Goal: Communication & Community: Answer question/provide support

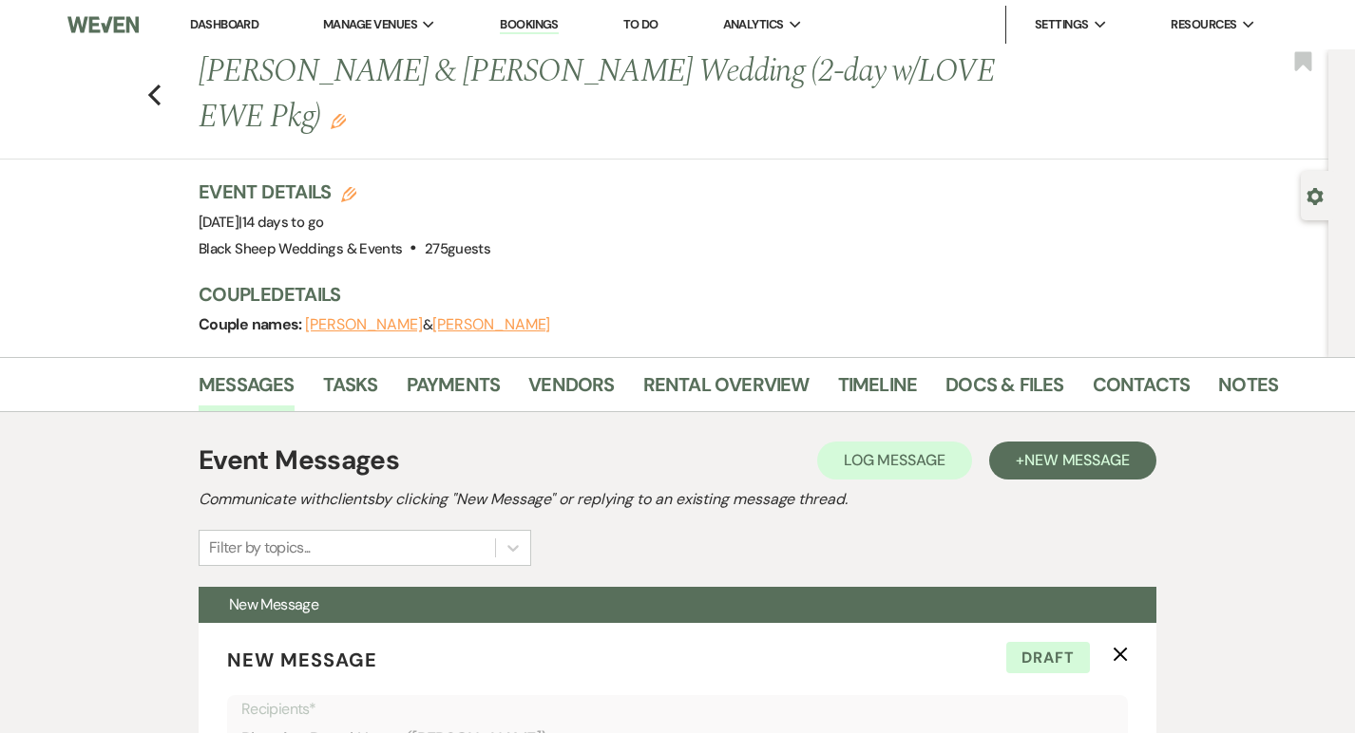
select select "5384"
click at [345, 393] on link "Tasks" at bounding box center [350, 391] width 55 height 42
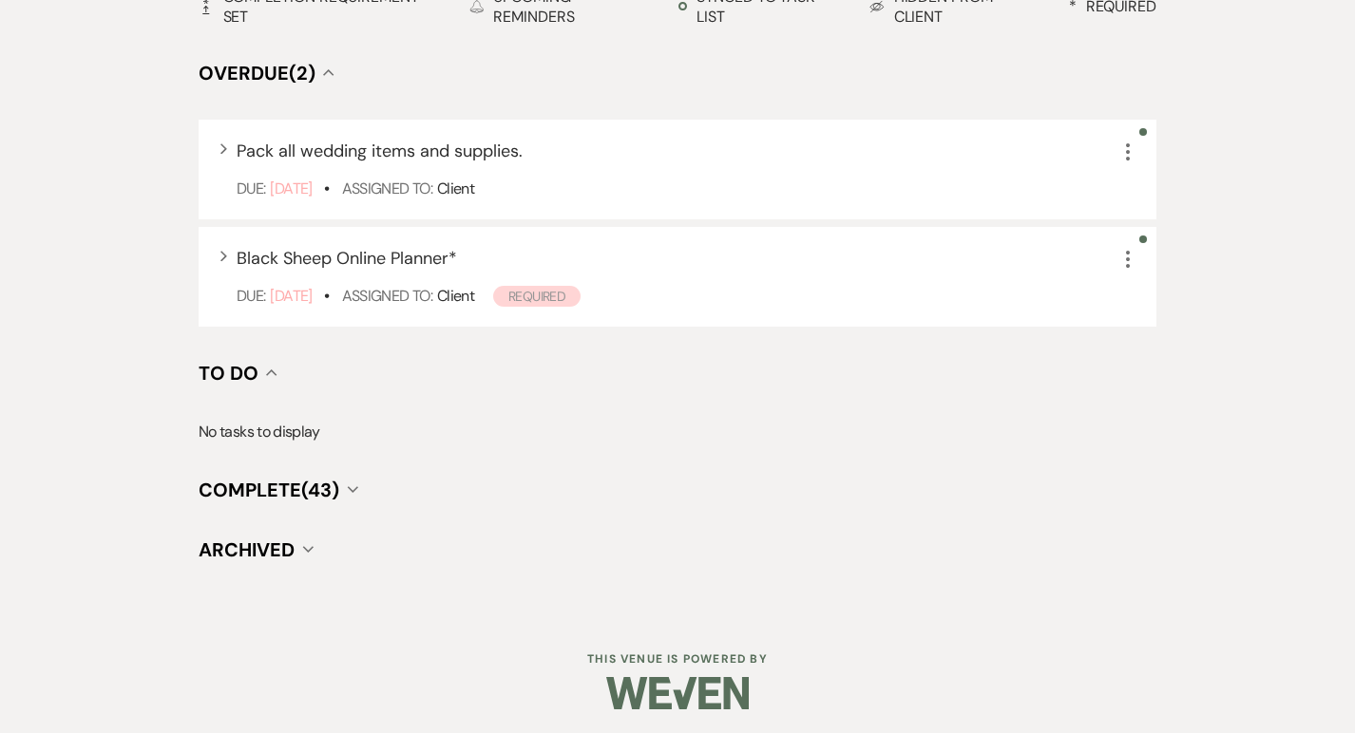
scroll to position [605, 0]
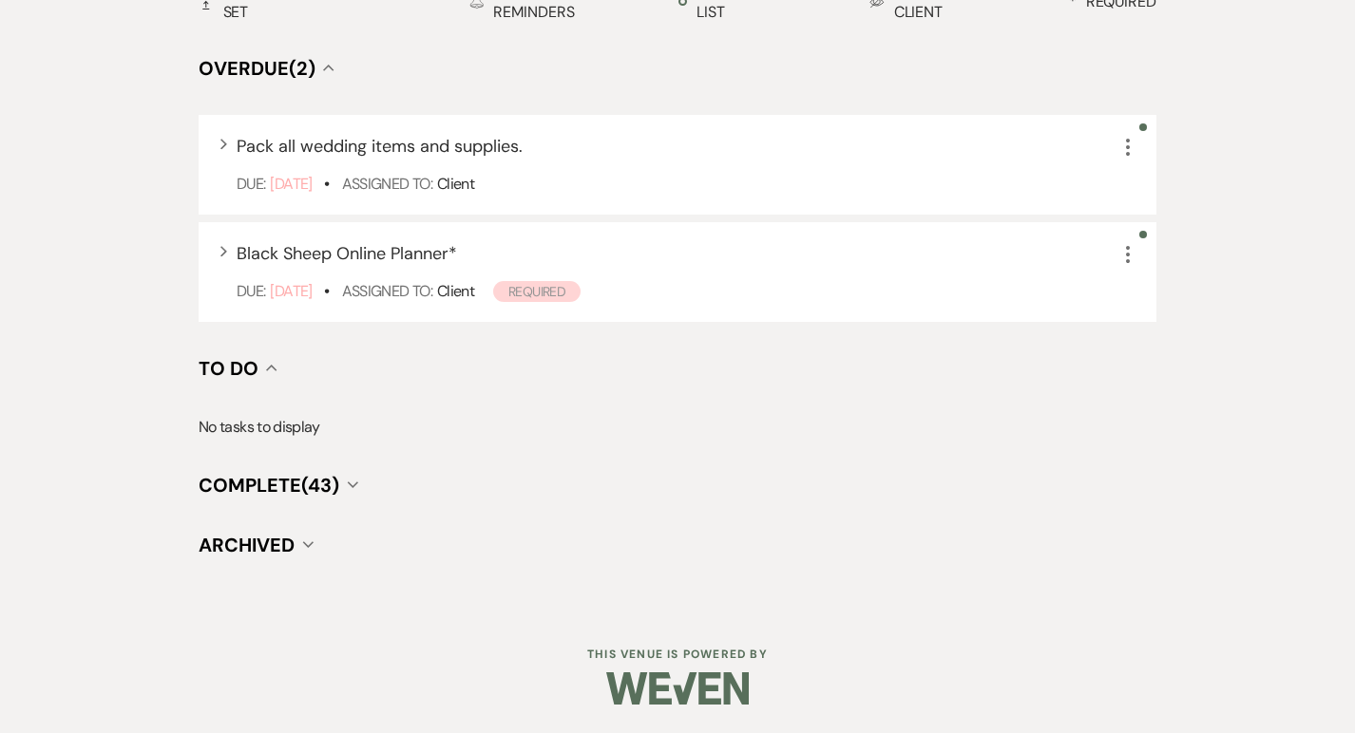
click at [351, 482] on icon "Collapse" at bounding box center [352, 485] width 11 height 8
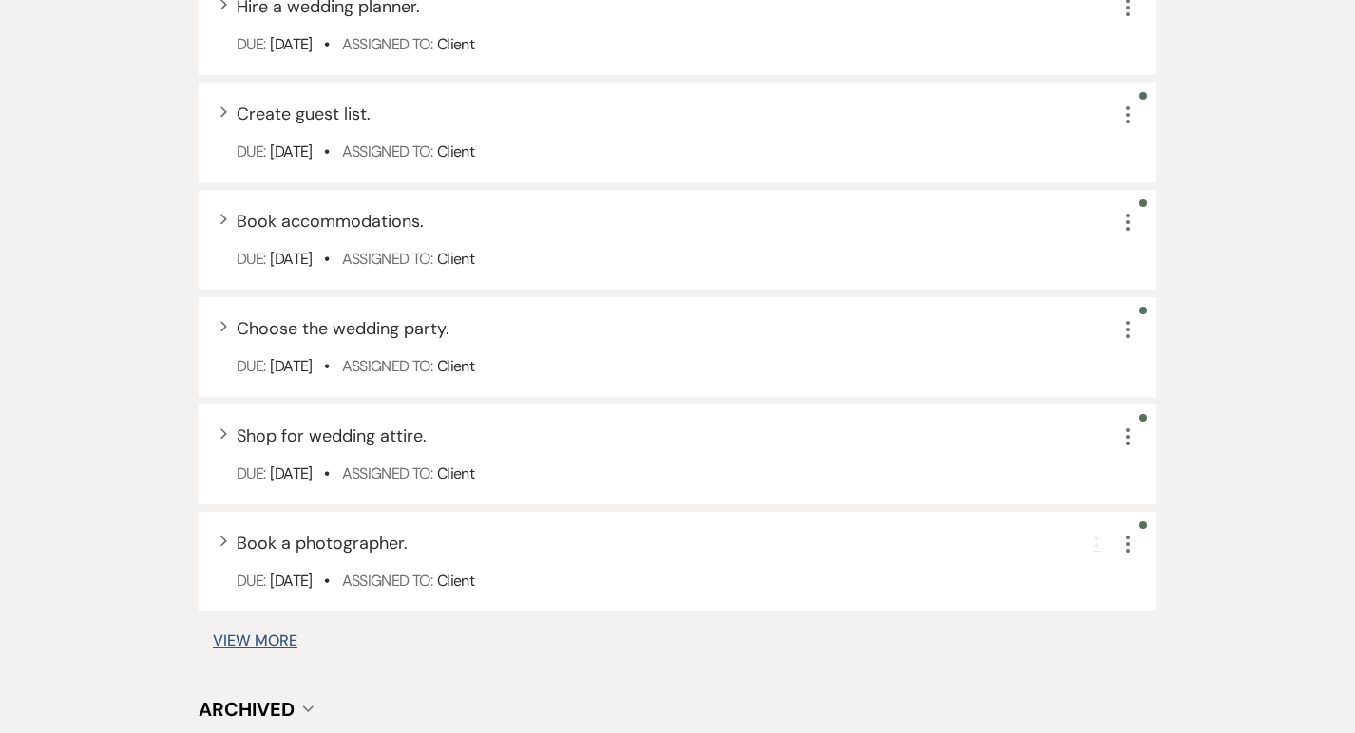
scroll to position [1617, 0]
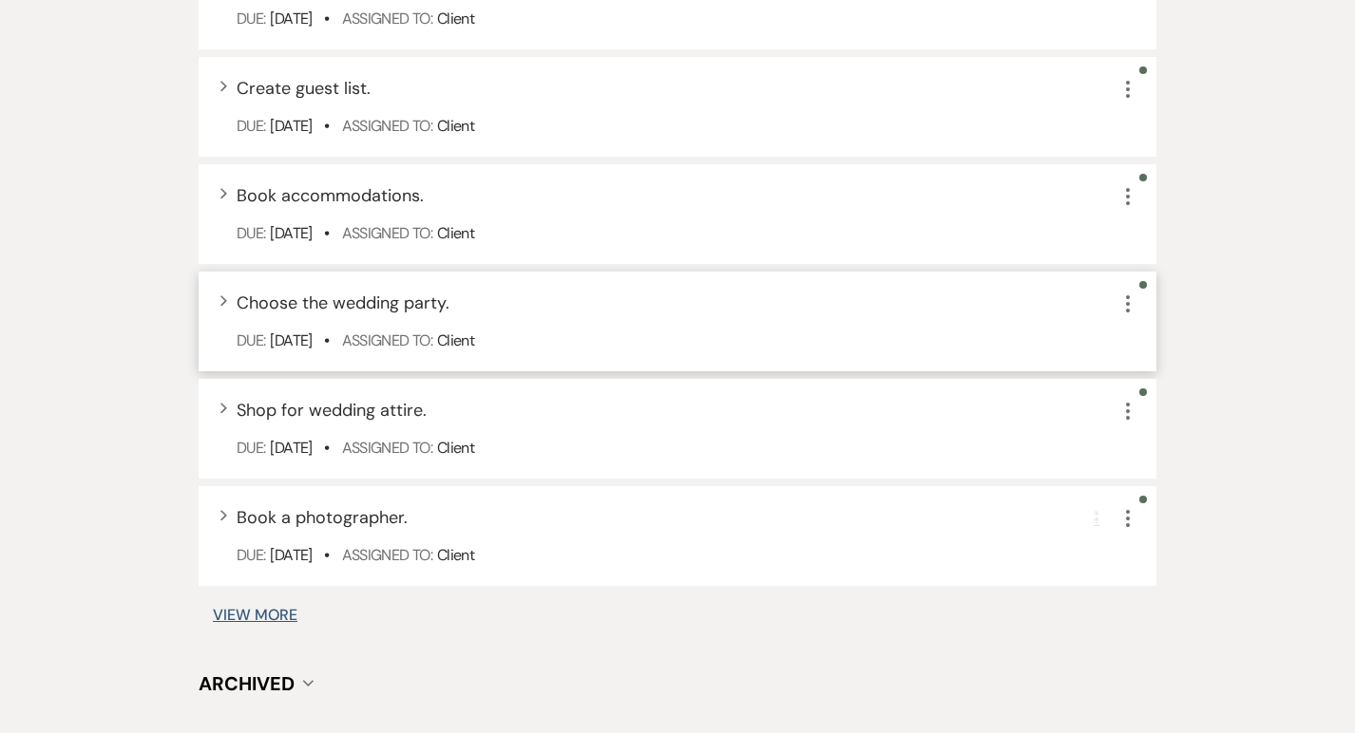
click at [598, 338] on div "Due: [DATE] • Assigned To: Client" at bounding box center [687, 341] width 901 height 23
click at [226, 295] on icon "Expand" at bounding box center [223, 300] width 8 height 11
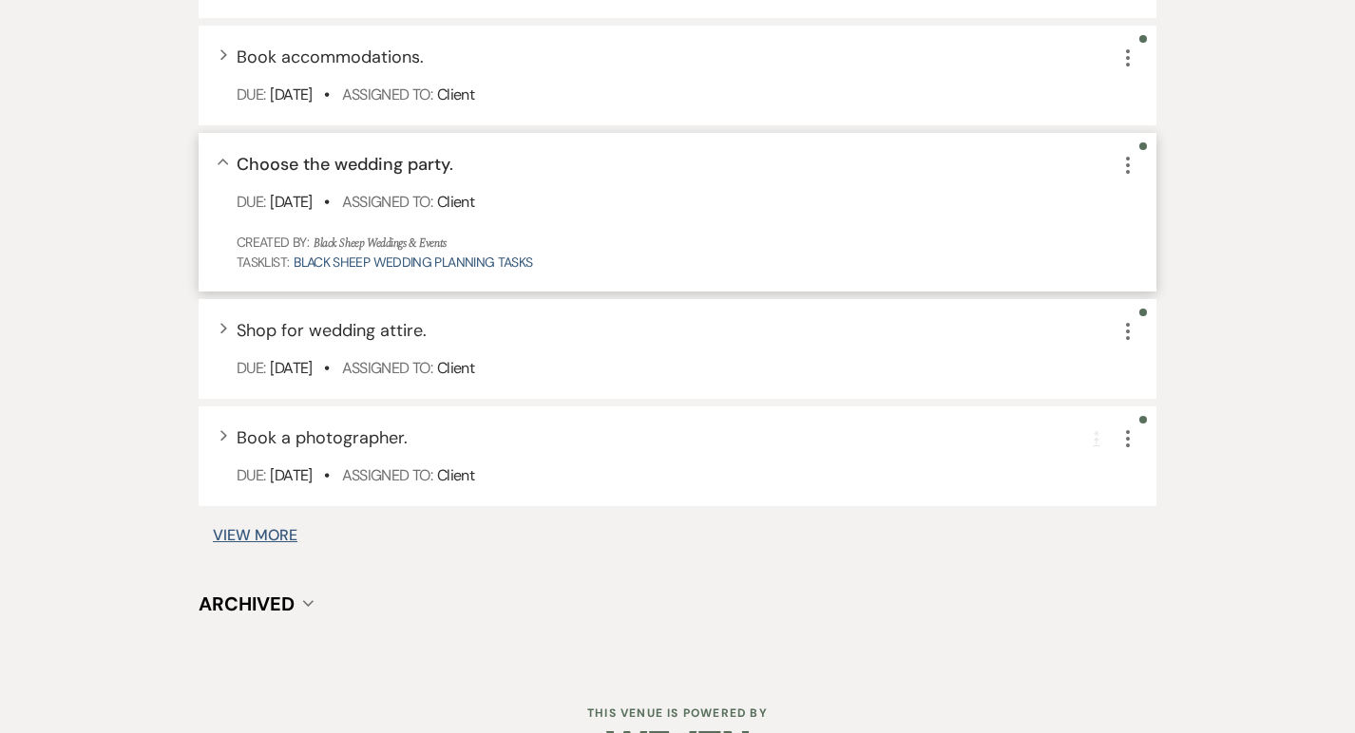
scroll to position [1814, 0]
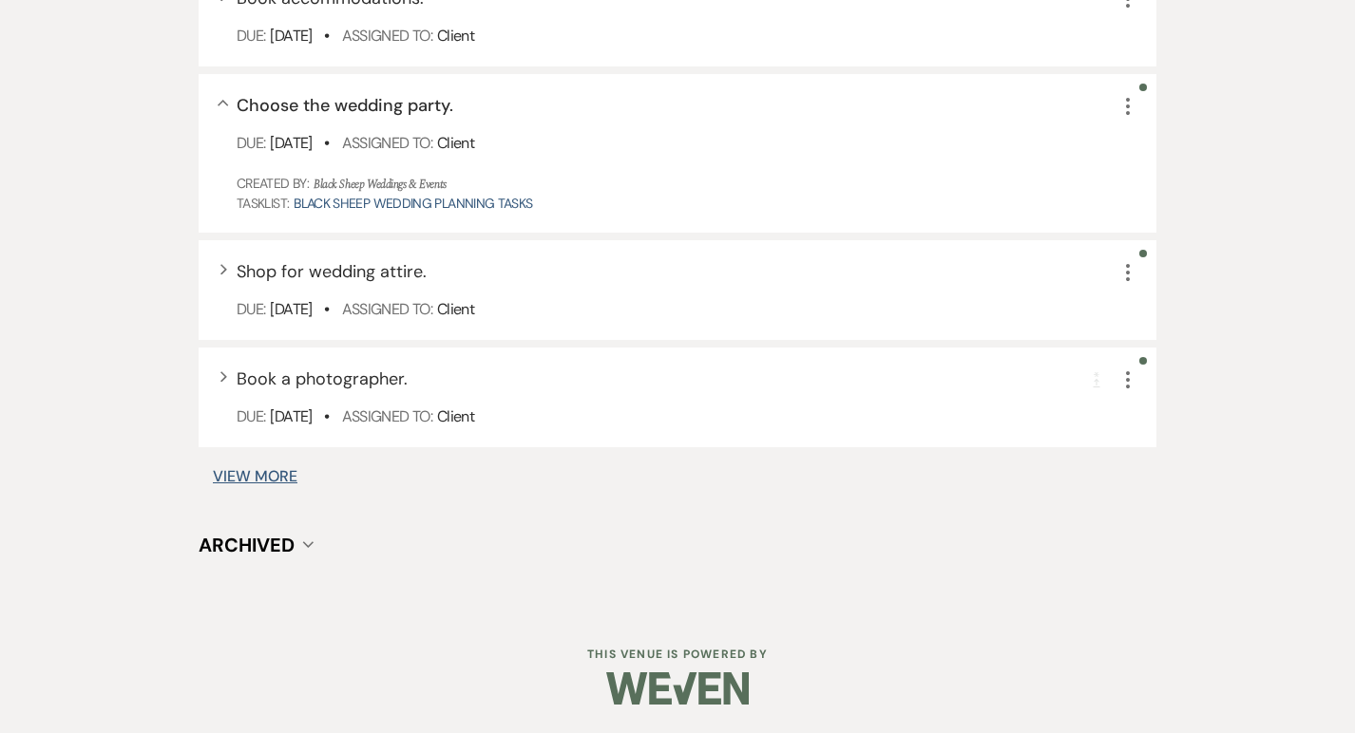
click at [264, 475] on button "View More" at bounding box center [255, 476] width 85 height 15
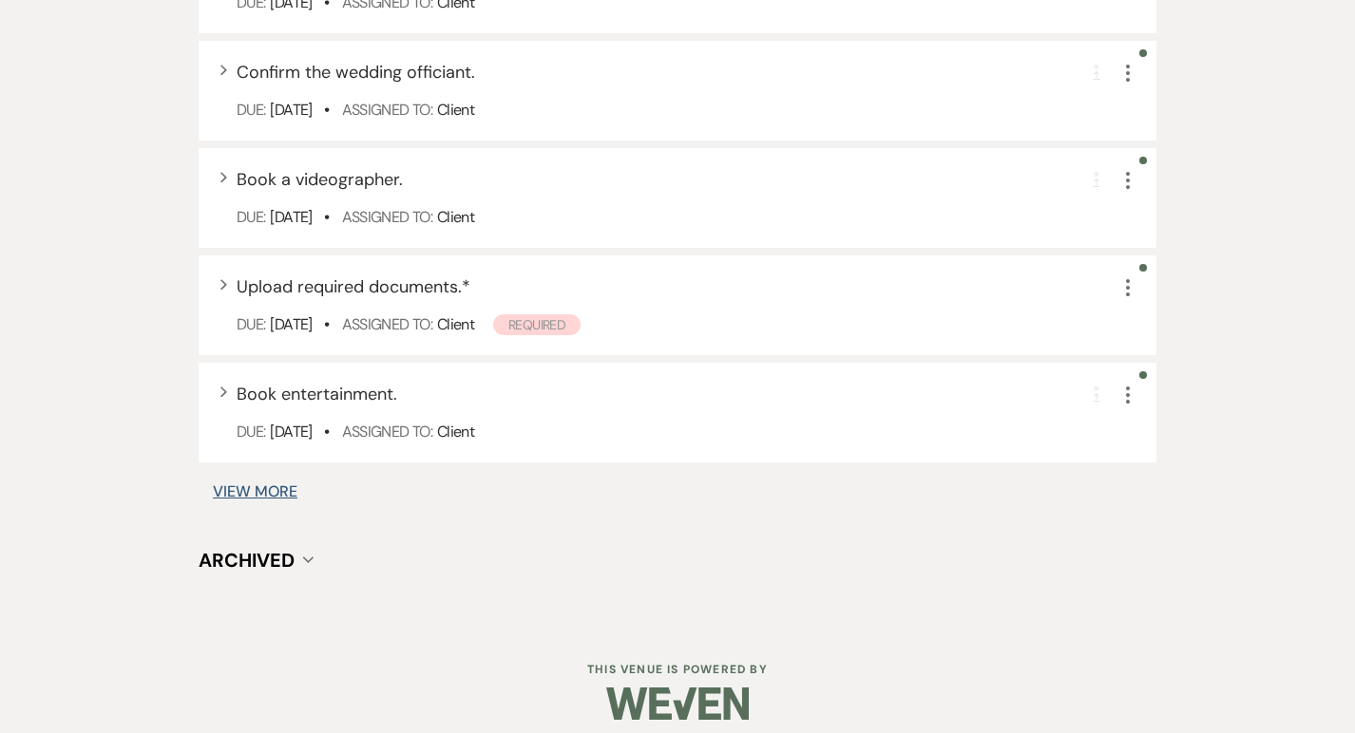
scroll to position [3003, 0]
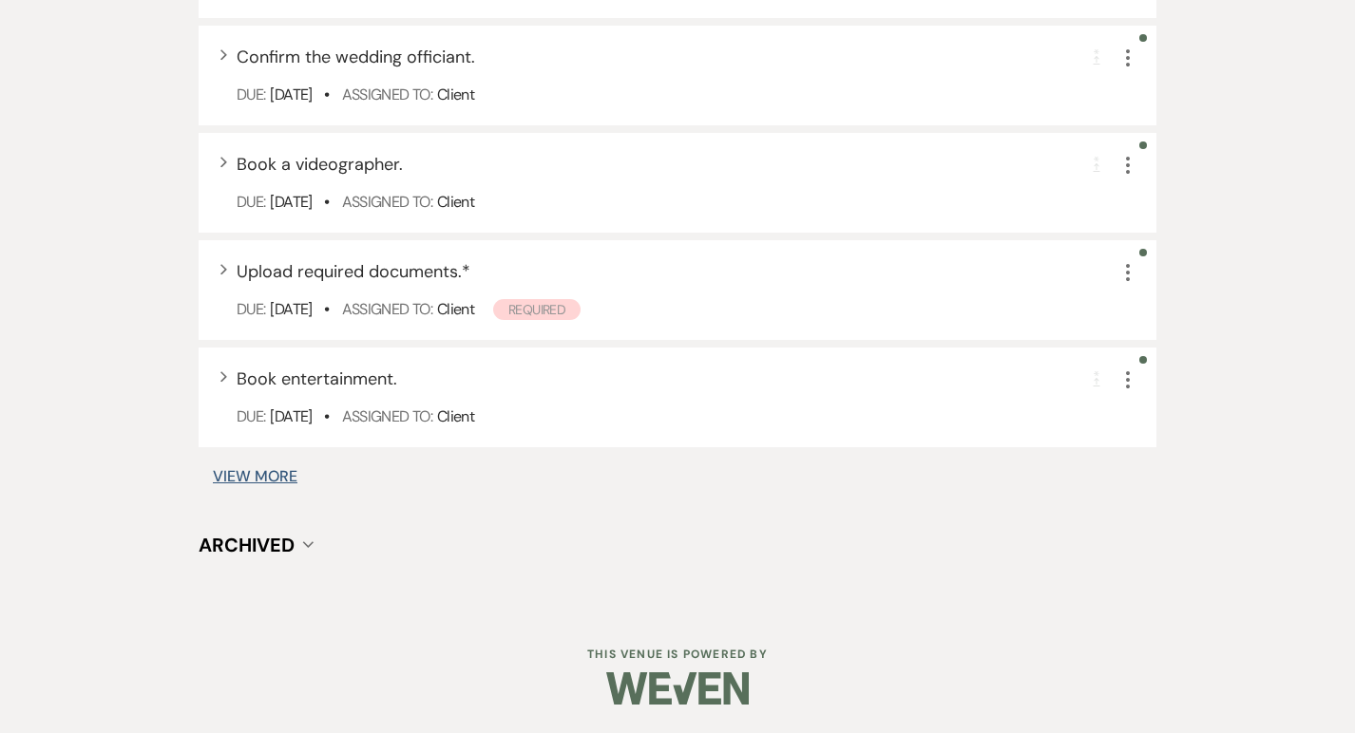
click at [275, 469] on button "View More" at bounding box center [255, 476] width 85 height 15
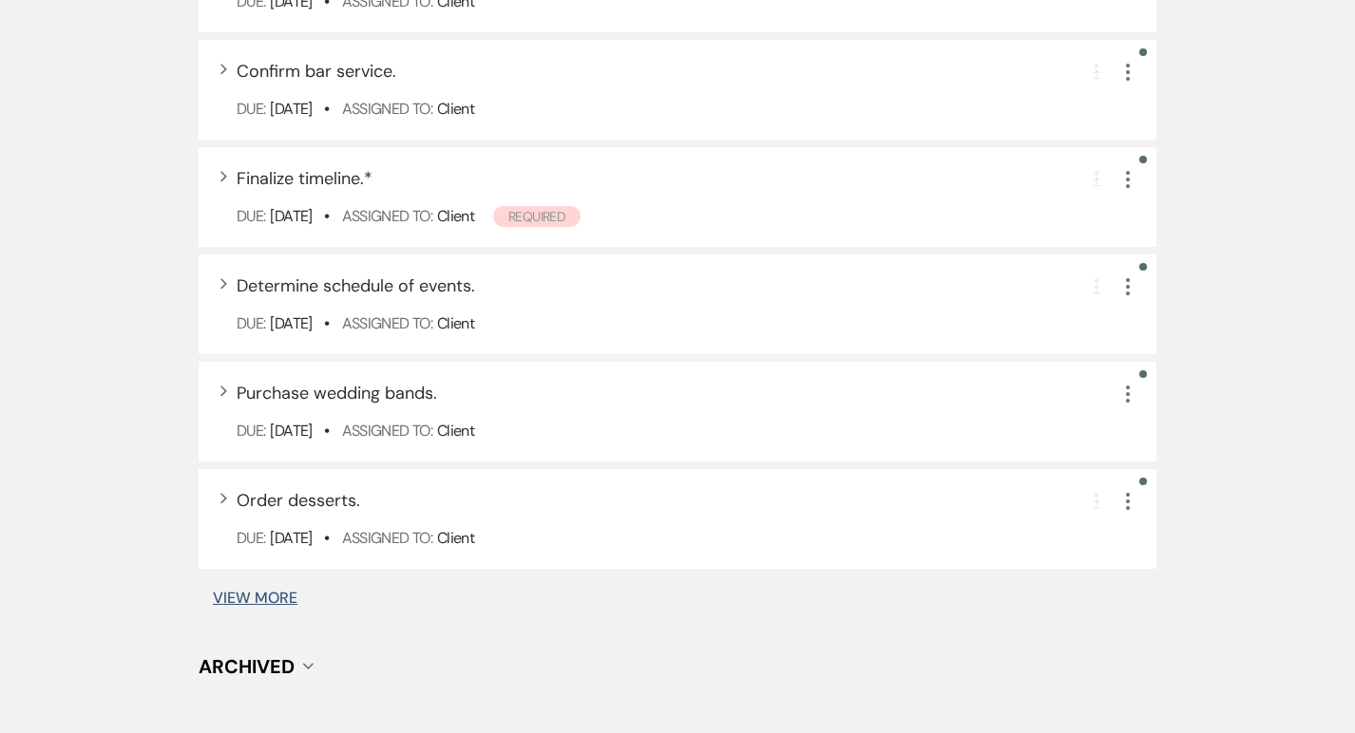
scroll to position [4141, 0]
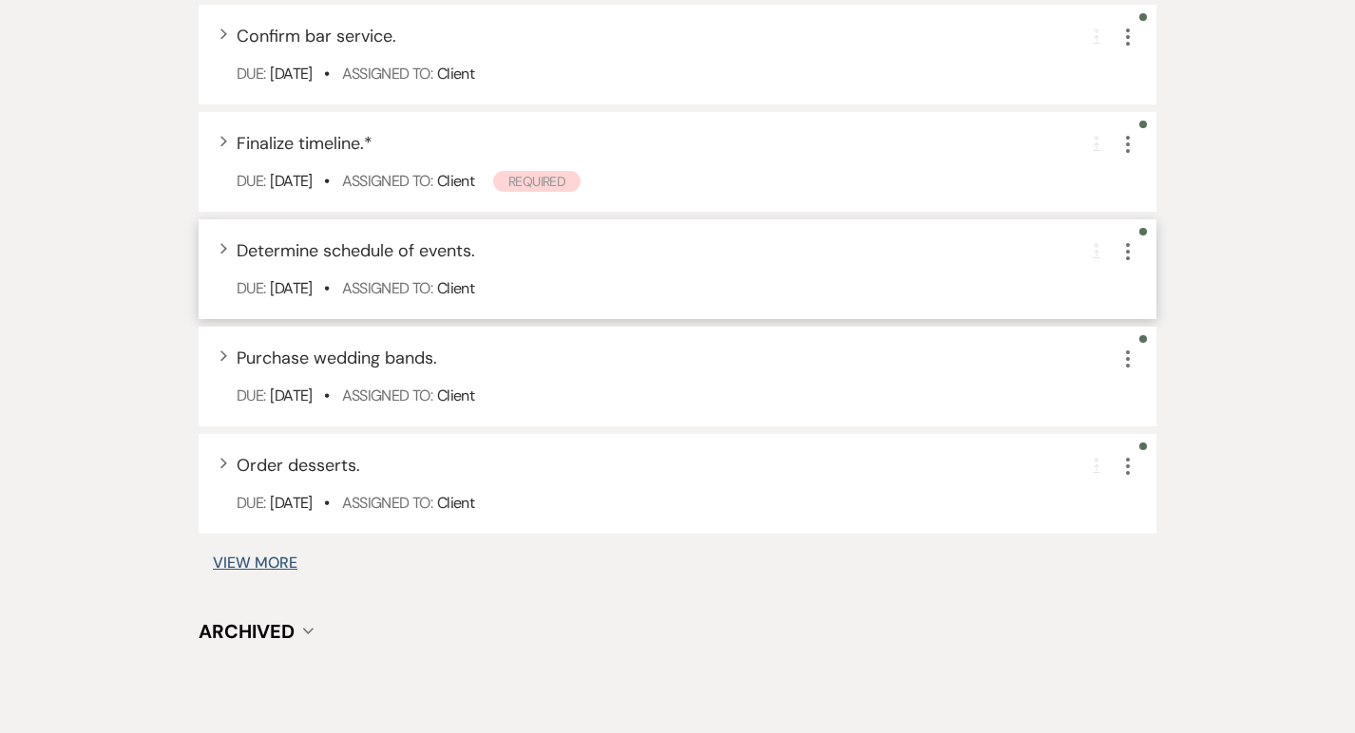
click at [1130, 256] on icon "More" at bounding box center [1127, 251] width 23 height 23
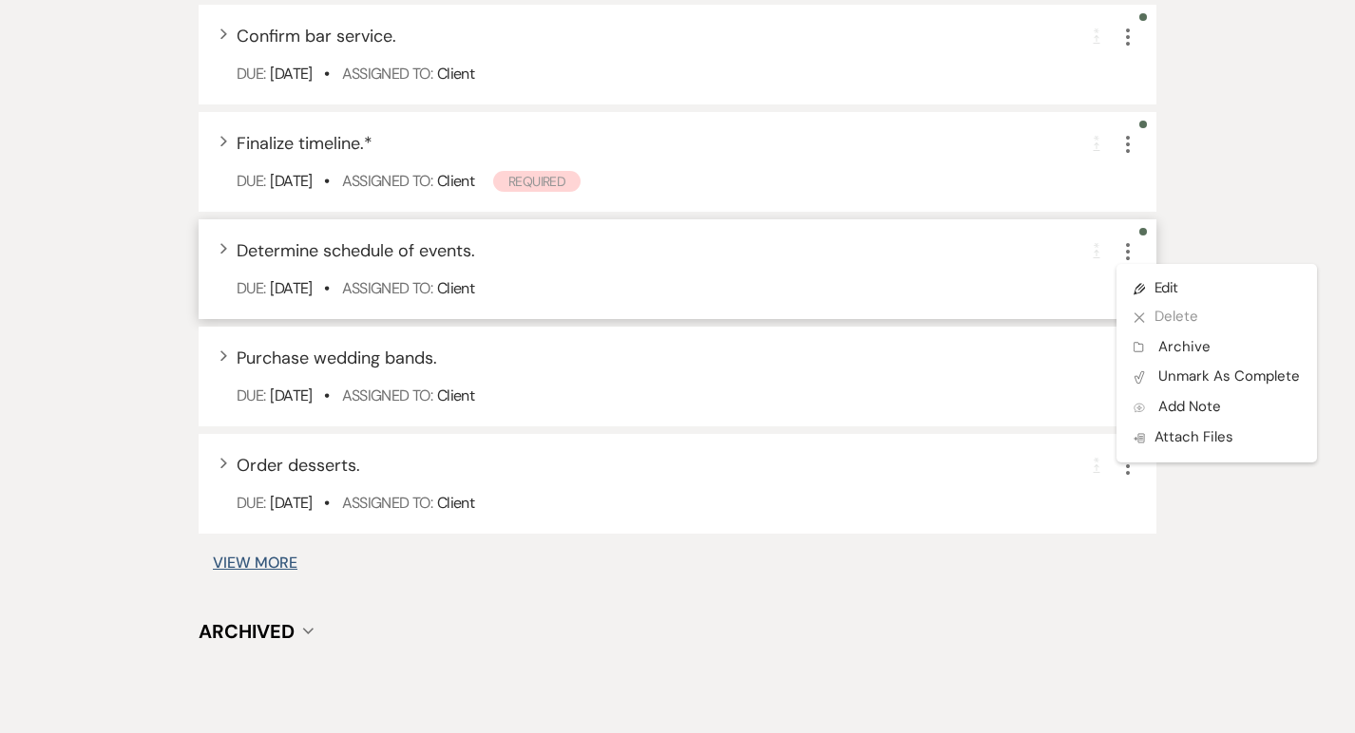
click at [937, 255] on div "Expand Determine schedule of events. Completion Requirement More Pencil Edit X …" at bounding box center [687, 251] width 901 height 26
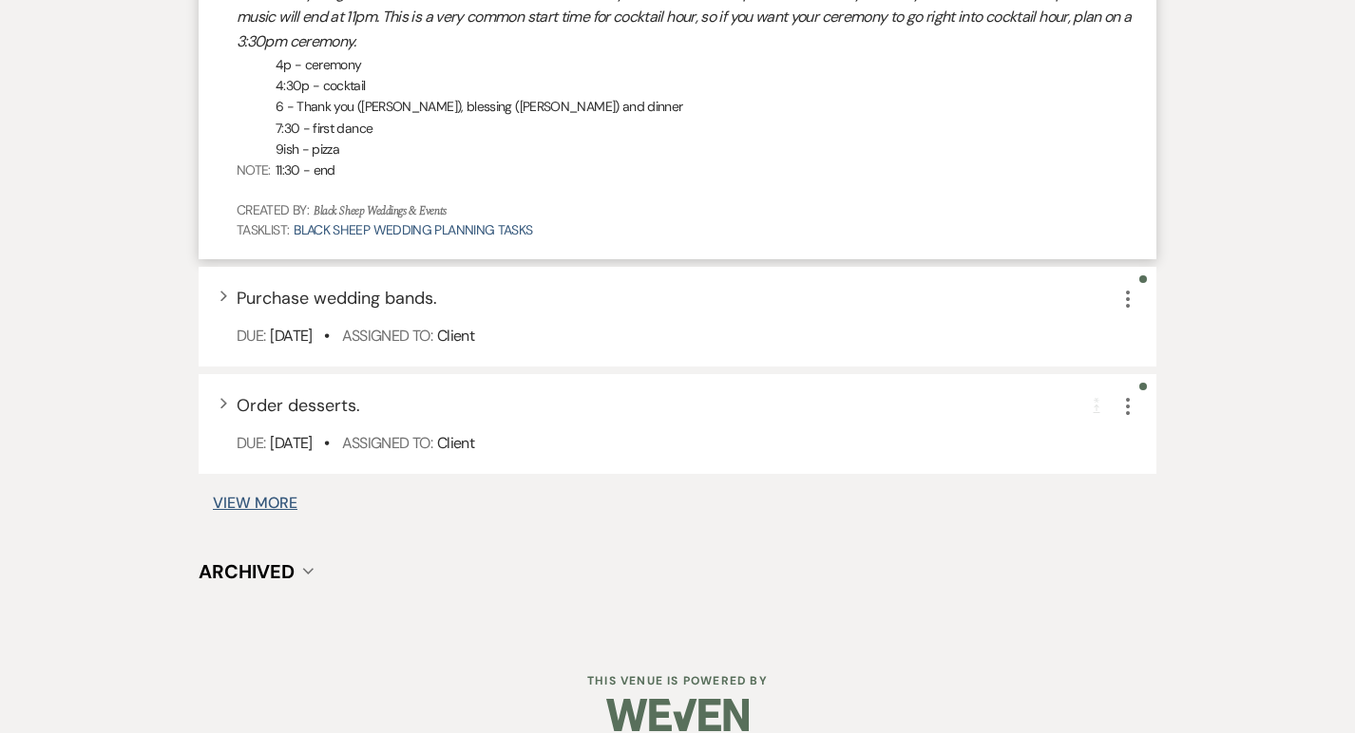
scroll to position [4578, 0]
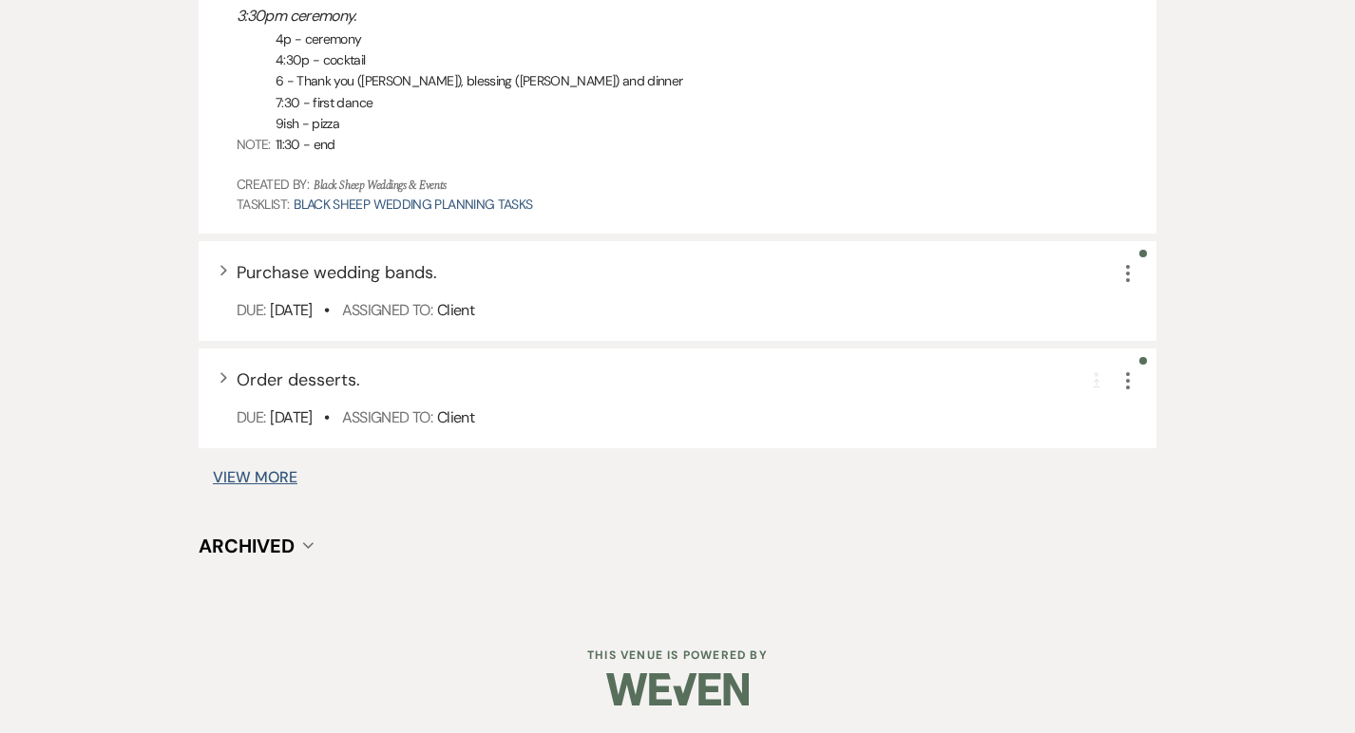
click at [245, 470] on button "View More" at bounding box center [255, 477] width 85 height 15
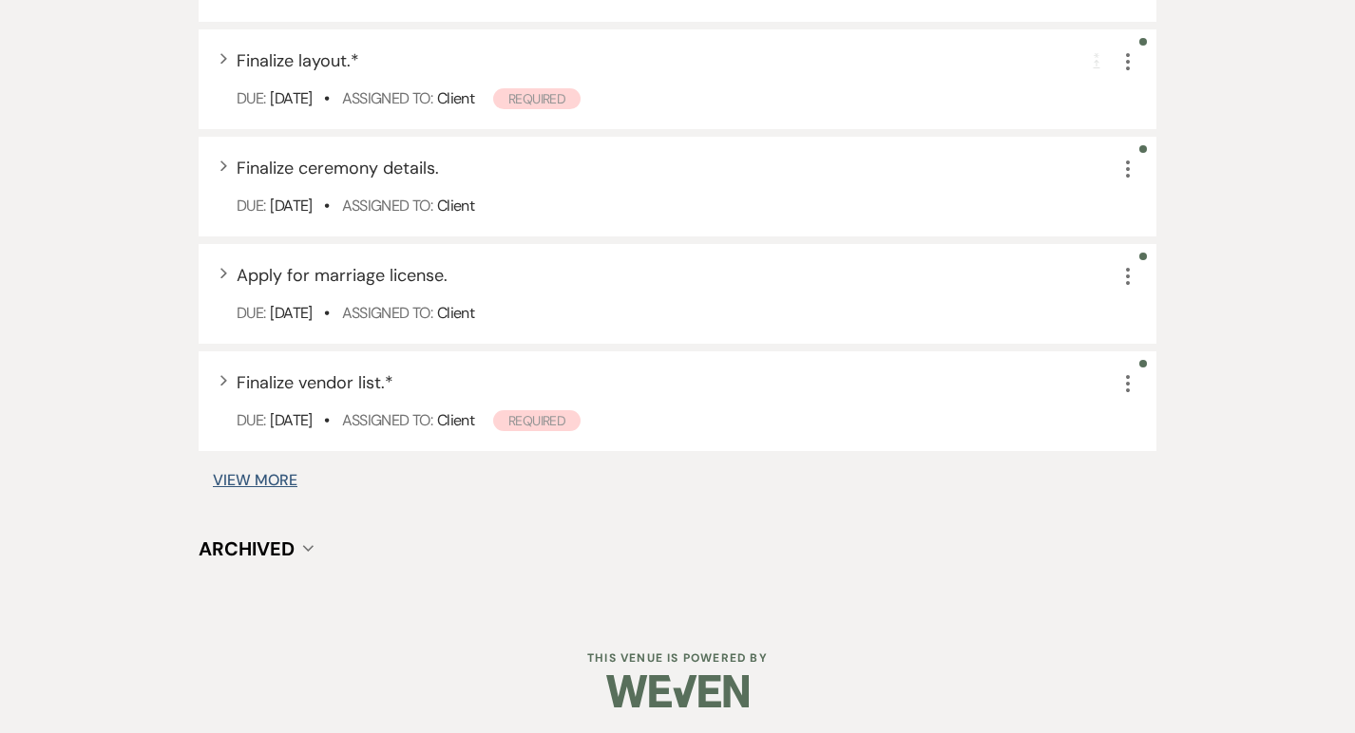
scroll to position [5687, 0]
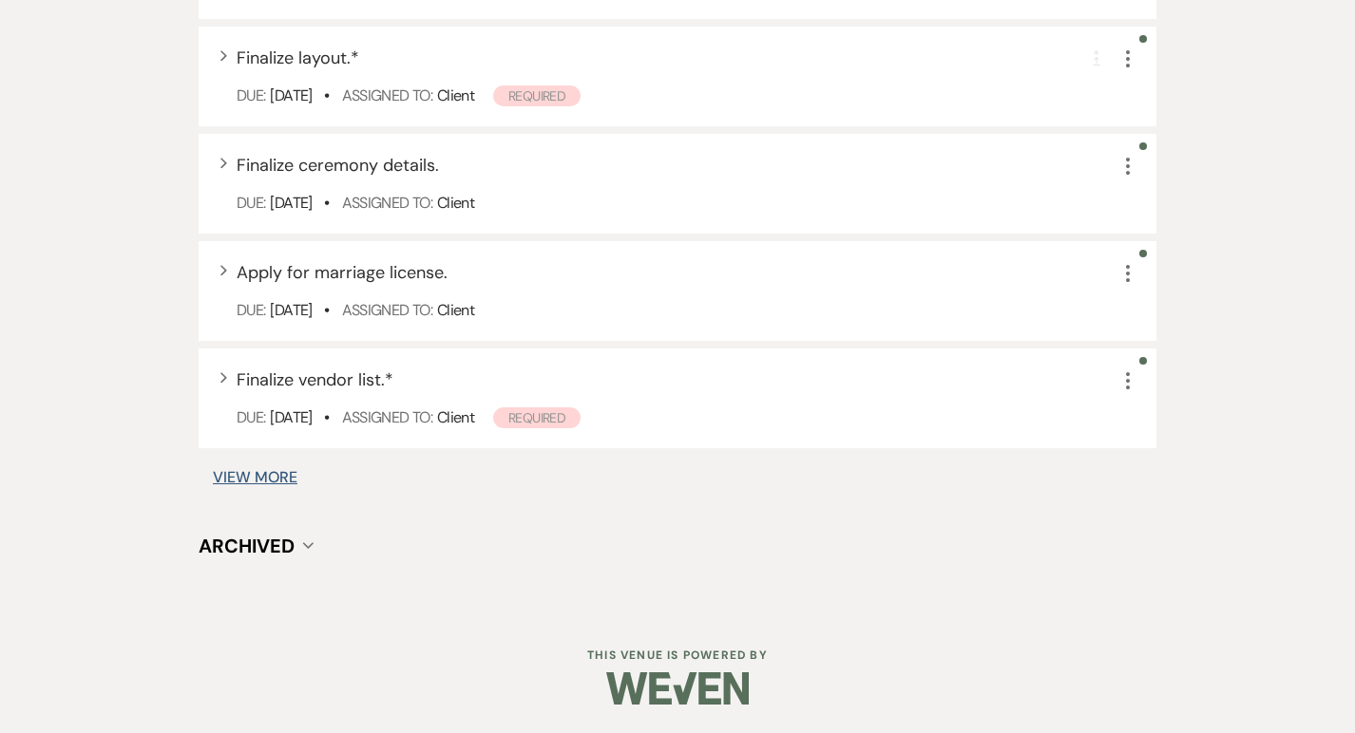
click at [260, 470] on button "View More" at bounding box center [255, 477] width 85 height 15
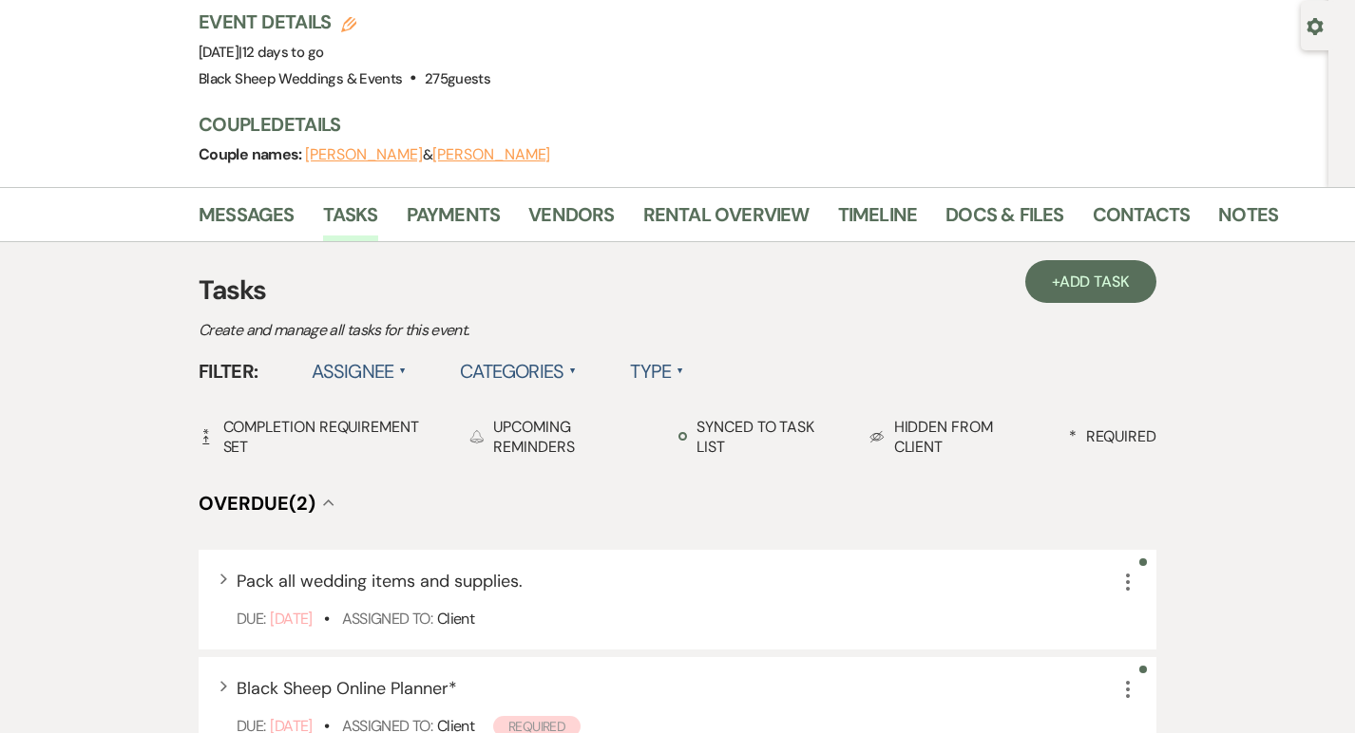
scroll to position [0, 0]
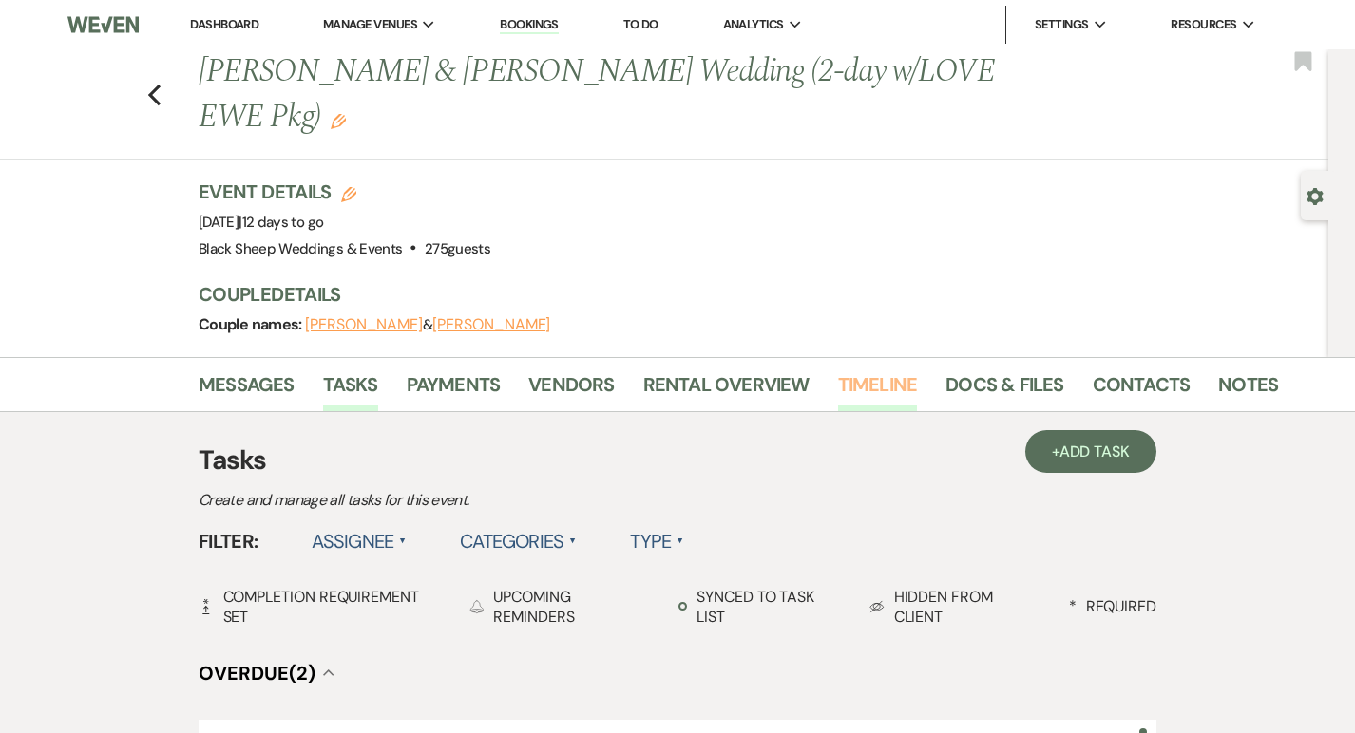
click at [881, 387] on link "Timeline" at bounding box center [878, 391] width 80 height 42
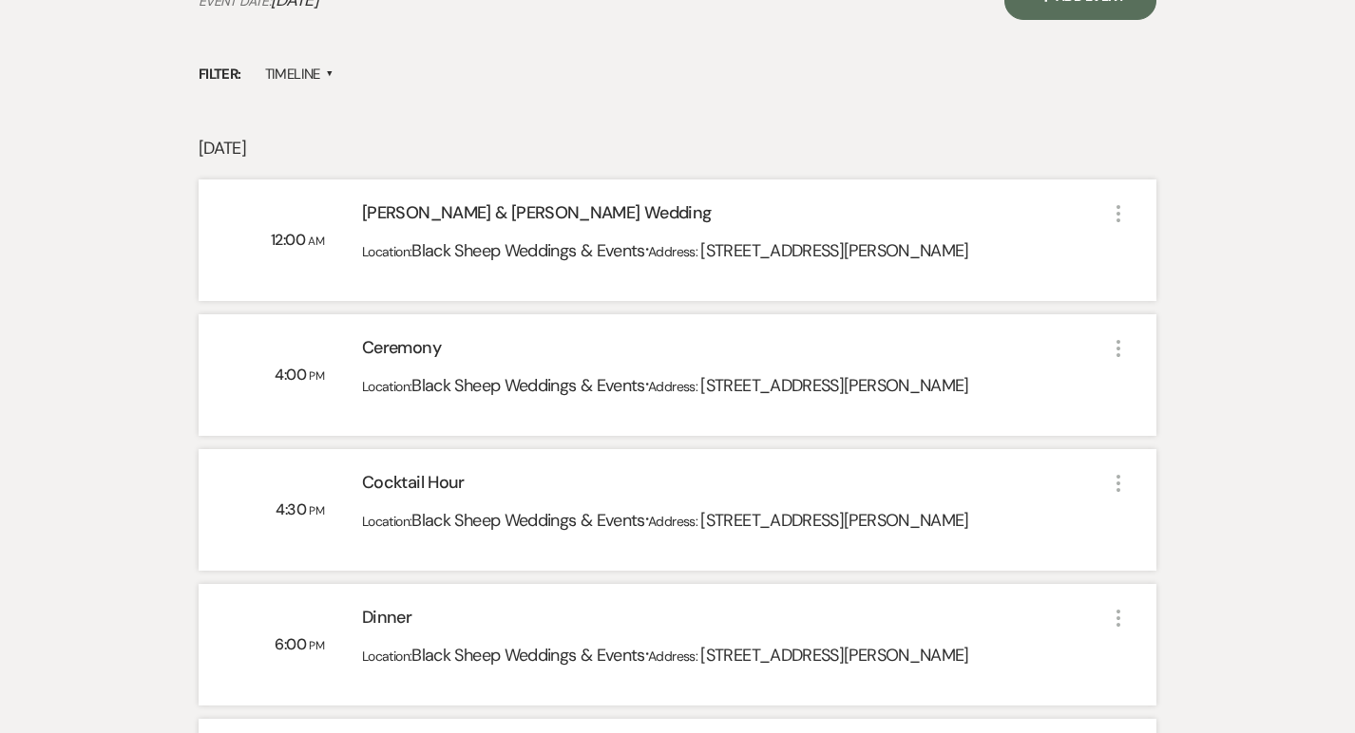
scroll to position [503, 0]
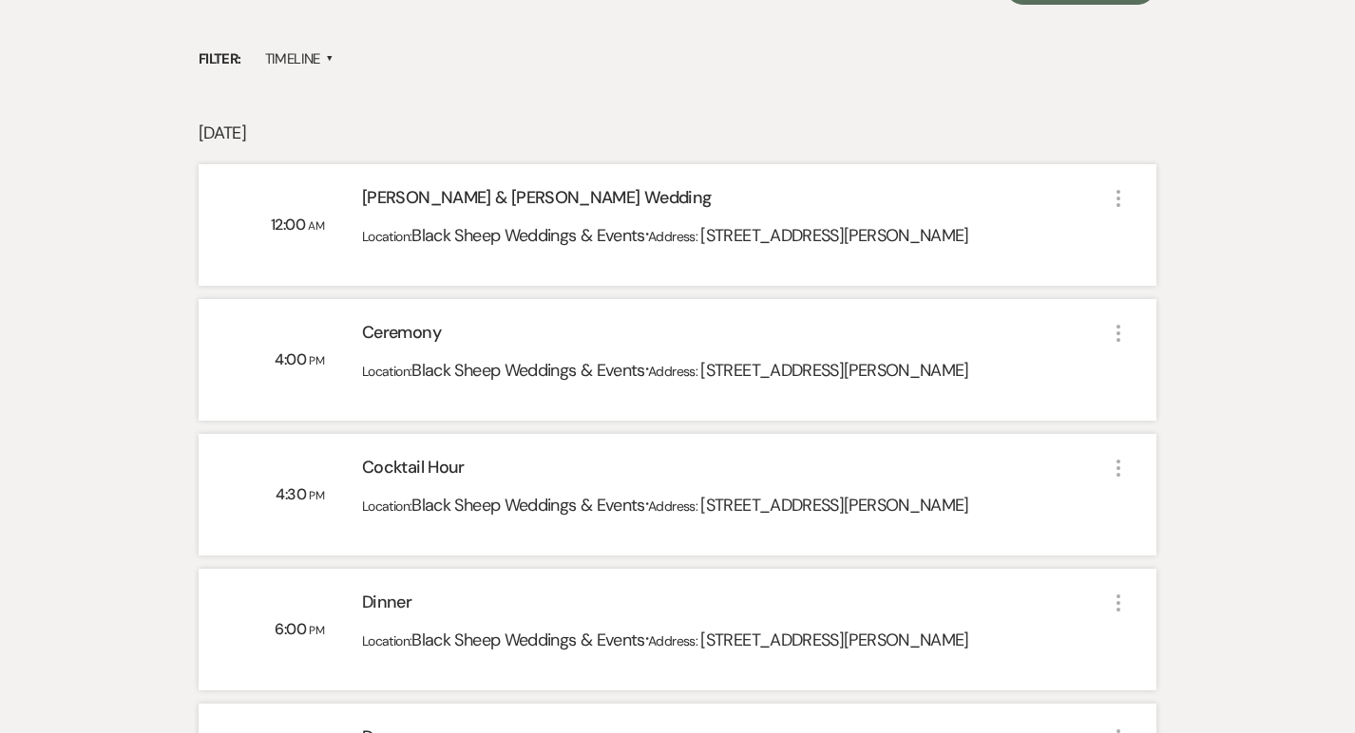
click at [1115, 345] on div "More" at bounding box center [1118, 360] width 23 height 80
click at [1115, 335] on icon "More" at bounding box center [1118, 333] width 23 height 23
click at [1075, 330] on div "Ceremony" at bounding box center [734, 336] width 745 height 33
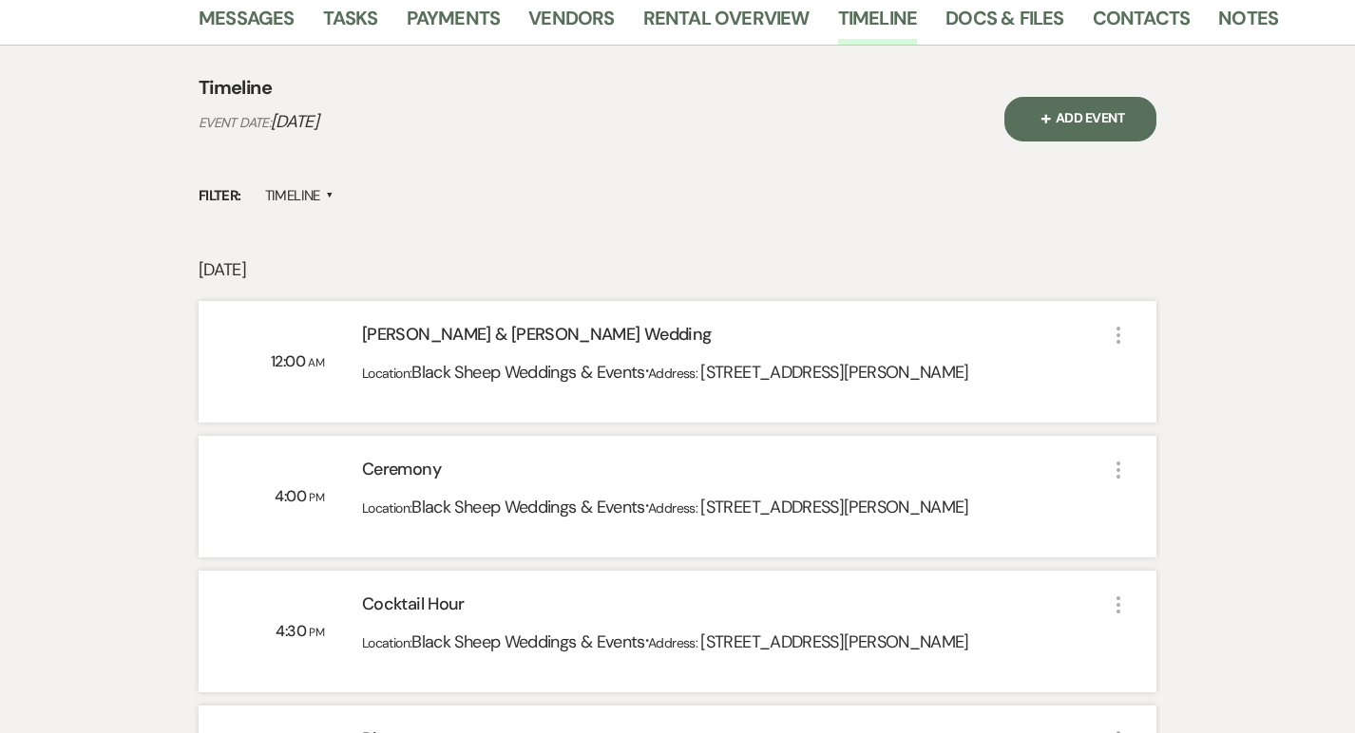
scroll to position [0, 0]
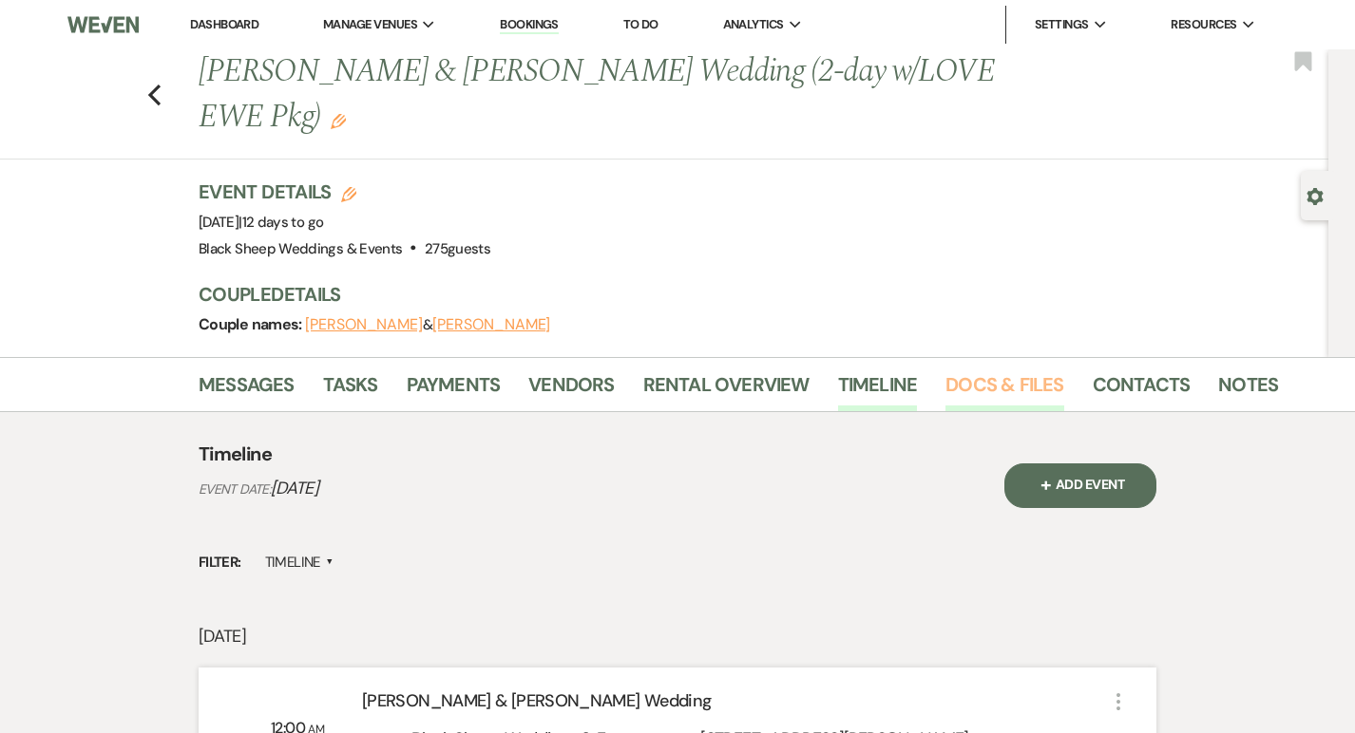
click at [1003, 388] on link "Docs & Files" at bounding box center [1004, 391] width 118 height 42
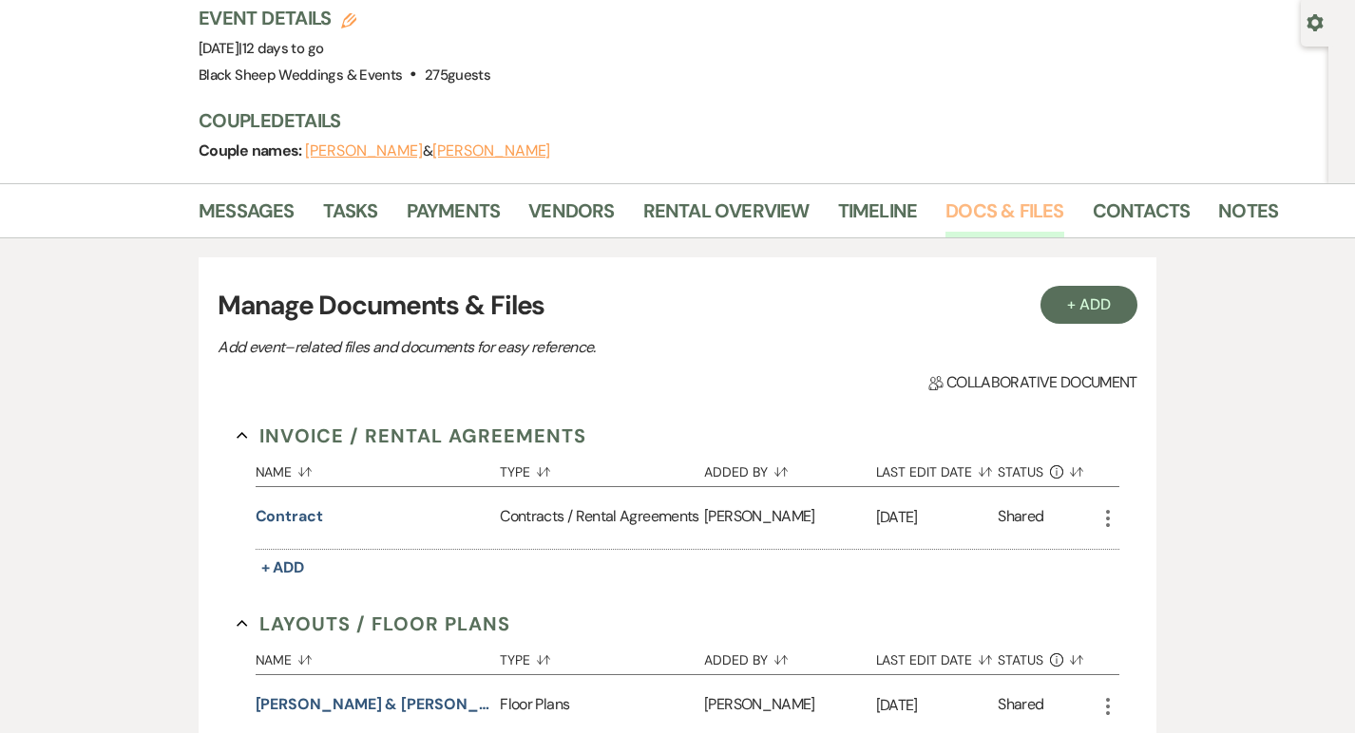
scroll to position [167, 0]
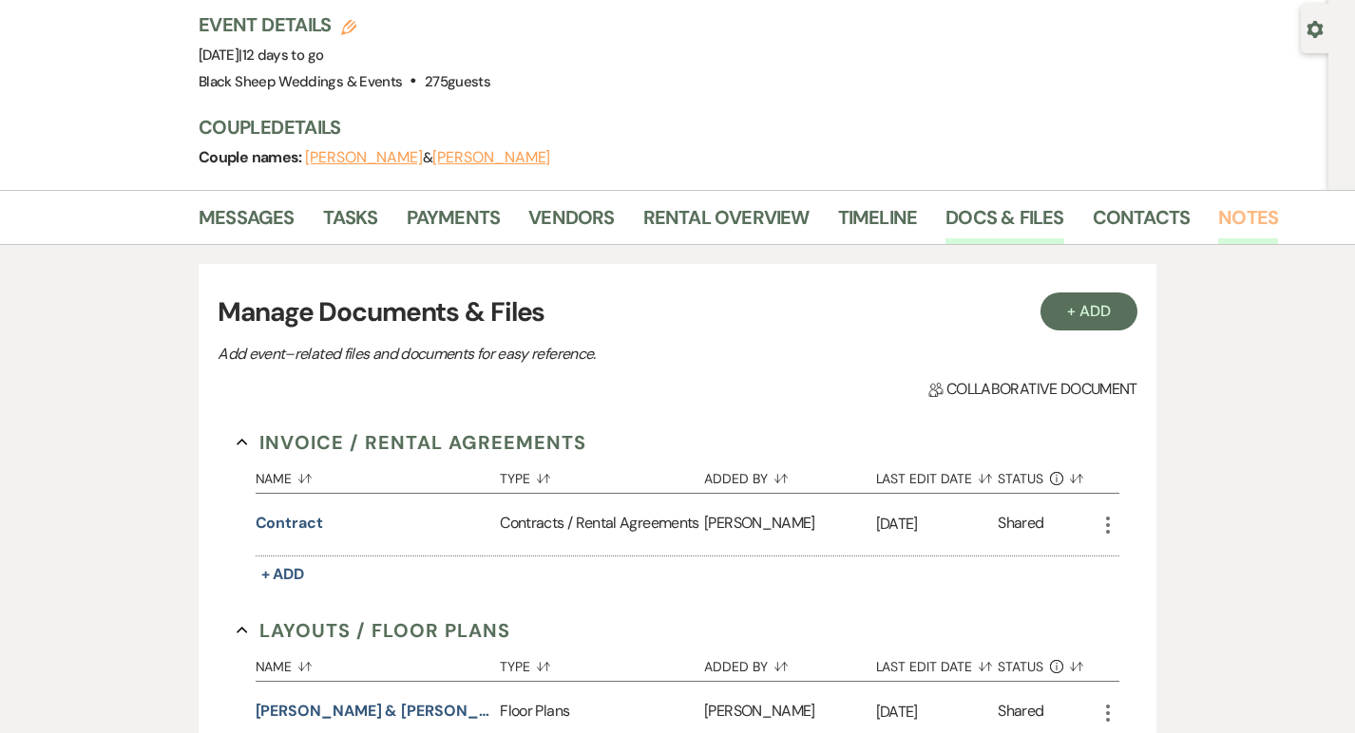
click at [1263, 208] on link "Notes" at bounding box center [1248, 223] width 60 height 42
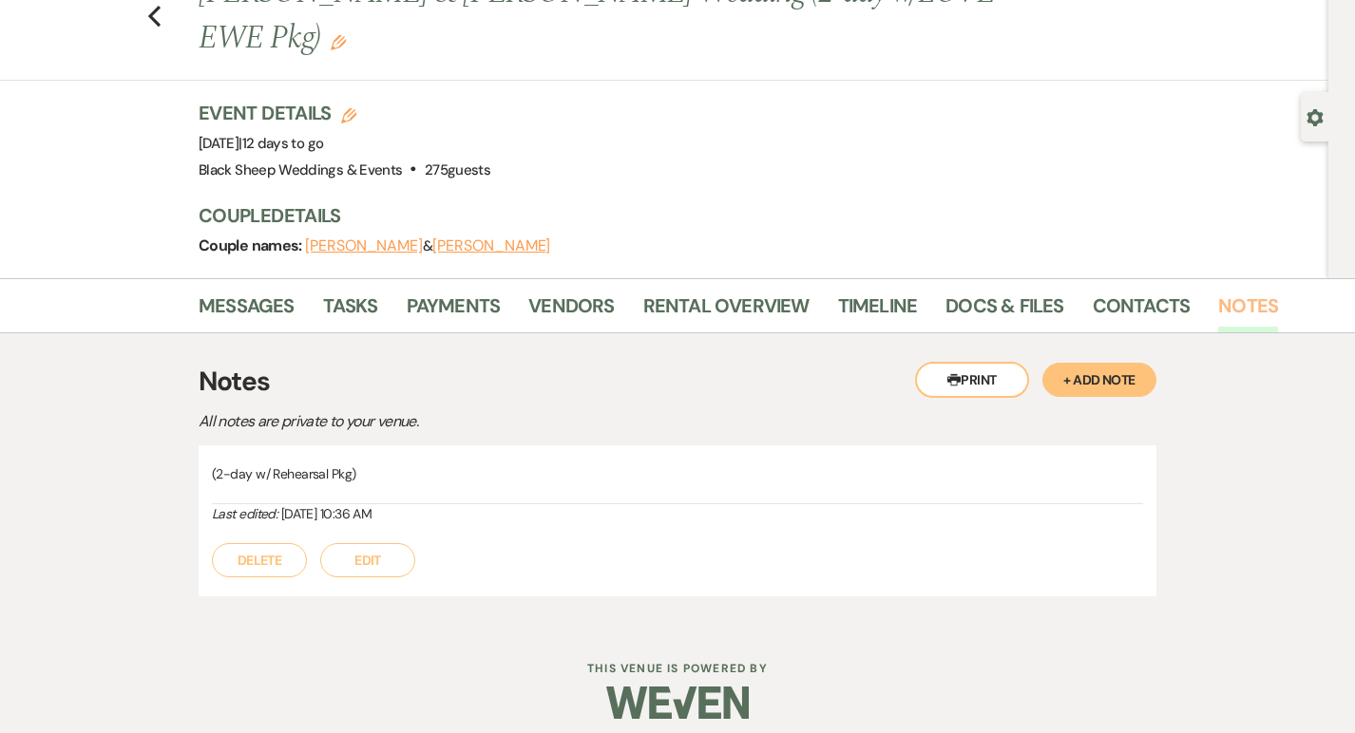
scroll to position [92, 0]
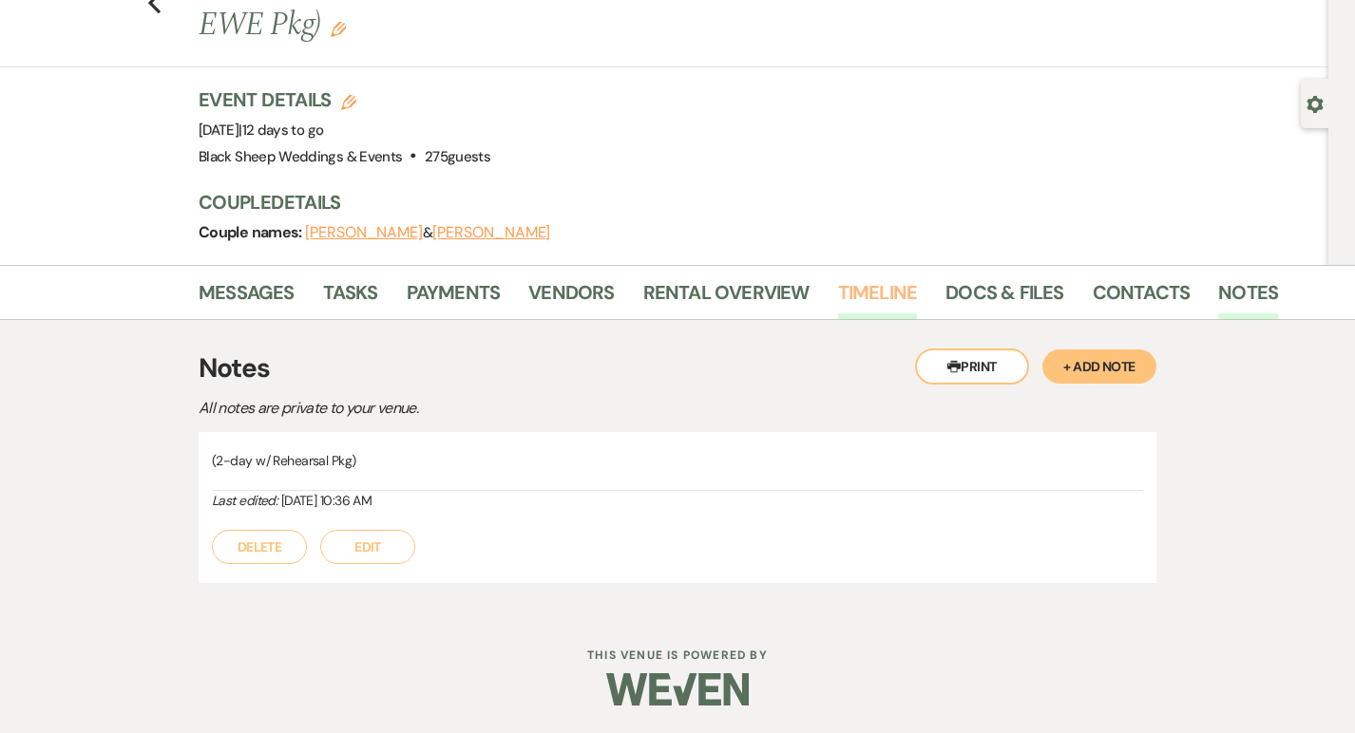
click at [876, 297] on link "Timeline" at bounding box center [878, 298] width 80 height 42
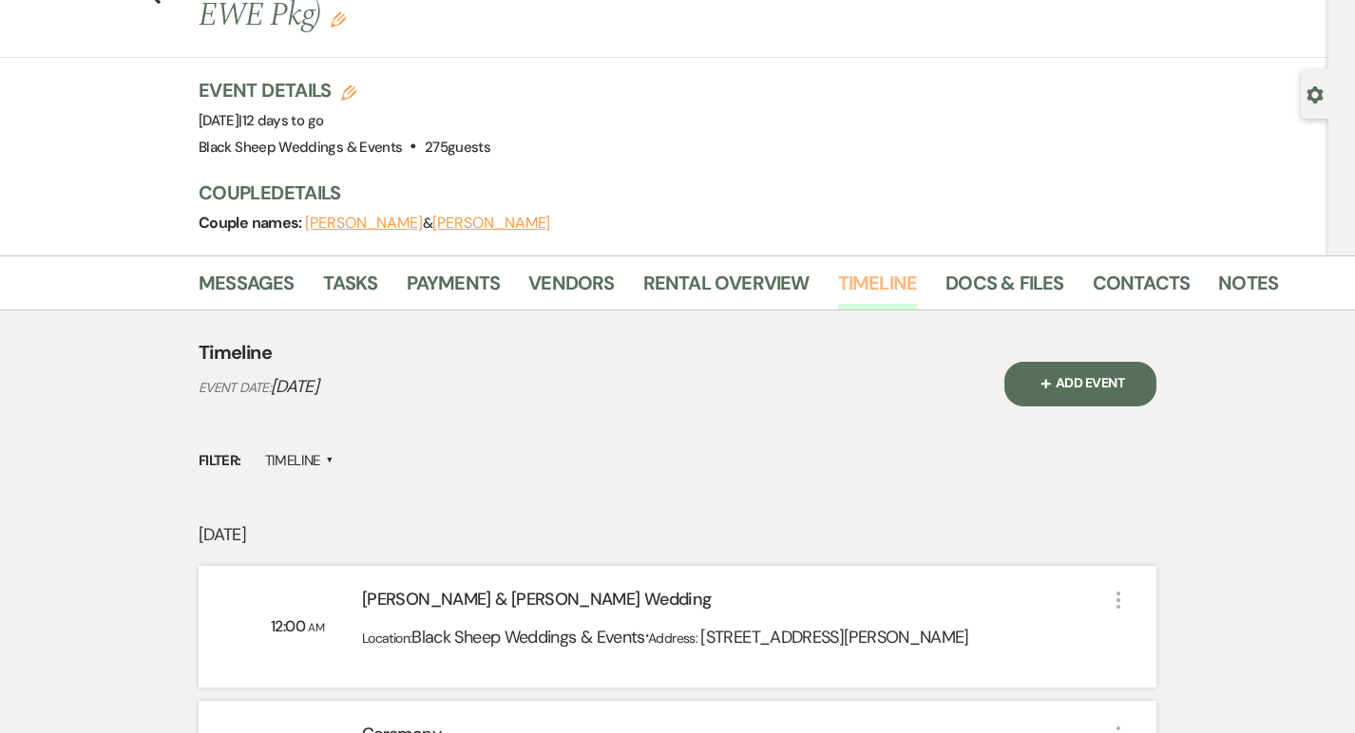
scroll to position [101, 0]
click at [731, 284] on link "Rental Overview" at bounding box center [726, 290] width 166 height 42
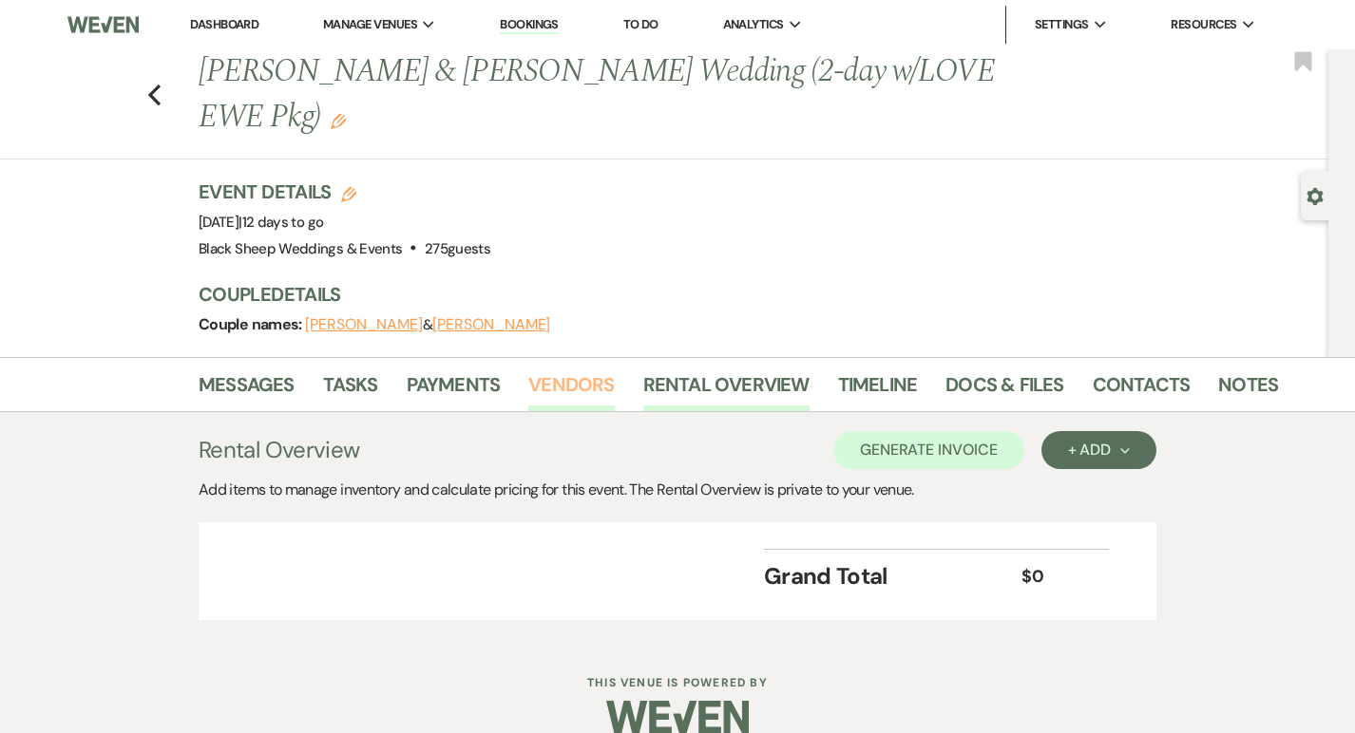
click at [546, 387] on link "Vendors" at bounding box center [570, 391] width 85 height 42
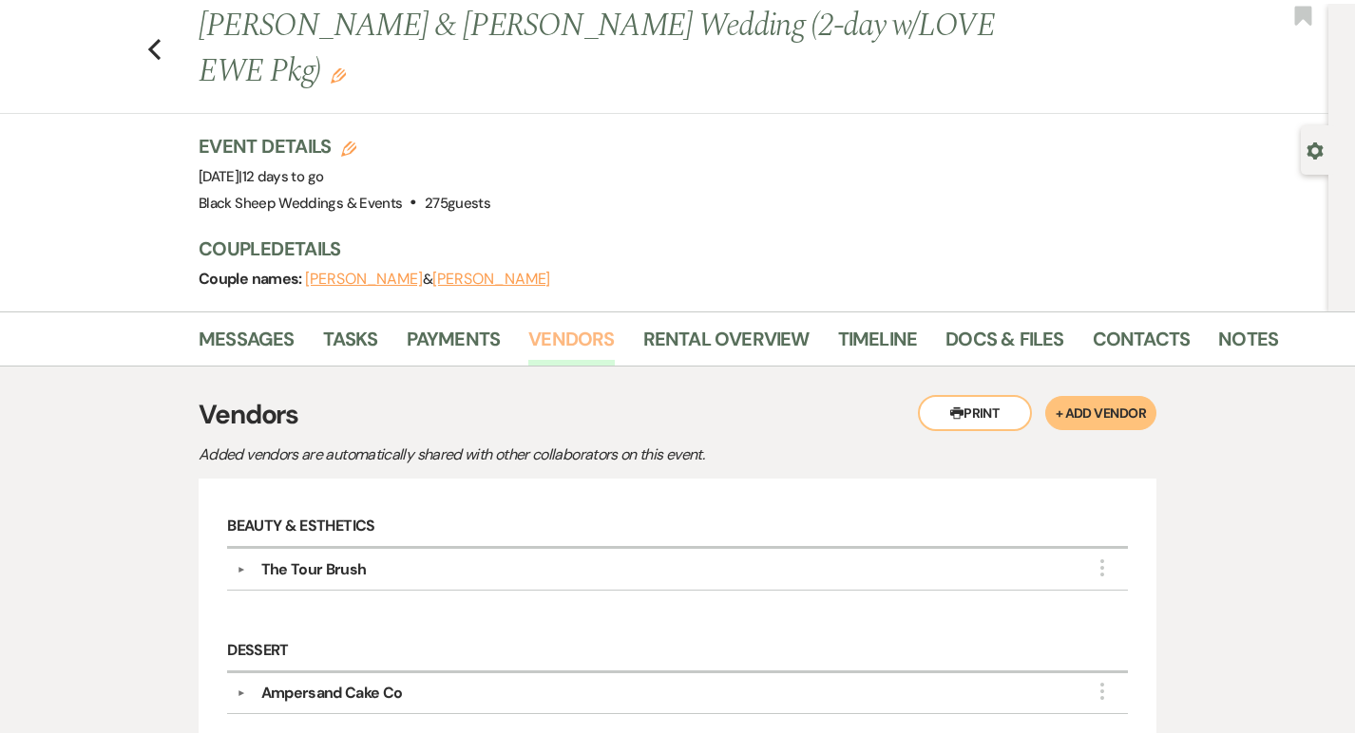
scroll to position [26, 0]
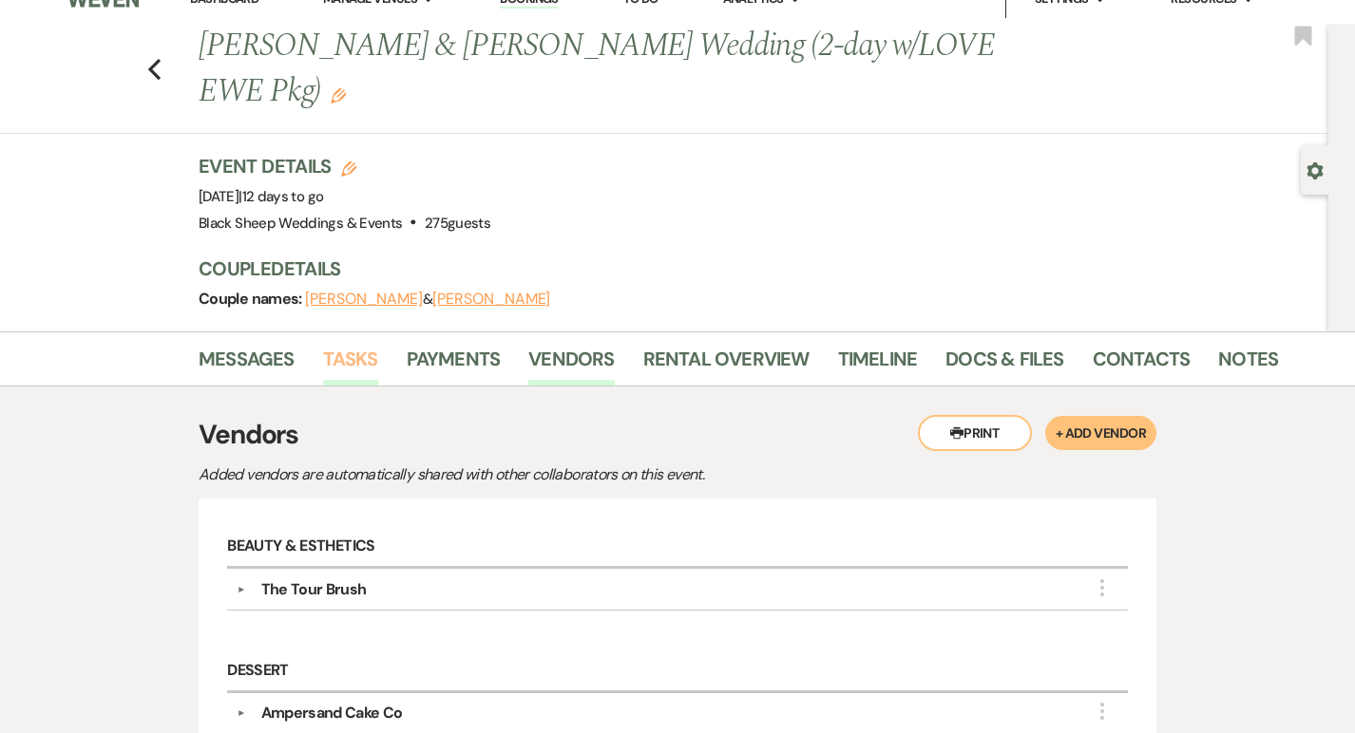
click at [341, 366] on link "Tasks" at bounding box center [350, 365] width 55 height 42
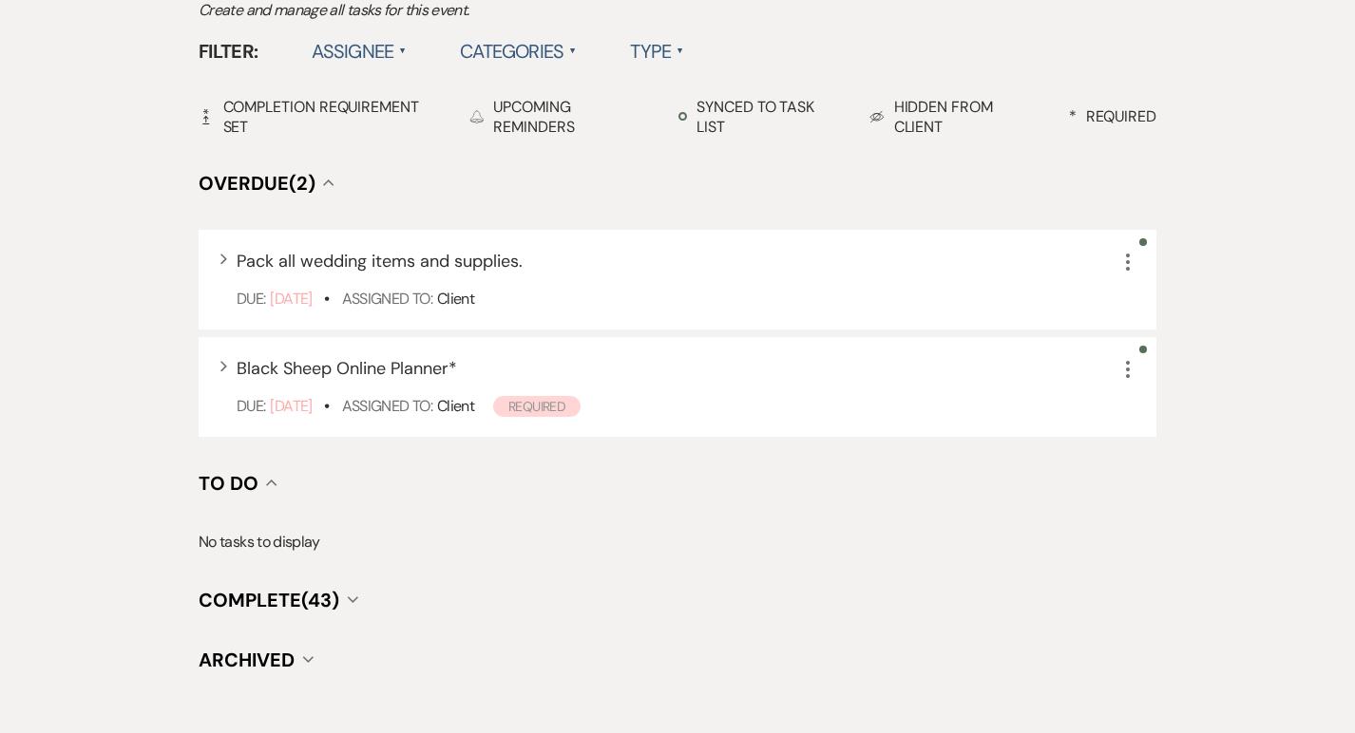
scroll to position [494, 0]
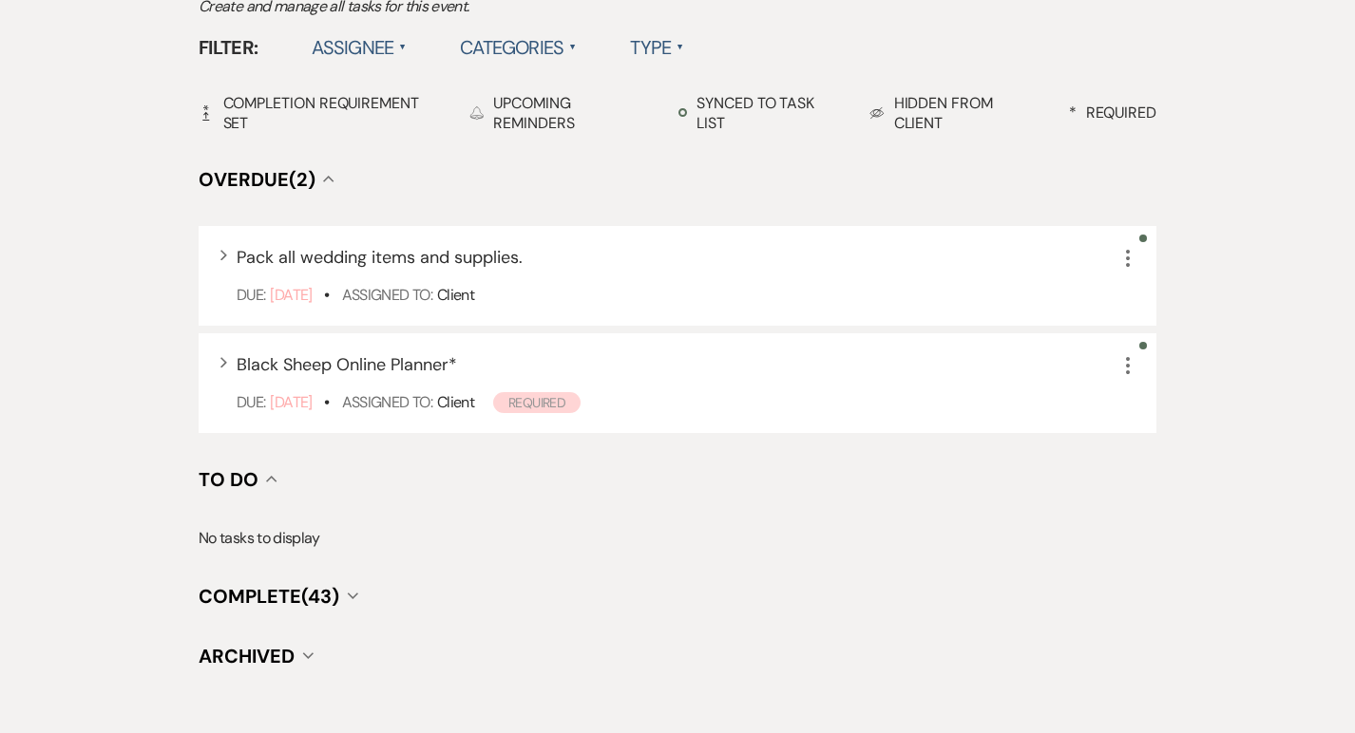
click at [353, 594] on icon "Collapse" at bounding box center [352, 596] width 11 height 8
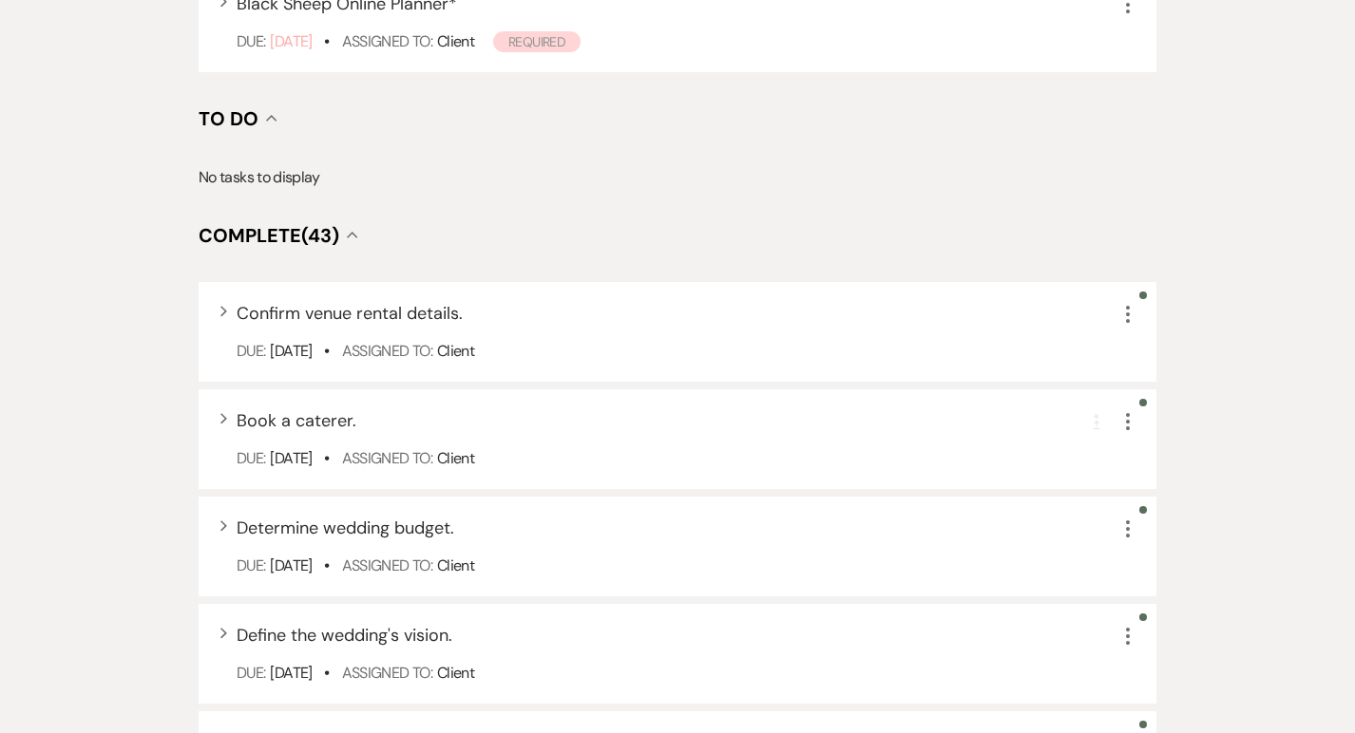
scroll to position [856, 0]
click at [841, 332] on div "Expand Confirm venue rental details. More Due: [DATE] • Assigned To: Client" at bounding box center [678, 331] width 958 height 100
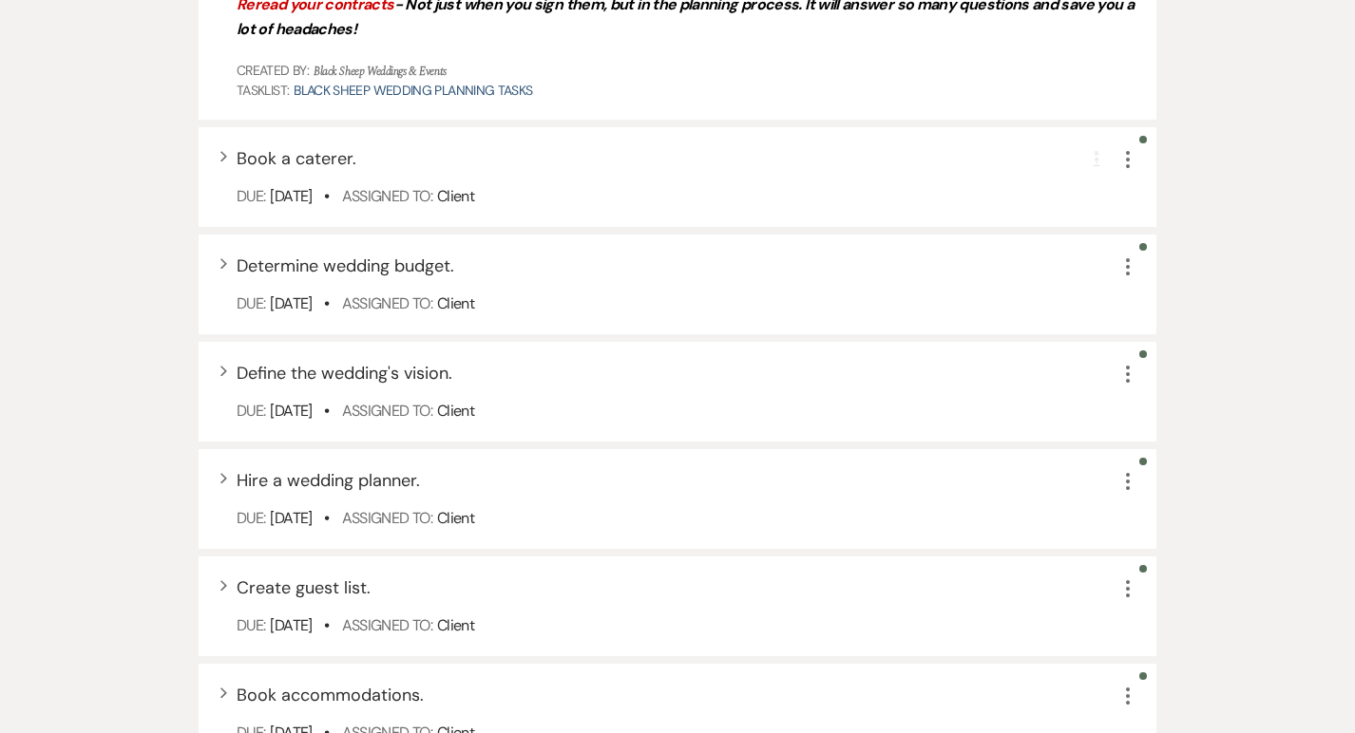
scroll to position [1252, 0]
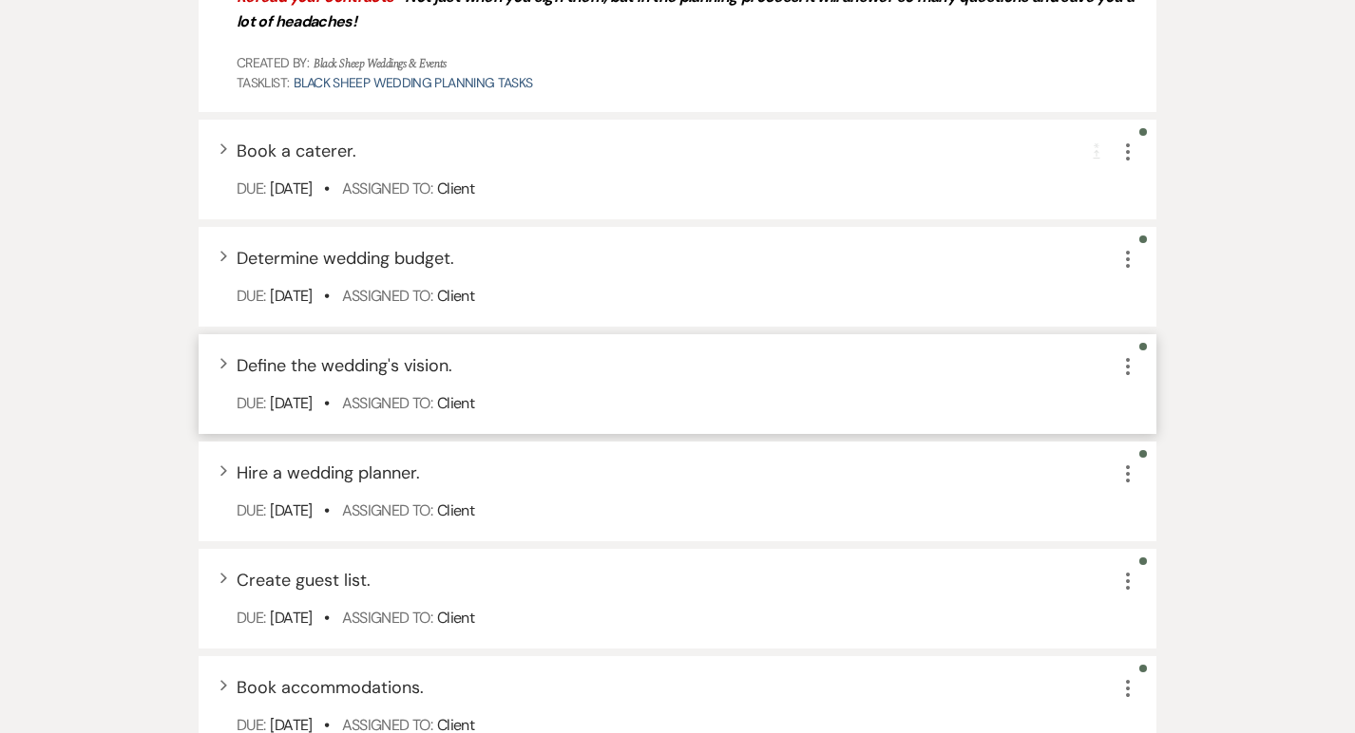
click at [219, 360] on span "Expand" at bounding box center [223, 362] width 9 height 11
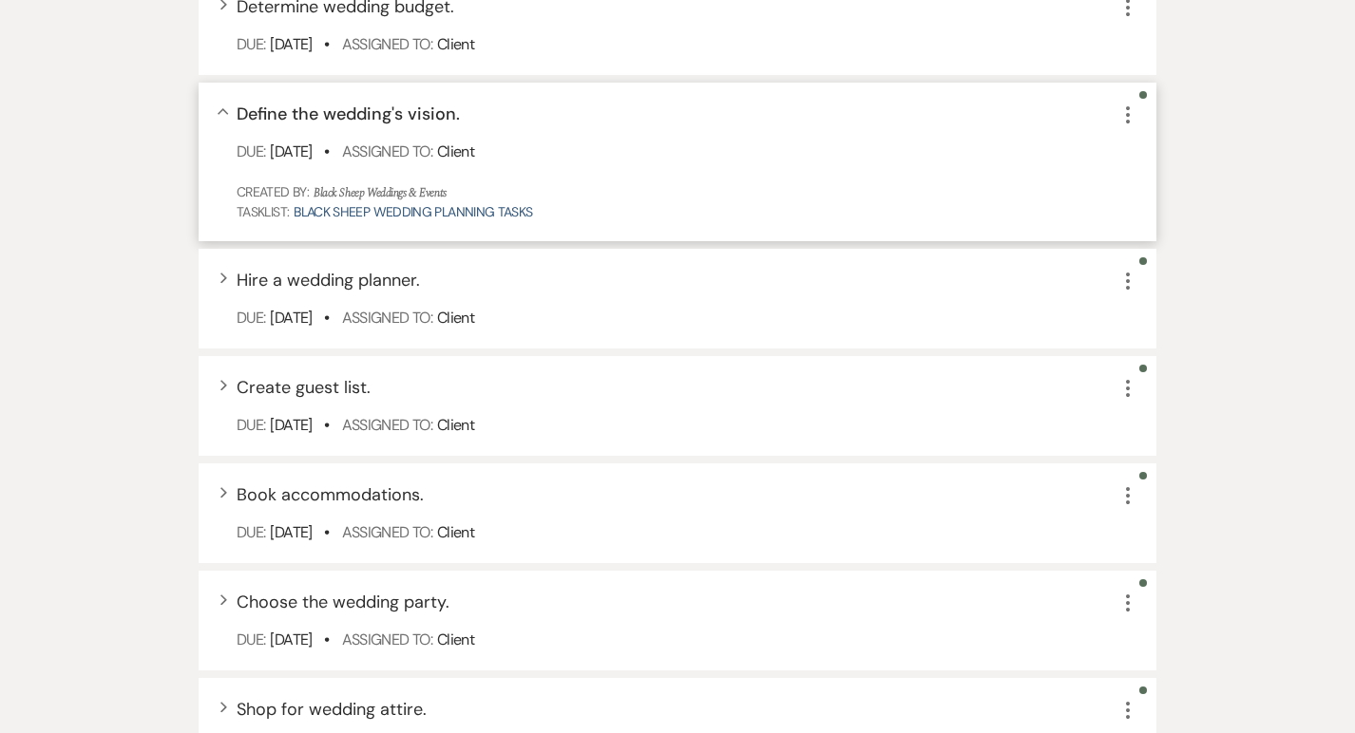
scroll to position [1511, 0]
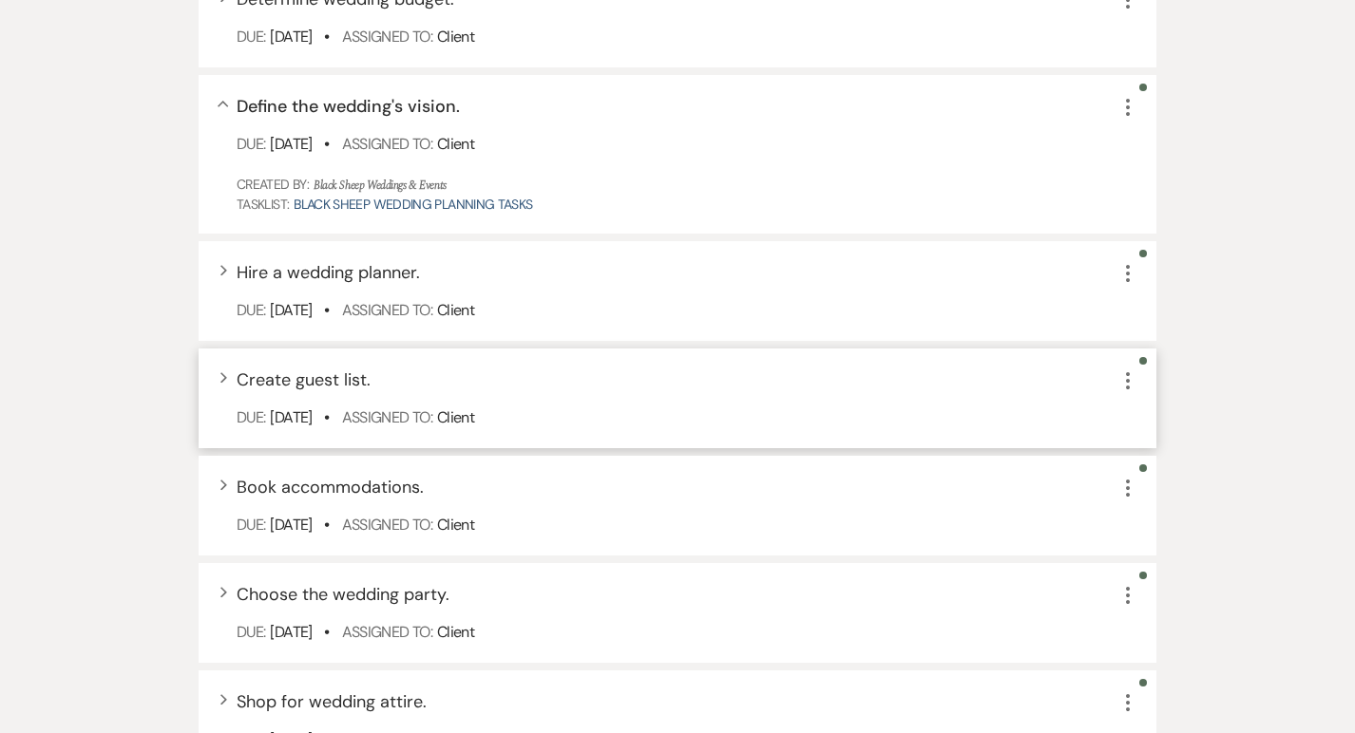
click at [223, 376] on icon "Expand" at bounding box center [223, 376] width 8 height 11
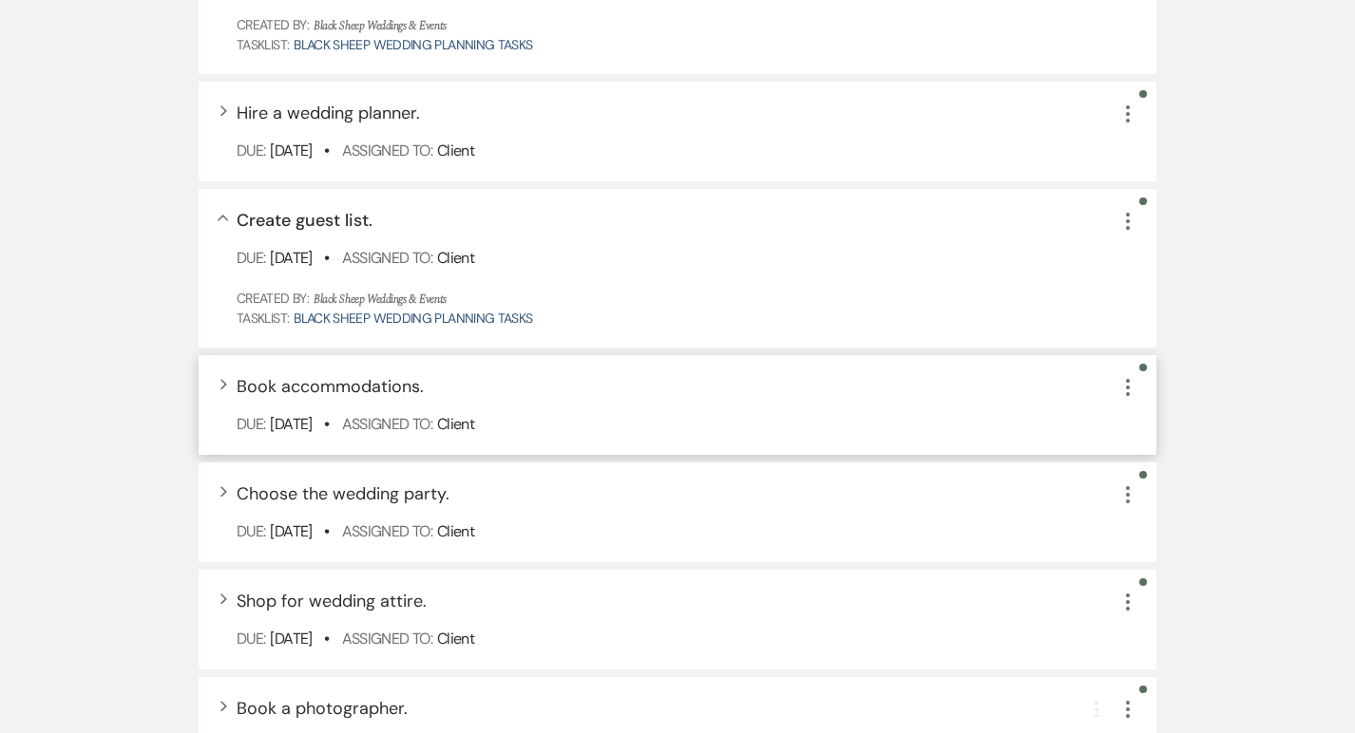
scroll to position [1680, 0]
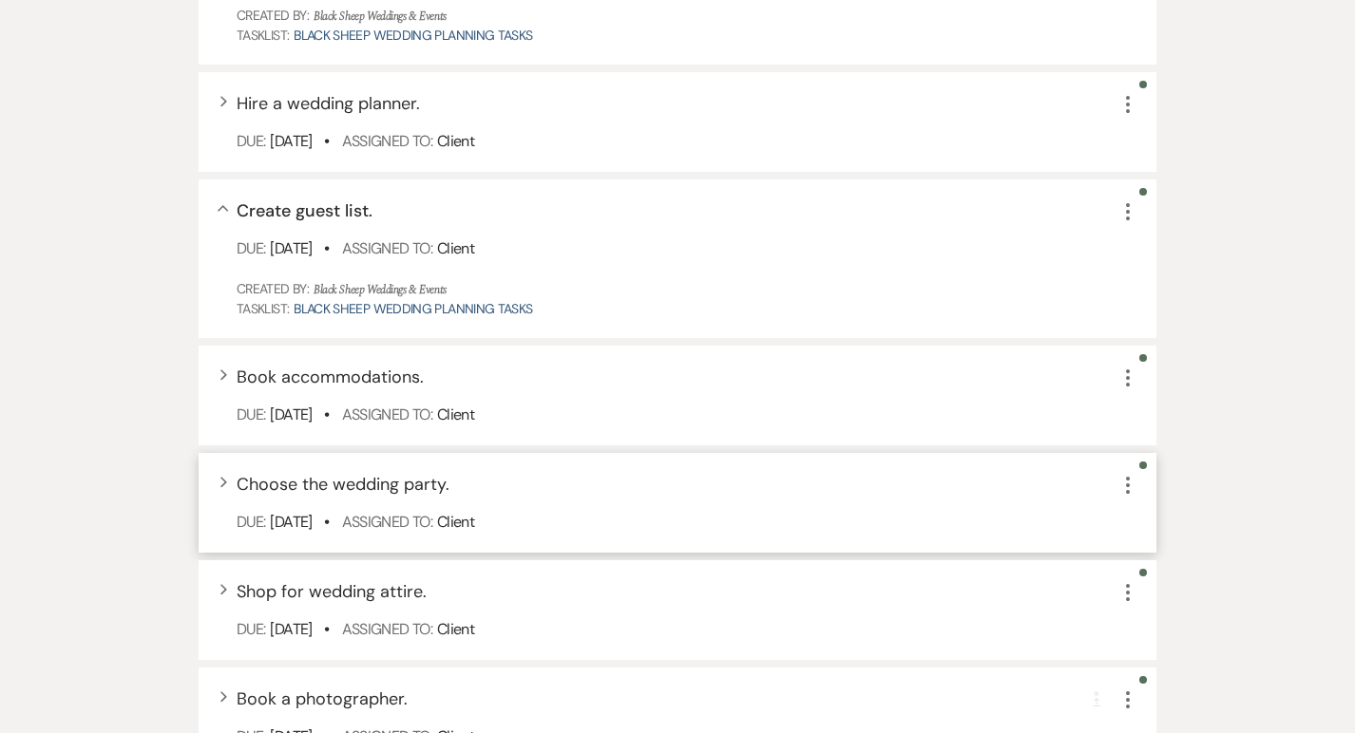
click at [225, 479] on icon "Expand" at bounding box center [223, 481] width 8 height 11
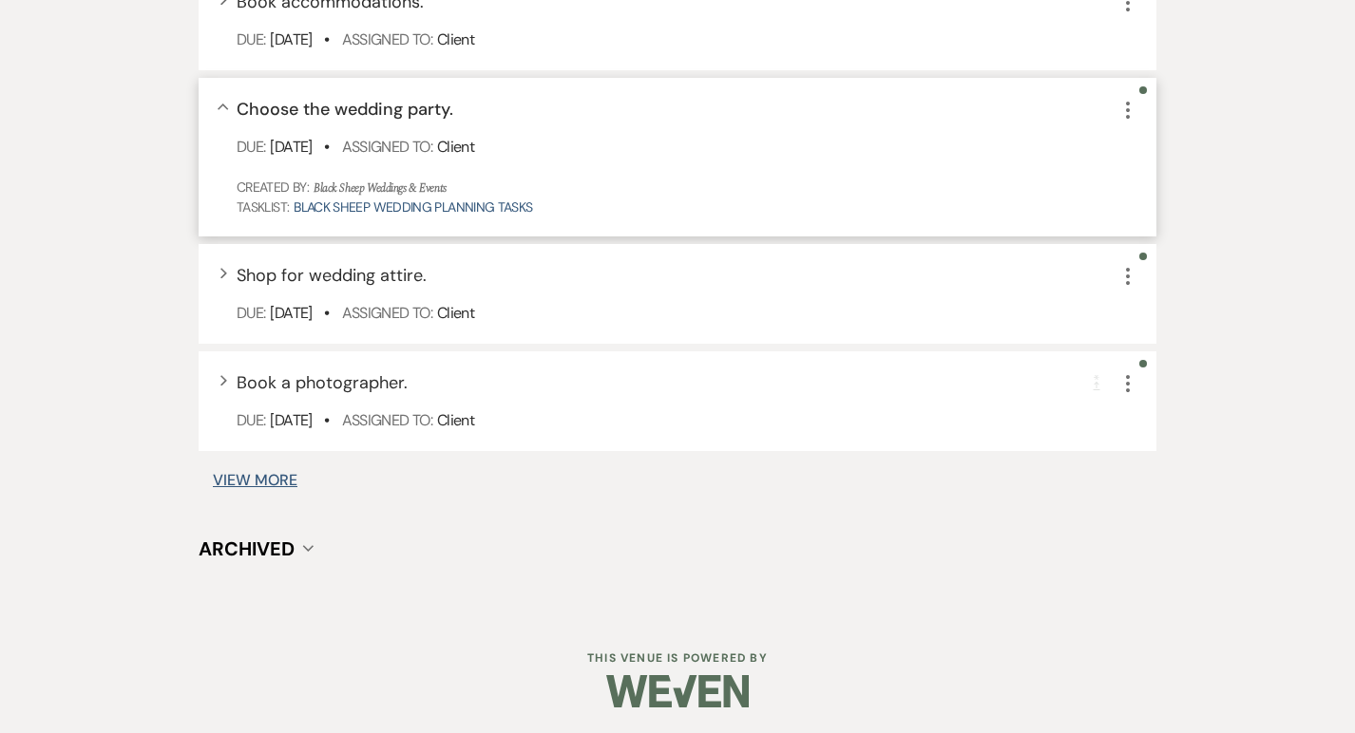
scroll to position [2058, 0]
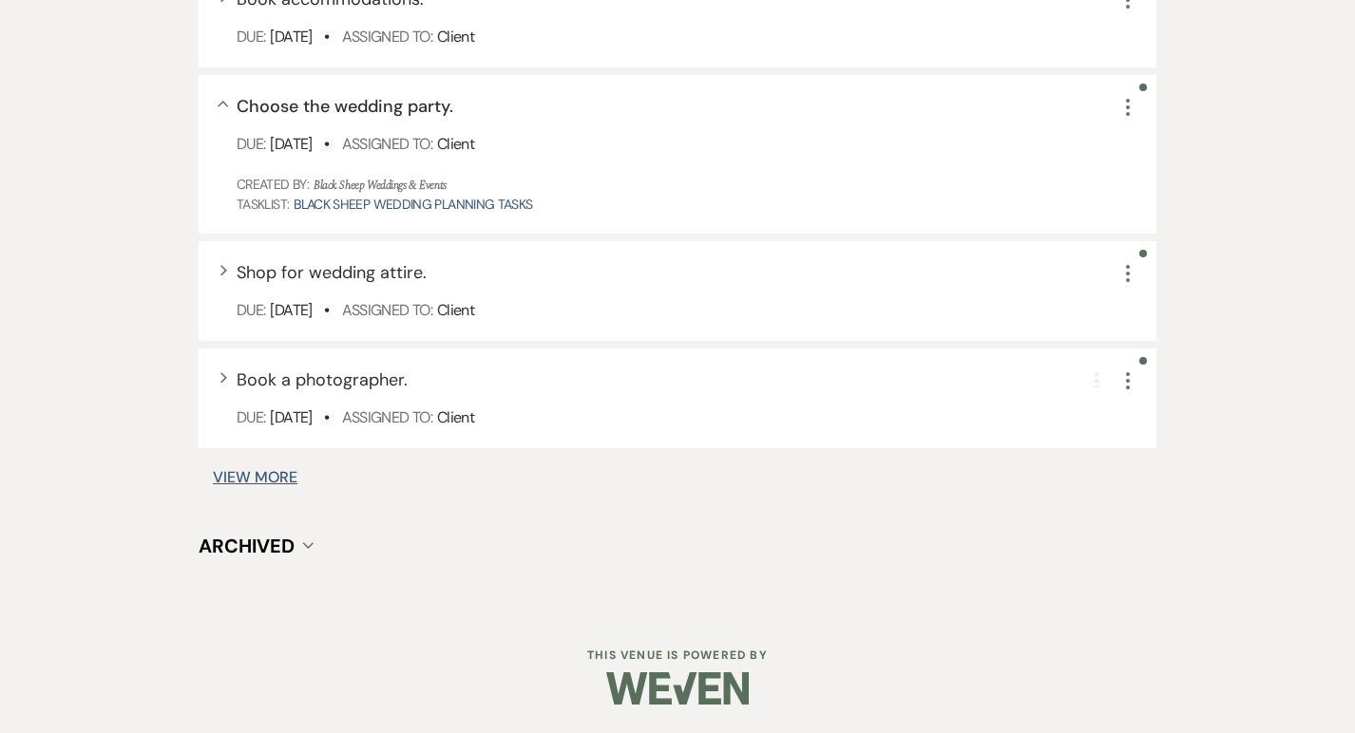
click at [229, 478] on button "View More" at bounding box center [255, 477] width 85 height 15
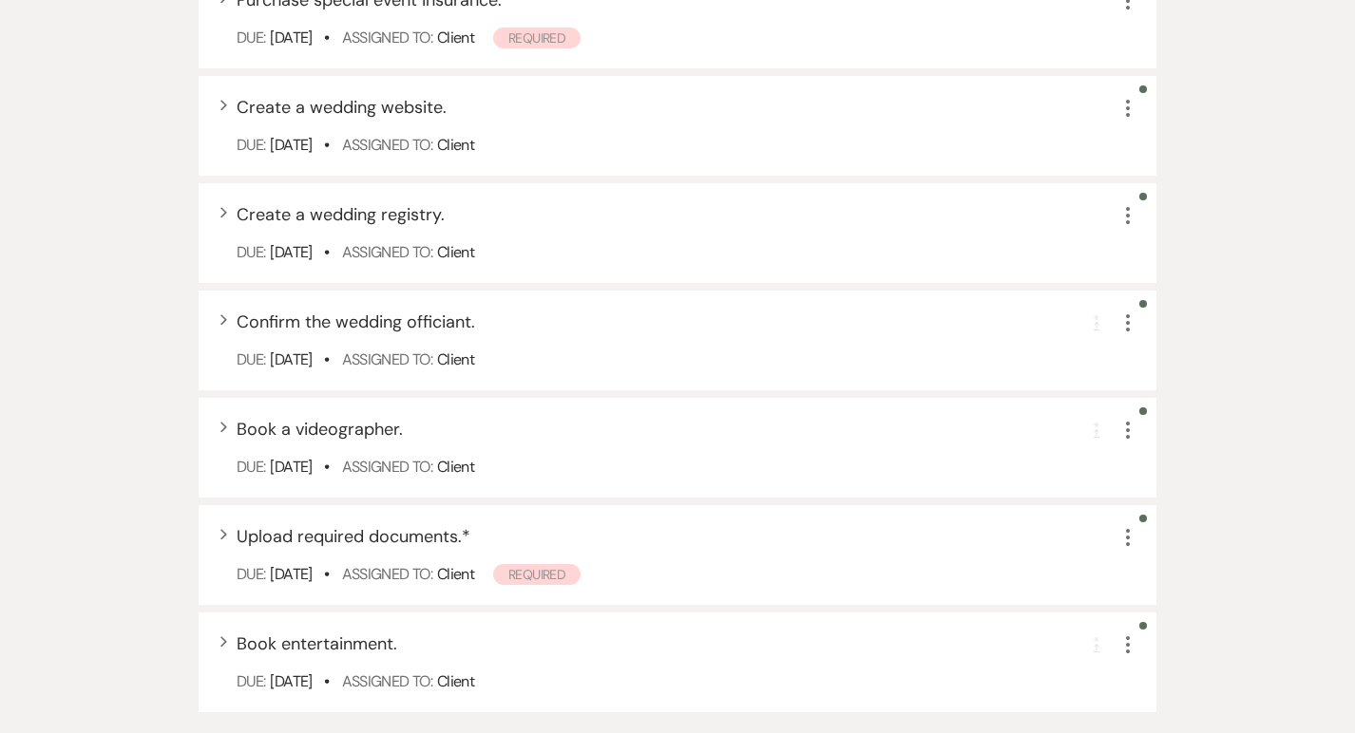
scroll to position [2984, 0]
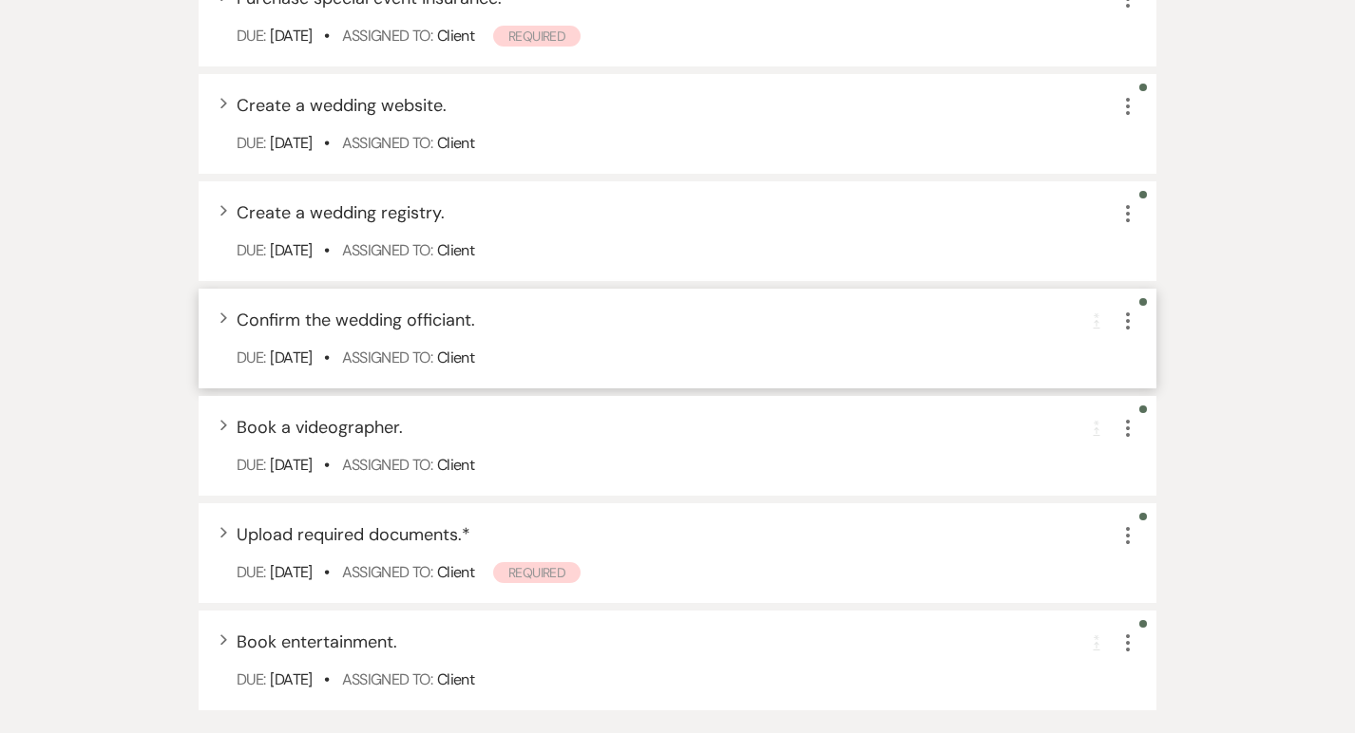
click at [225, 319] on icon "Expand" at bounding box center [223, 318] width 8 height 11
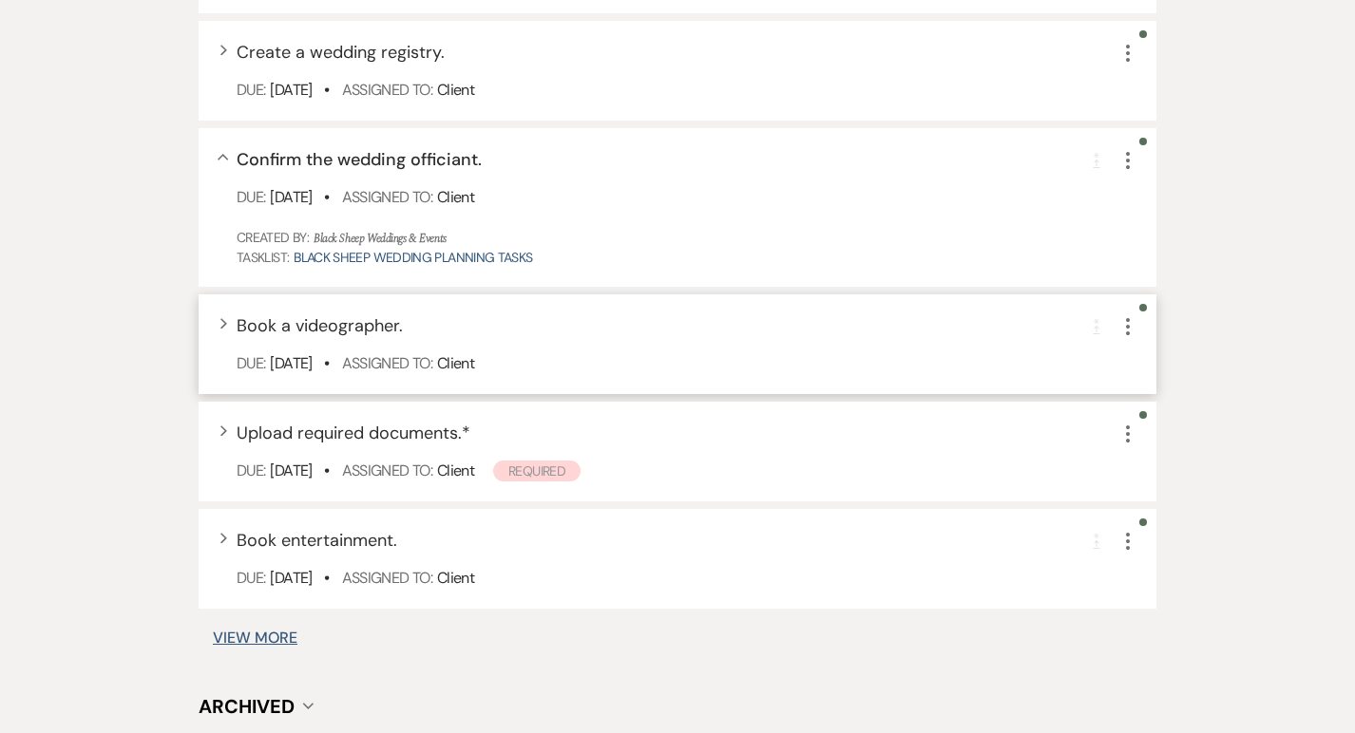
scroll to position [3148, 0]
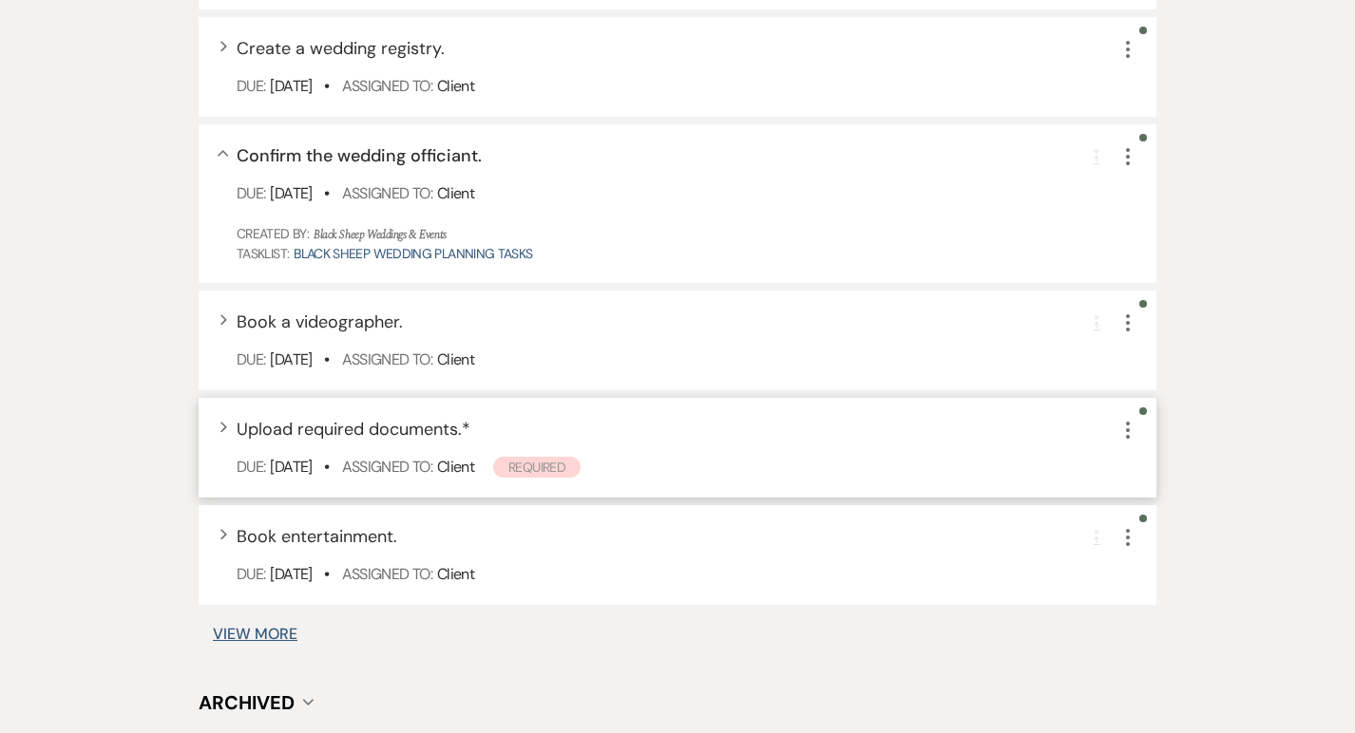
click at [228, 427] on div "Expand Upload required documents. * More Due: [DATE] • Assigned To: Client Requ…" at bounding box center [678, 448] width 958 height 100
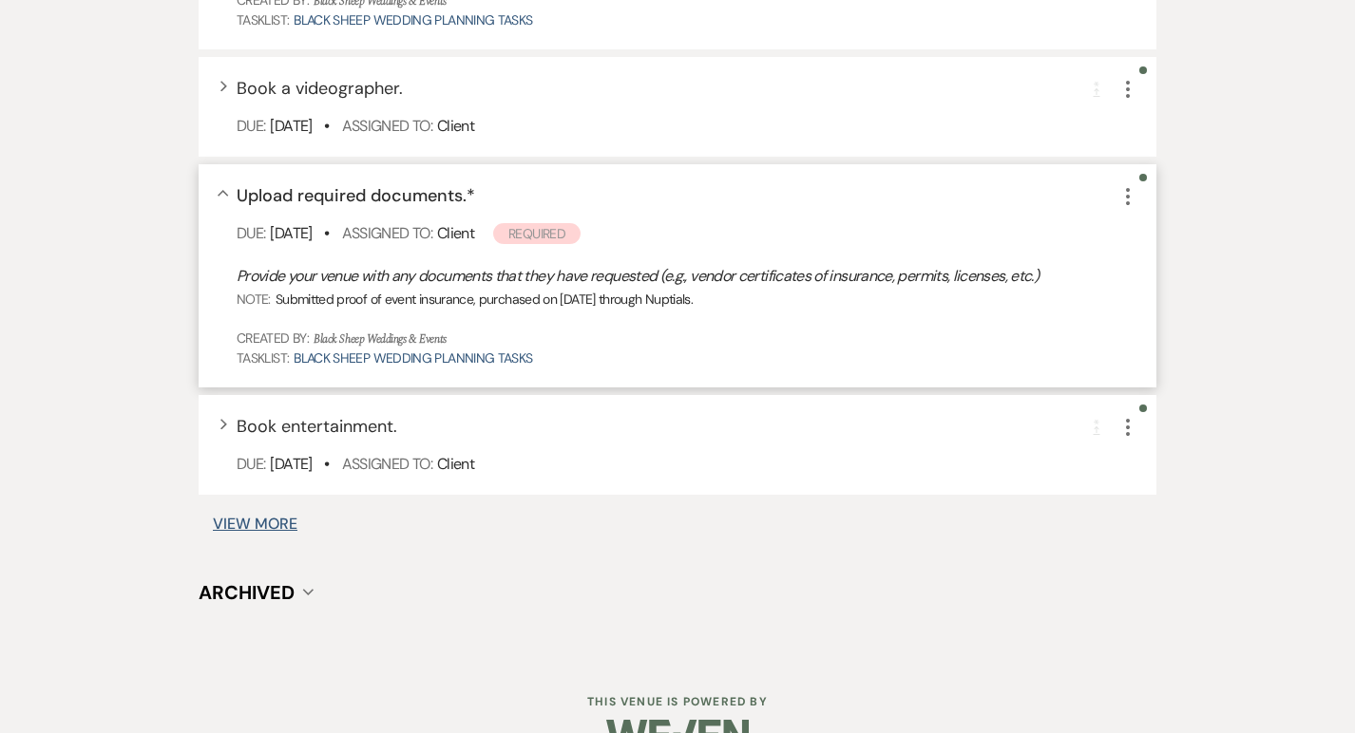
scroll to position [3401, 0]
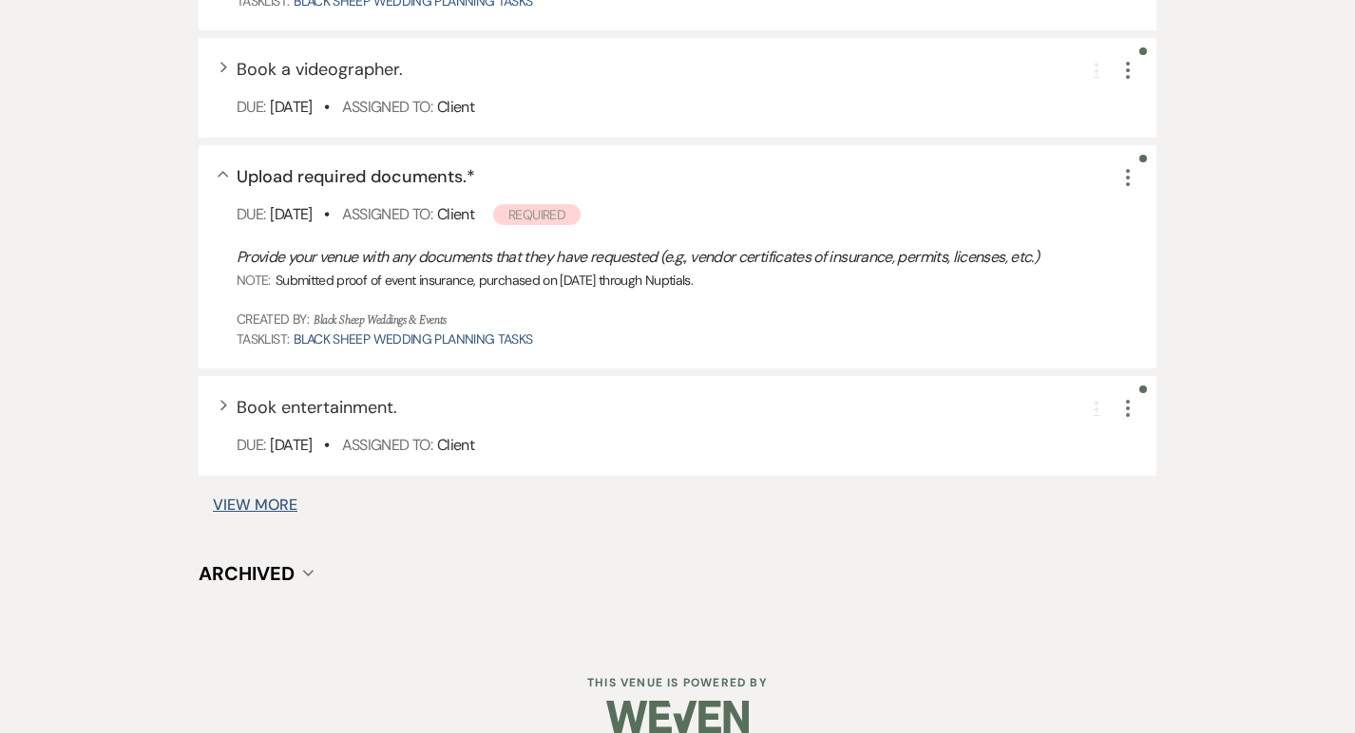
click at [245, 500] on button "View More" at bounding box center [255, 505] width 85 height 15
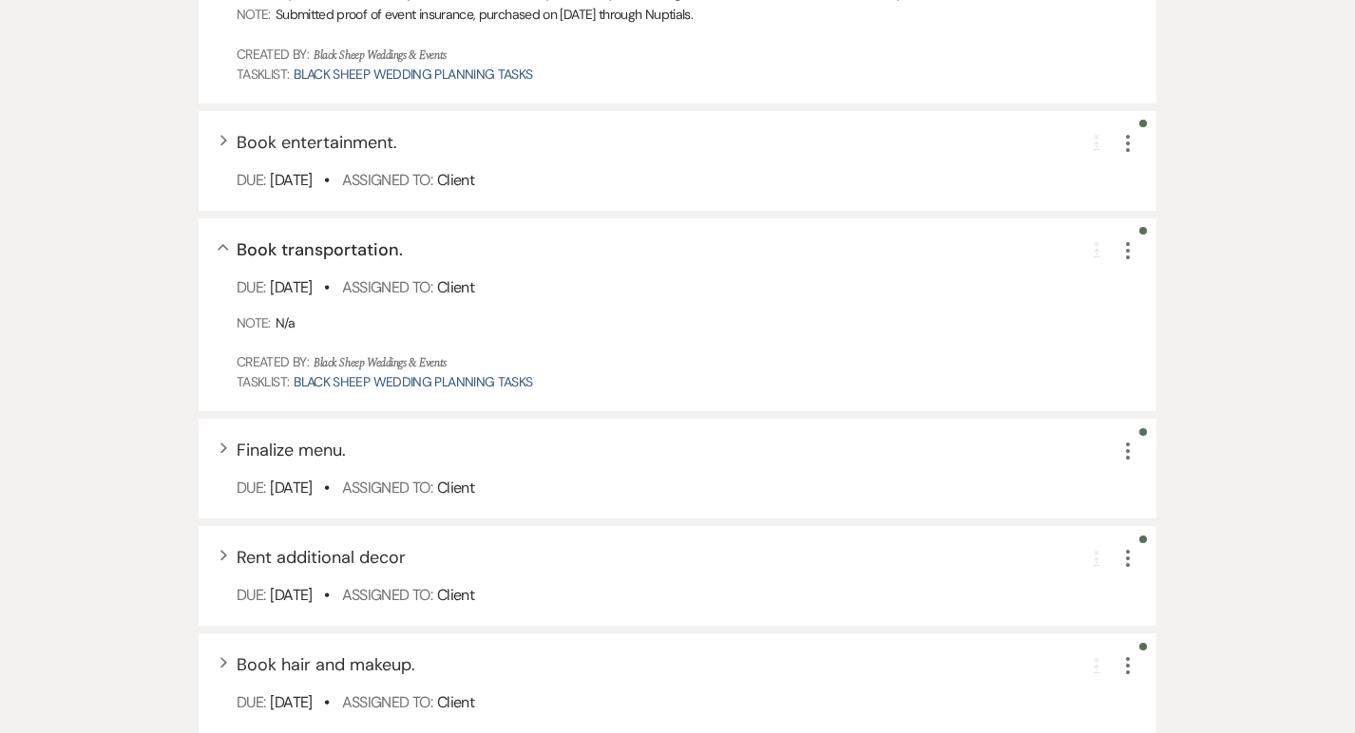
scroll to position [3702, 0]
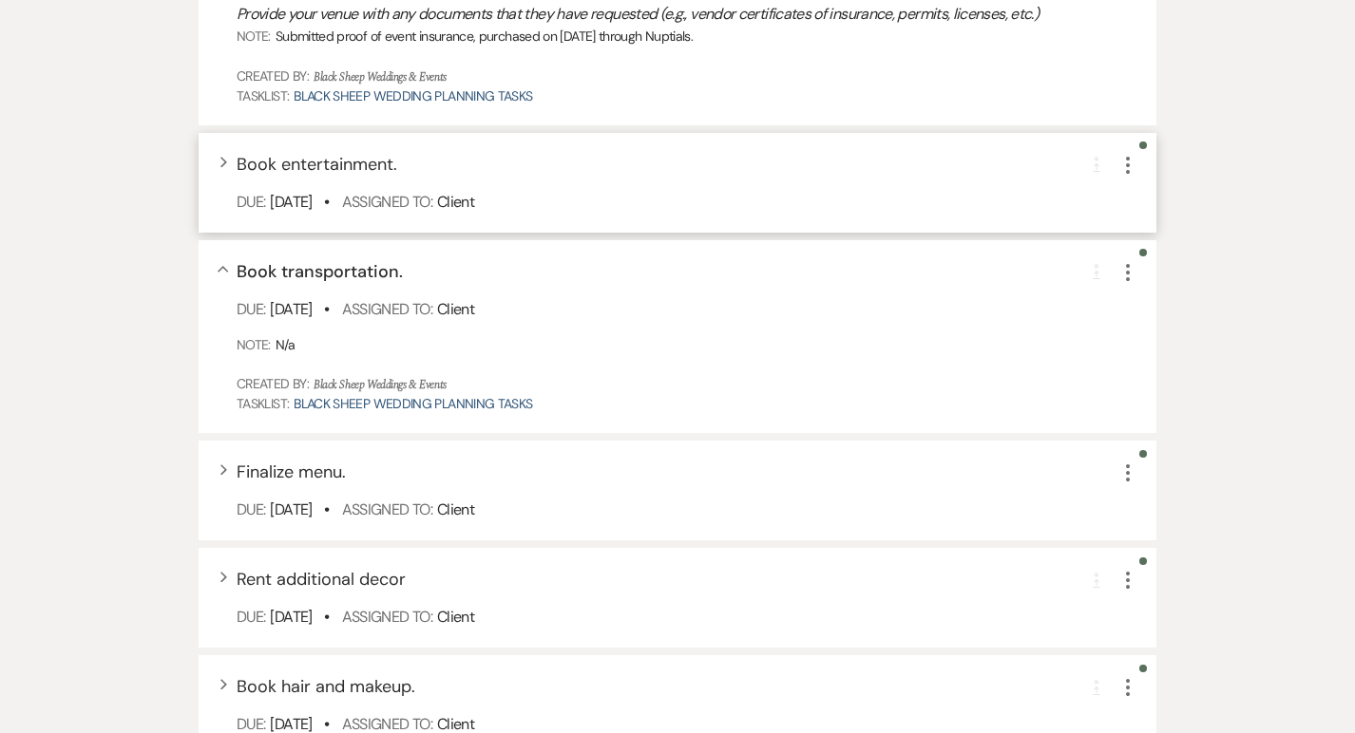
click at [229, 157] on div "Expand Book entertainment. Completion Requirement More Due: [DATE] • Assigned T…" at bounding box center [678, 183] width 958 height 100
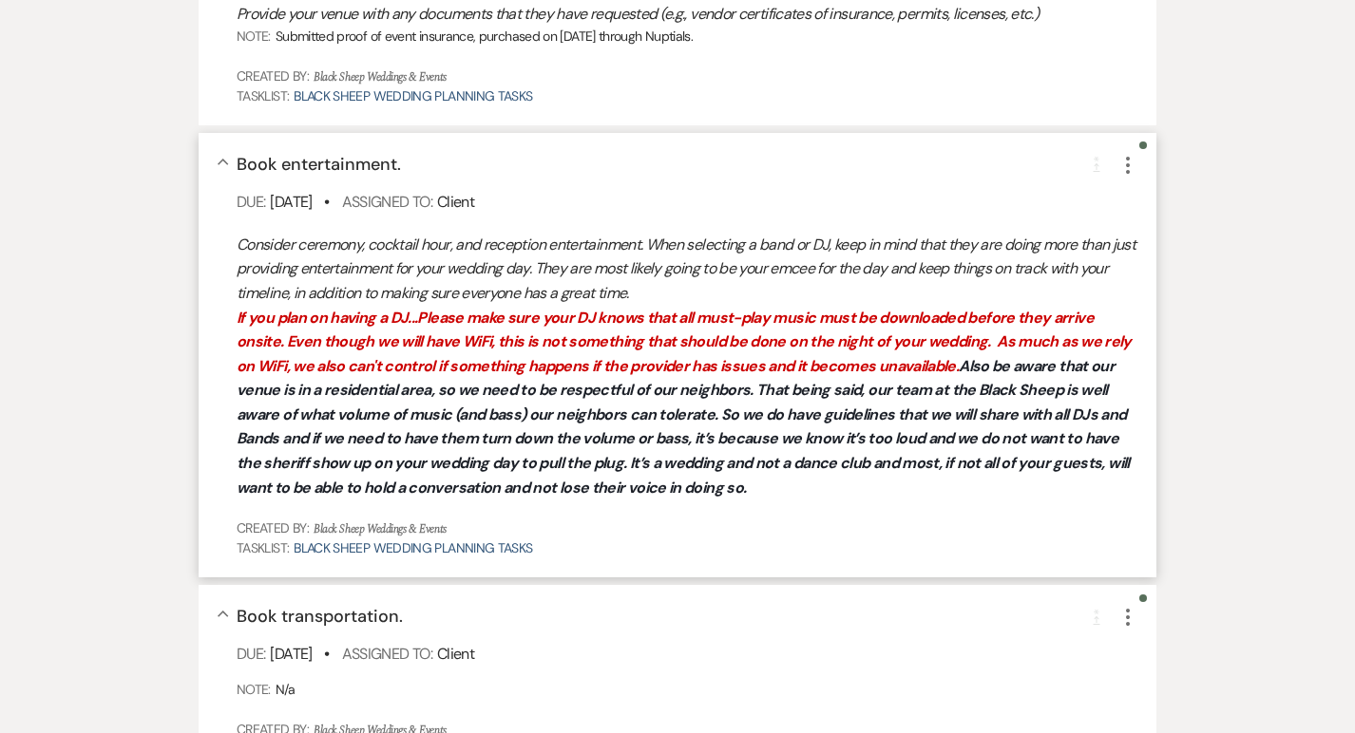
click at [229, 157] on div "Collapse Book entertainment. Completion Requirement More Due: [DATE] • Assigned…" at bounding box center [678, 356] width 958 height 446
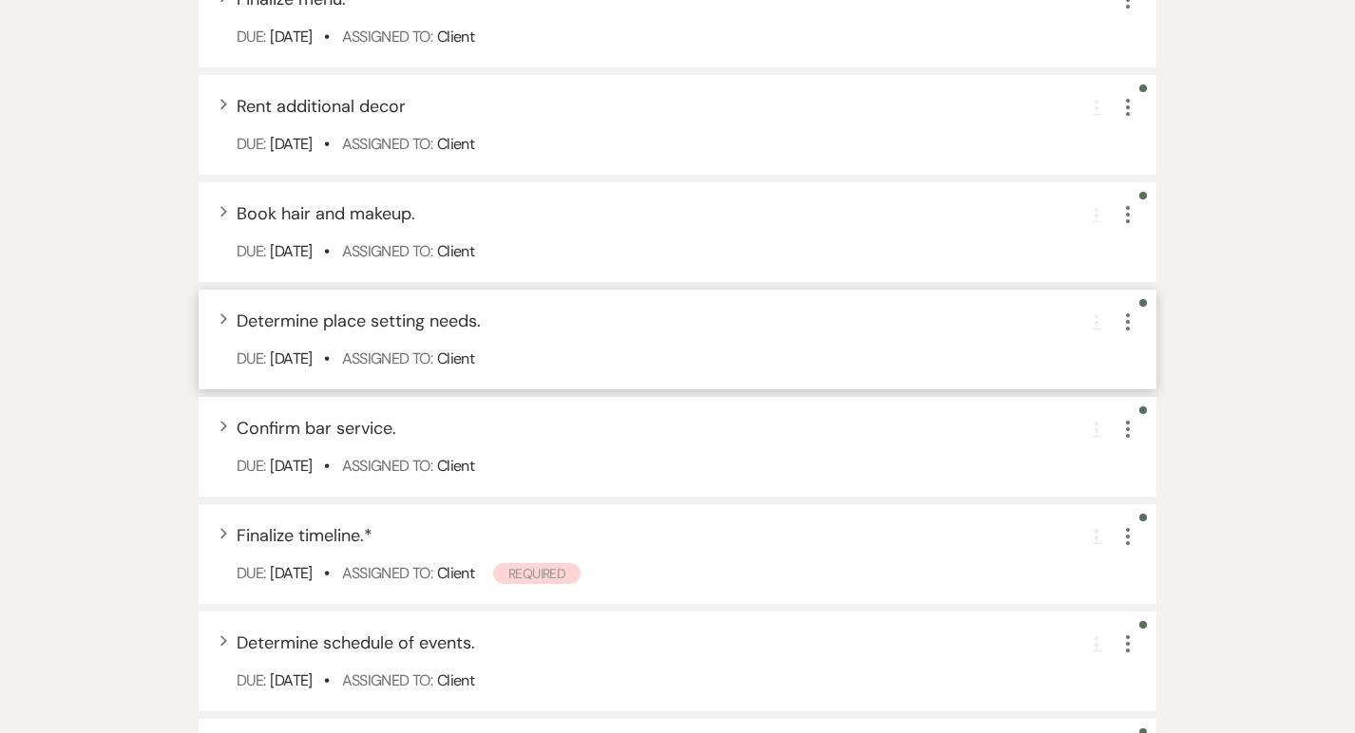
scroll to position [4215, 0]
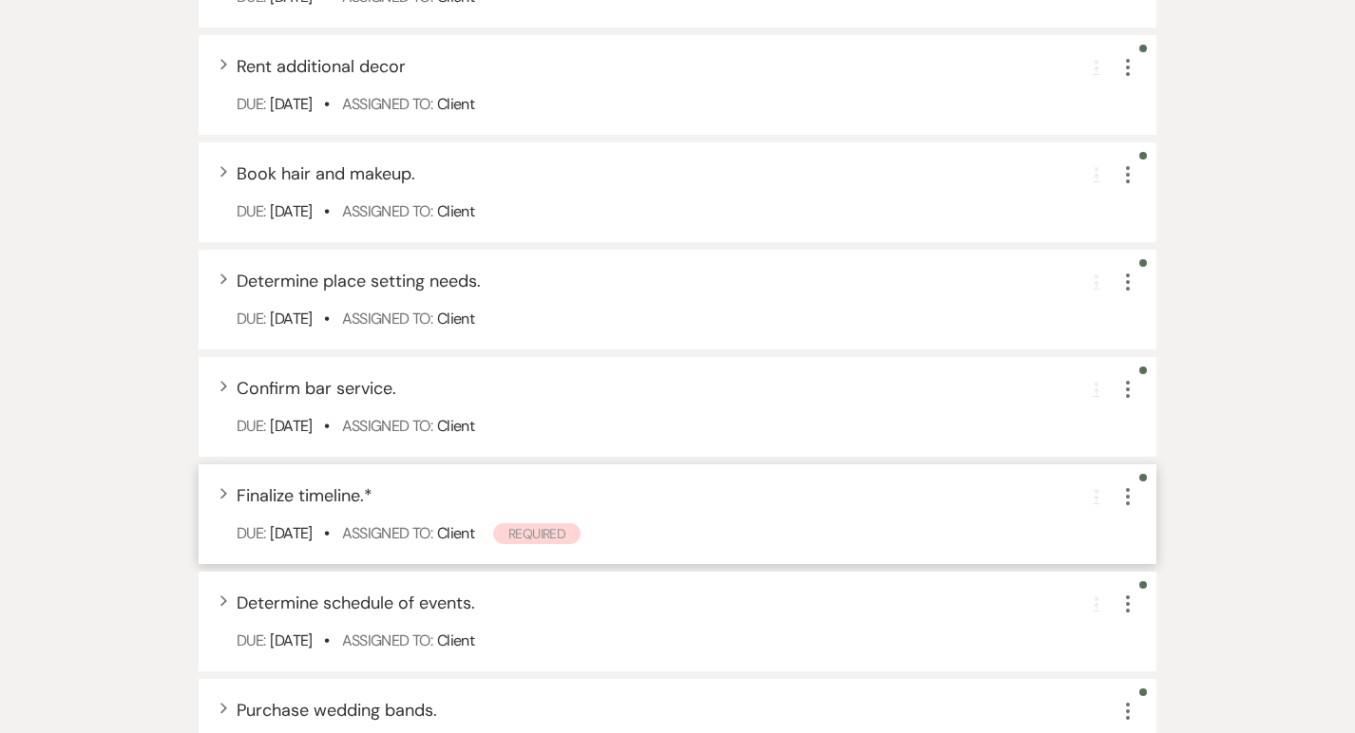
click at [228, 493] on div "Expand Finalize timeline. * Completion Requirement More Due: [DATE] • Assigned …" at bounding box center [678, 515] width 958 height 100
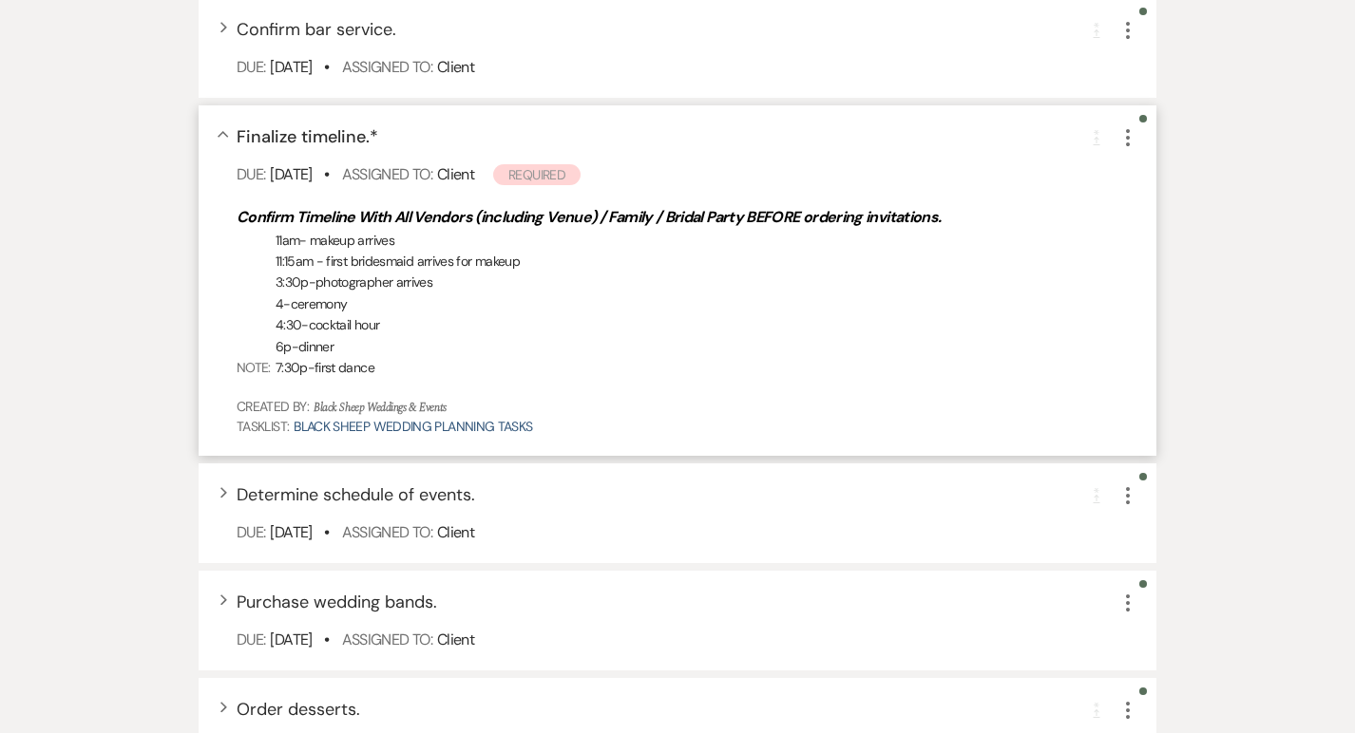
scroll to position [4588, 0]
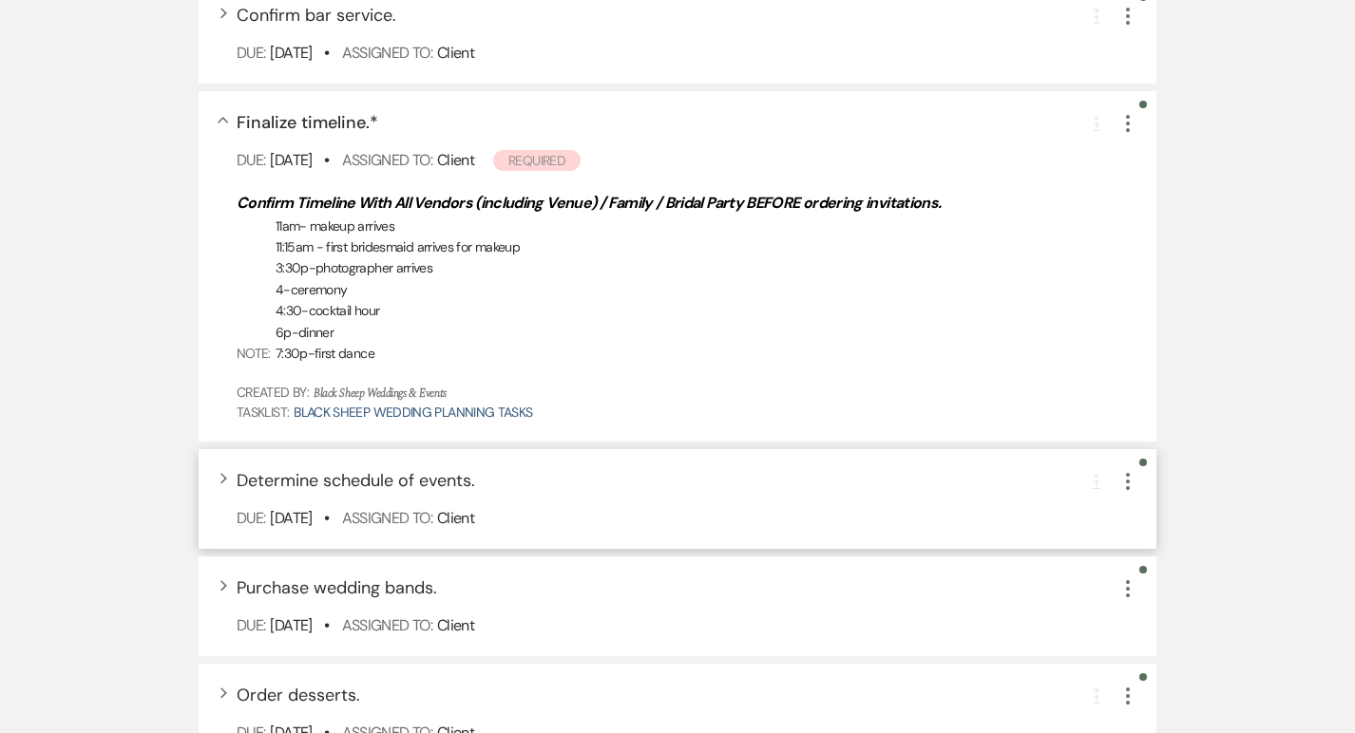
click at [227, 478] on div "Expand Determine schedule of events. Completion Requirement More Due: [DATE] • …" at bounding box center [678, 499] width 958 height 100
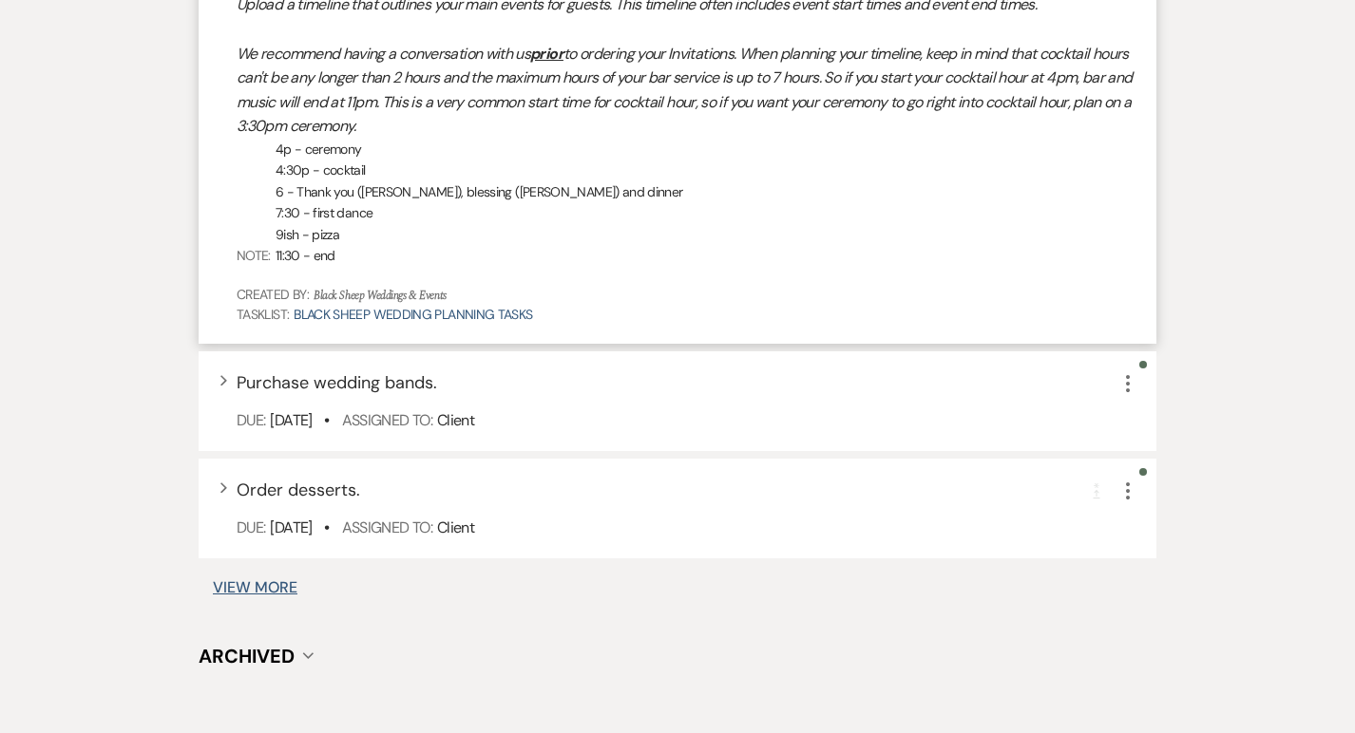
scroll to position [5162, 0]
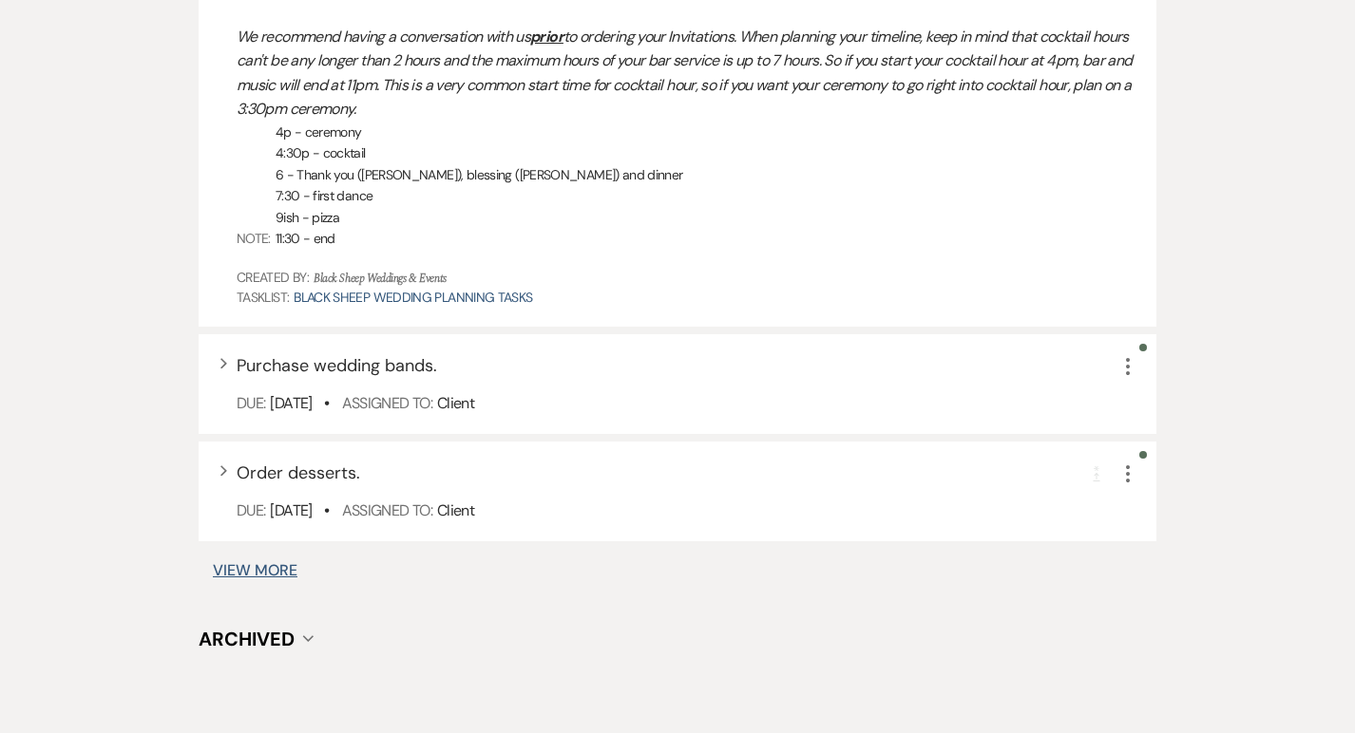
click at [232, 569] on button "View More" at bounding box center [255, 570] width 85 height 15
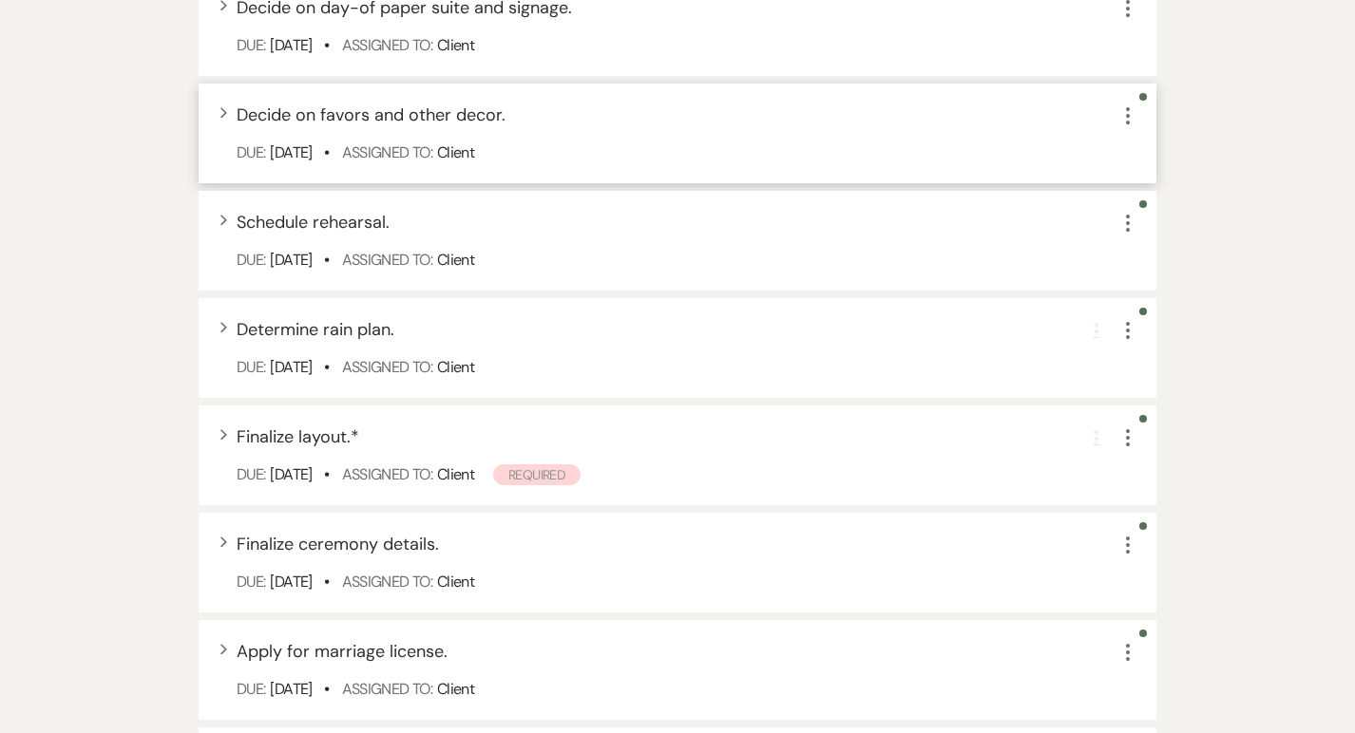
scroll to position [5986, 0]
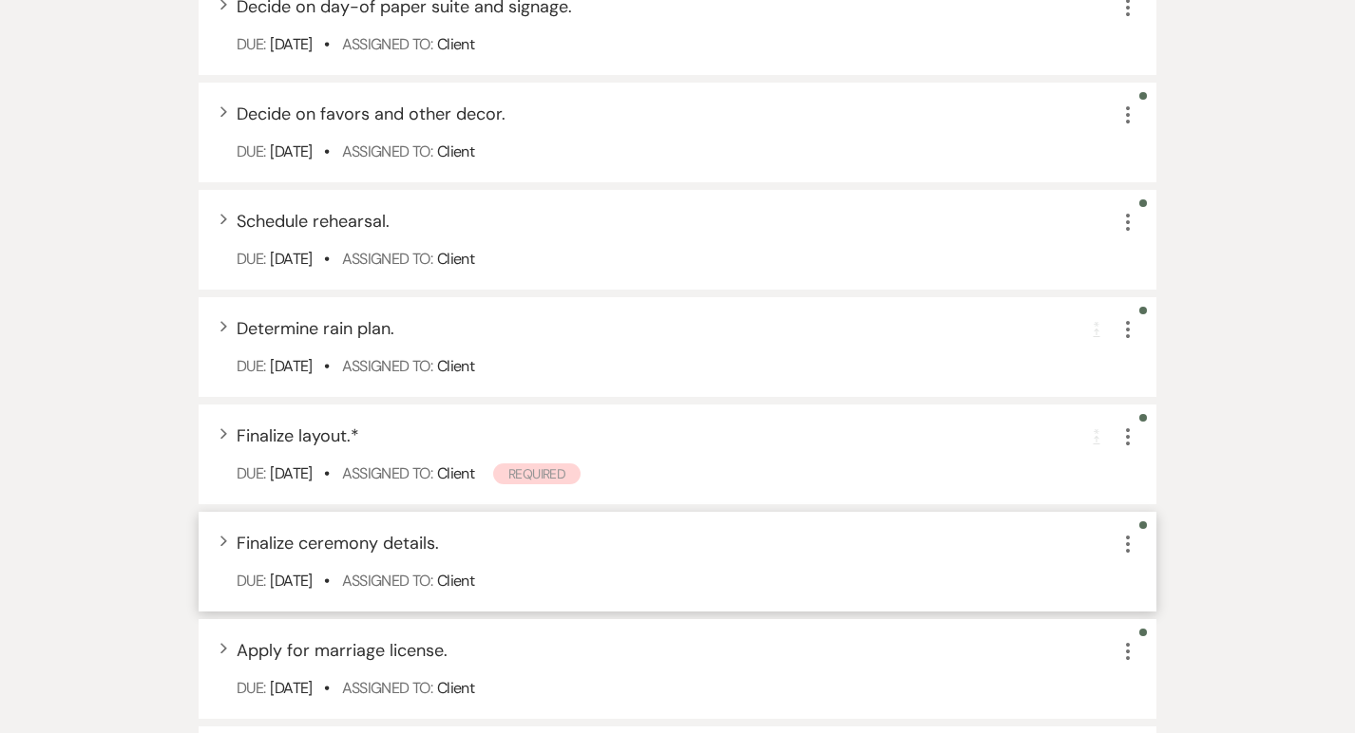
click at [227, 538] on div "Expand Finalize ceremony details. More Due: [DATE] • Assigned To: Client" at bounding box center [678, 562] width 958 height 100
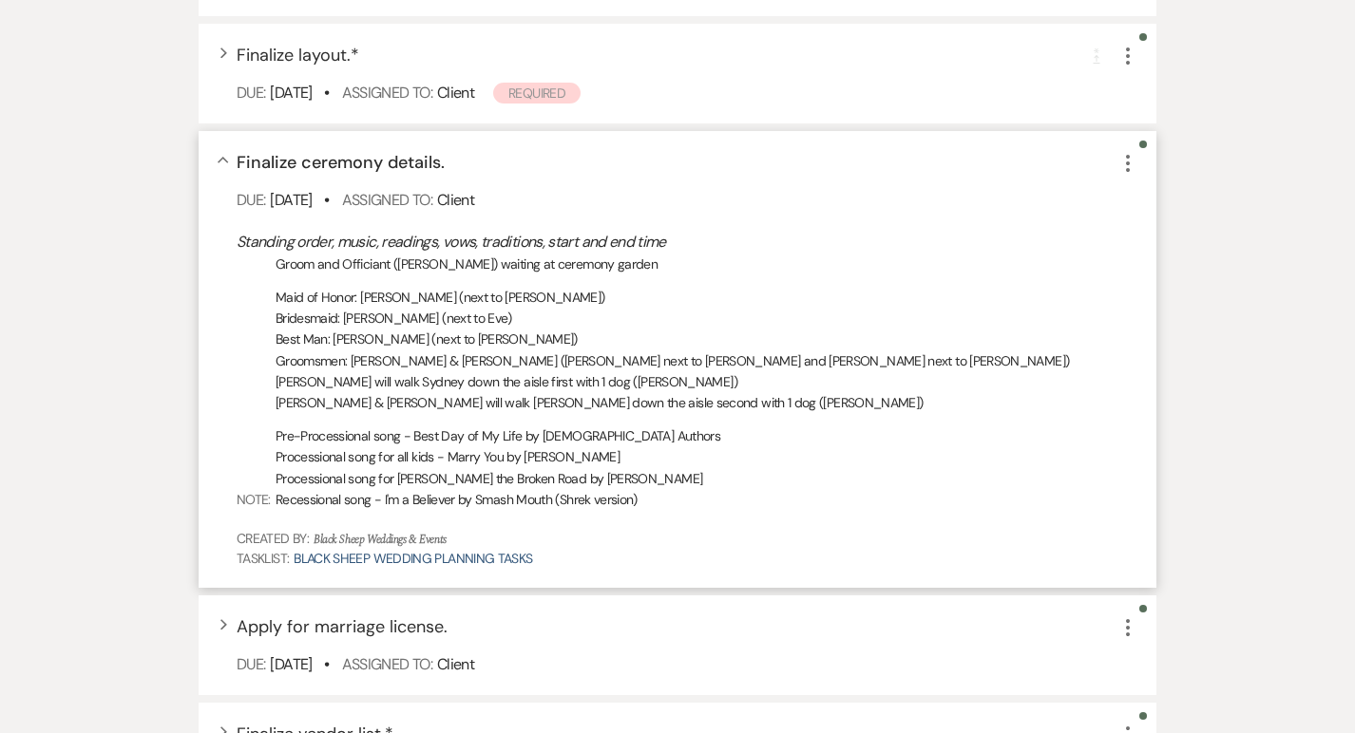
scroll to position [6375, 0]
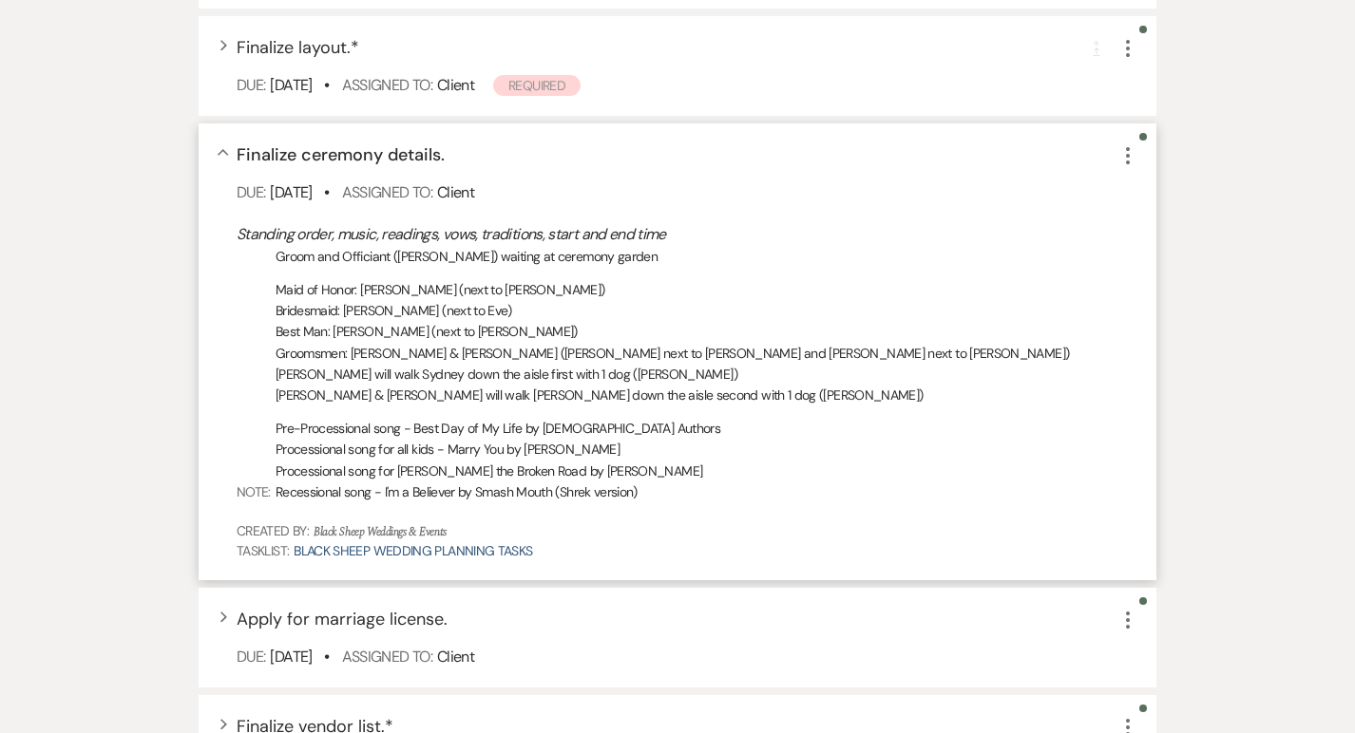
drag, startPoint x: 654, startPoint y: 493, endPoint x: 239, endPoint y: 224, distance: 493.8
click at [239, 224] on div "Standing order, music, readings, vows, traditions, start and end time Note: Gro…" at bounding box center [687, 392] width 901 height 338
copy div "Standing order, music, readings, vows, traditions, start and end time Note: Gro…"
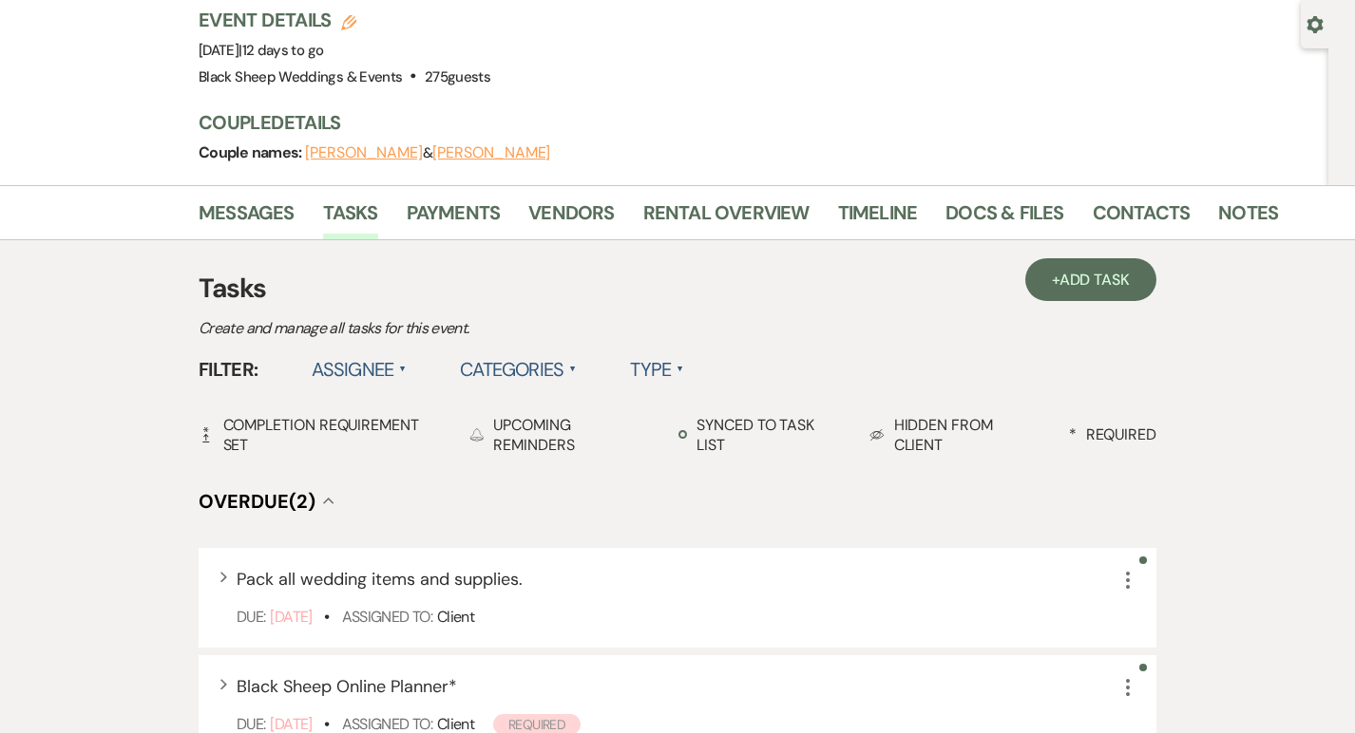
scroll to position [0, 0]
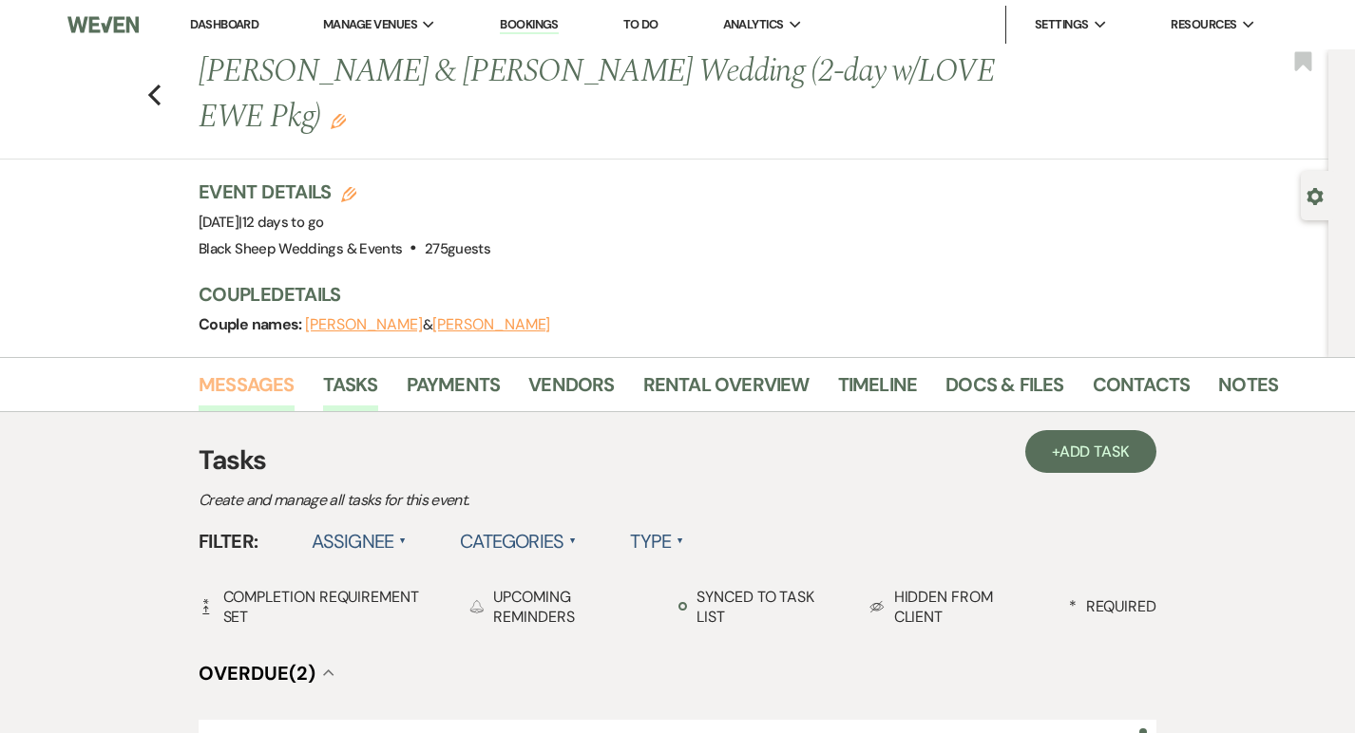
click at [255, 376] on link "Messages" at bounding box center [247, 391] width 96 height 42
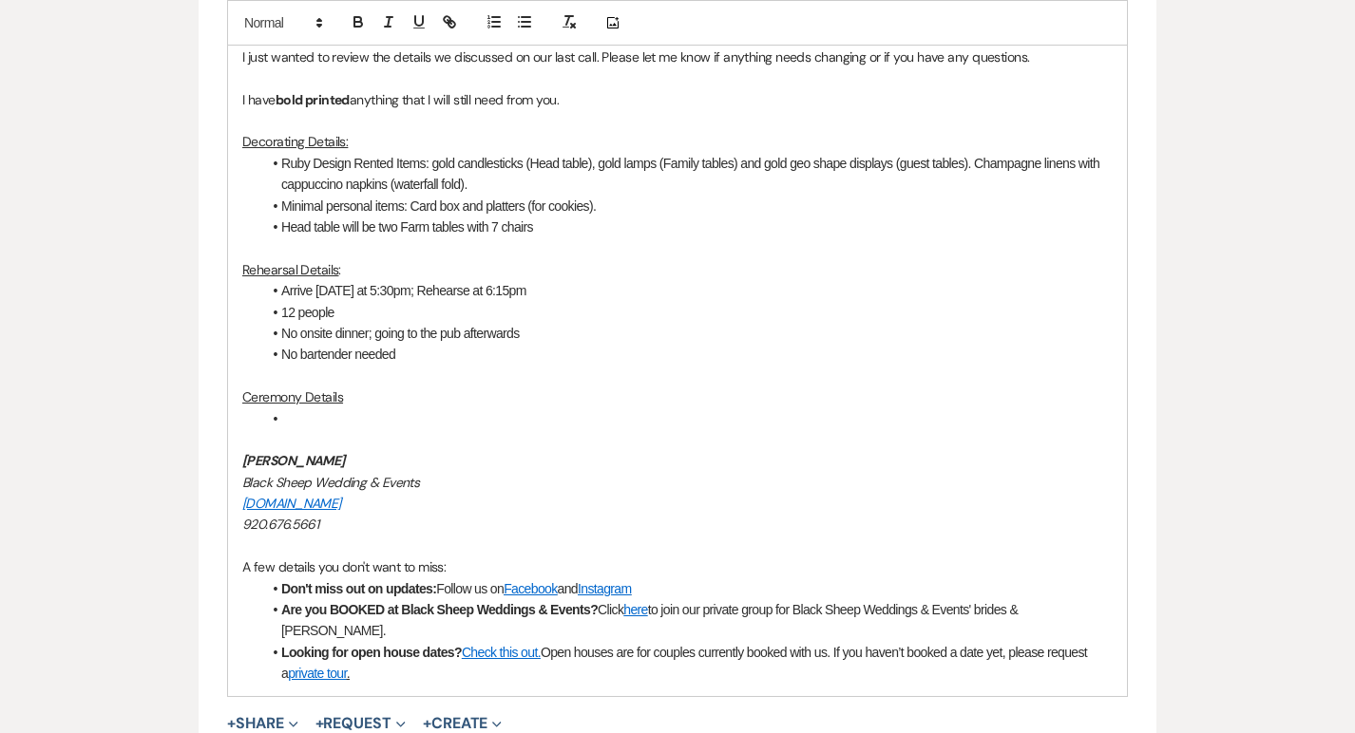
scroll to position [1107, 0]
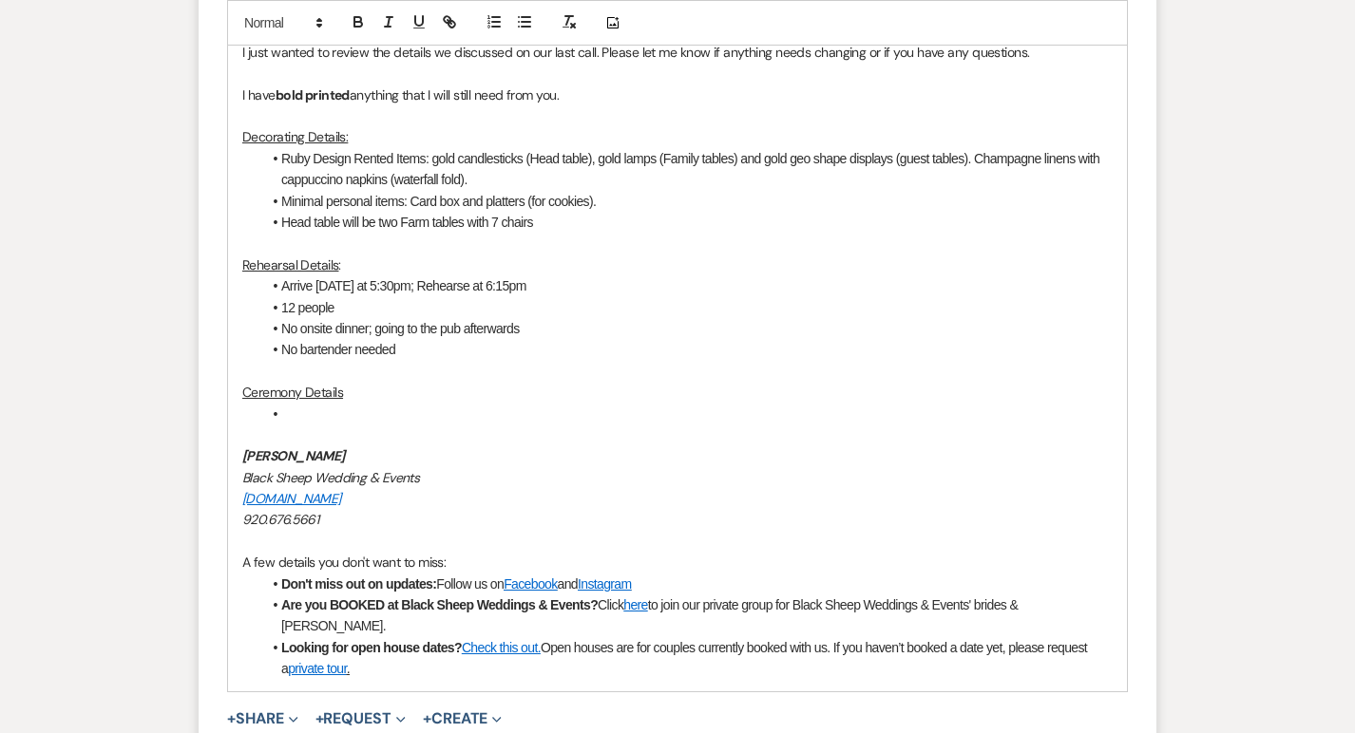
click at [299, 416] on li at bounding box center [686, 414] width 851 height 21
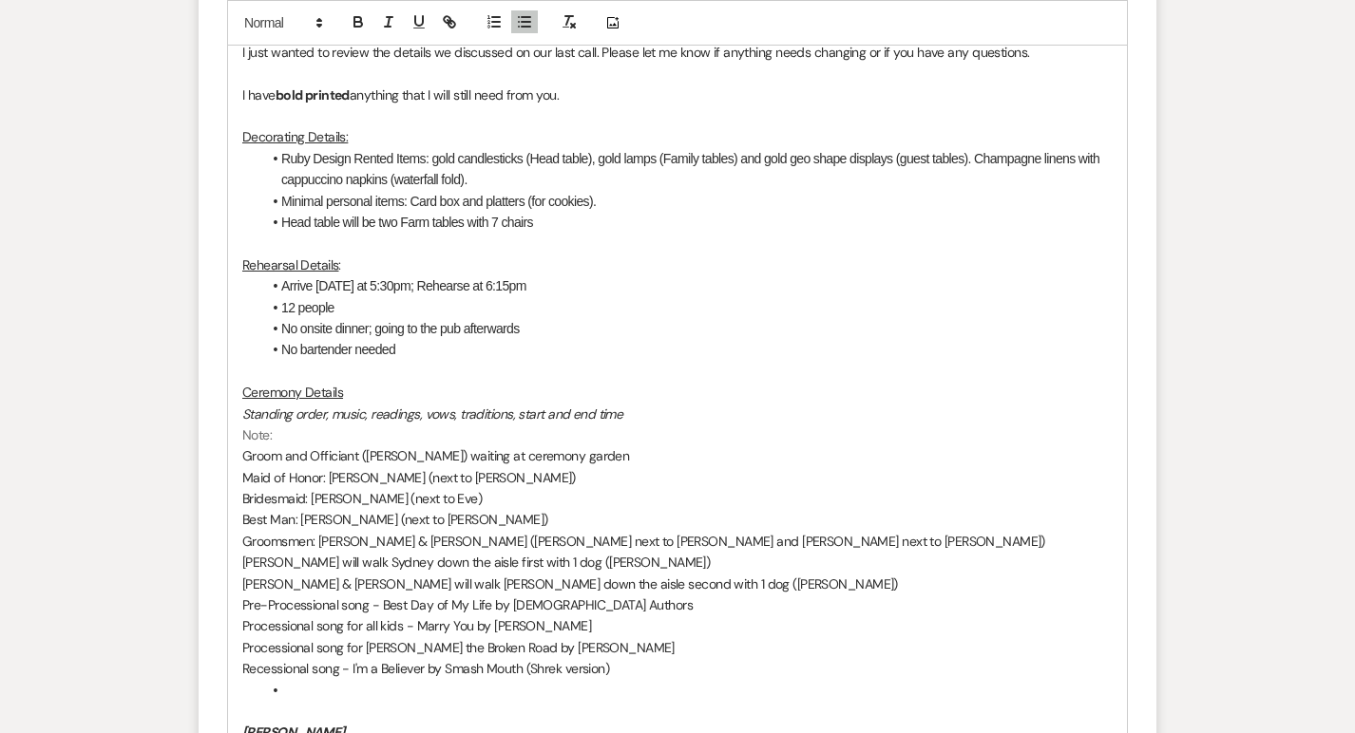
click at [290, 437] on p "Note:" at bounding box center [677, 435] width 870 height 21
click at [361, 393] on p "Ceremony Details" at bounding box center [677, 392] width 870 height 21
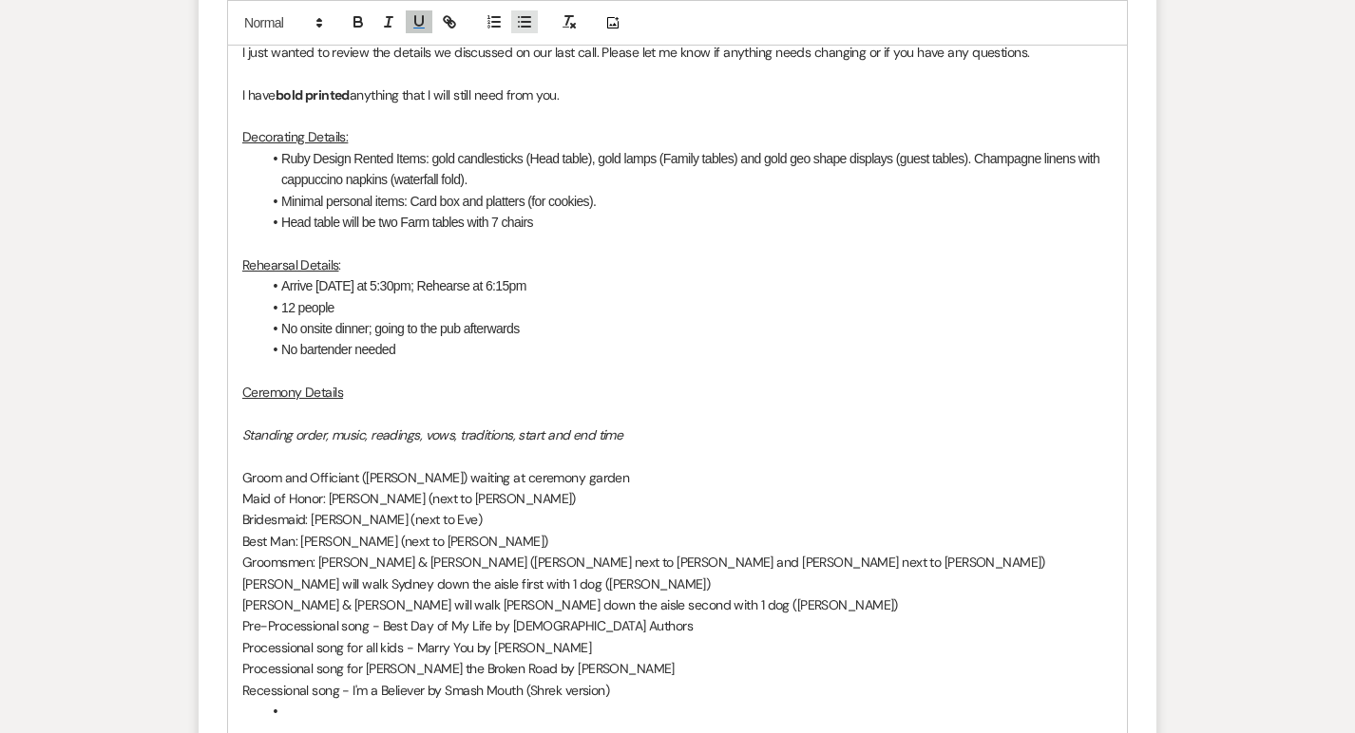
click at [527, 29] on button "button" at bounding box center [524, 21] width 27 height 23
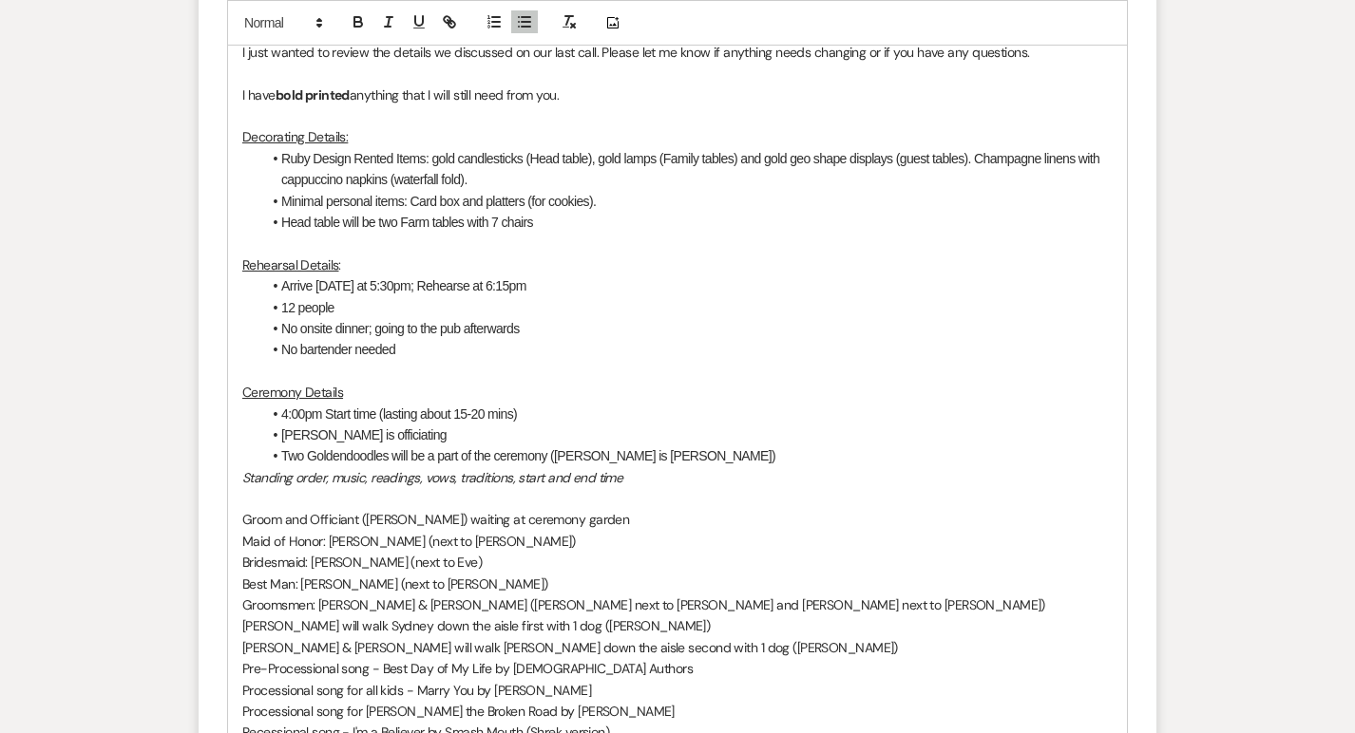
click at [245, 474] on em "Standing order, music, readings, vows, traditions, start and end time" at bounding box center [432, 477] width 380 height 17
click at [528, 27] on line "button" at bounding box center [526, 27] width 9 height 0
click at [241, 522] on div "Hi there, I just wanted to review the details we discussed on our last call. Pl…" at bounding box center [677, 510] width 899 height 1044
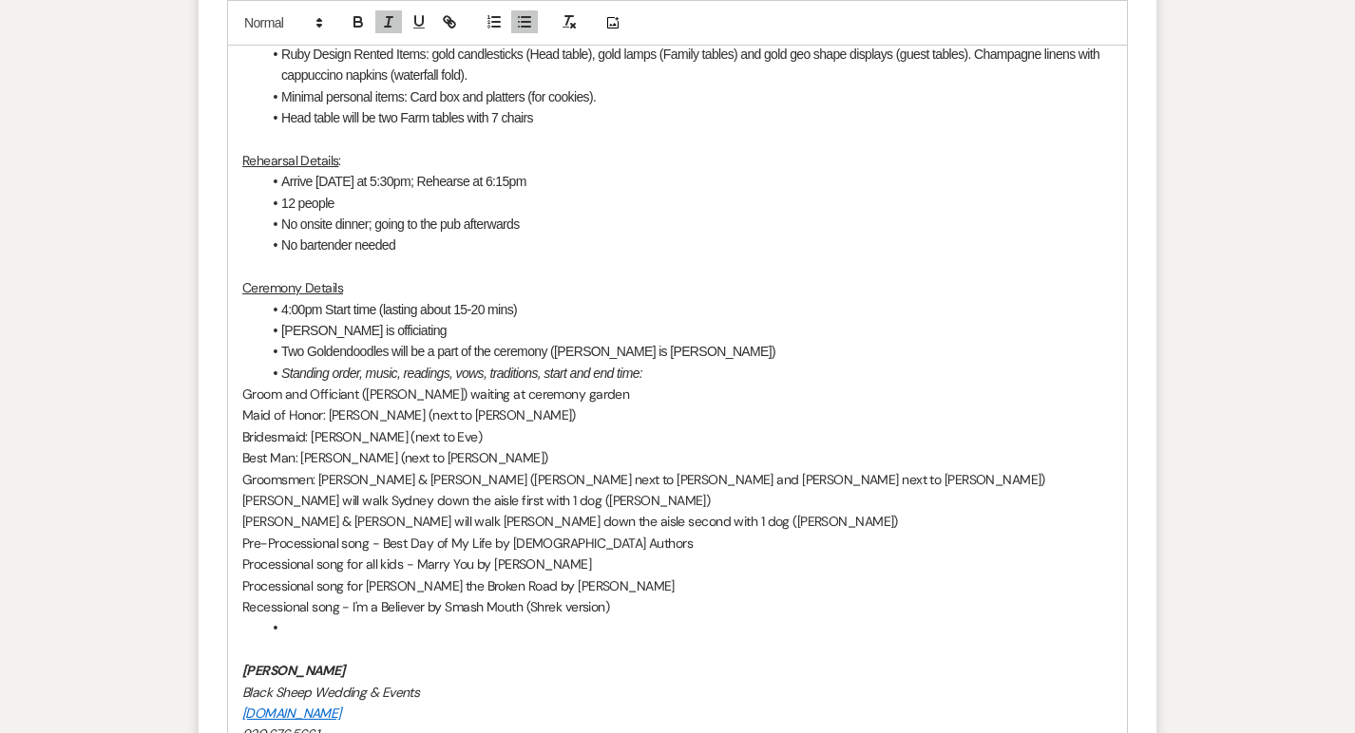
scroll to position [1239, 0]
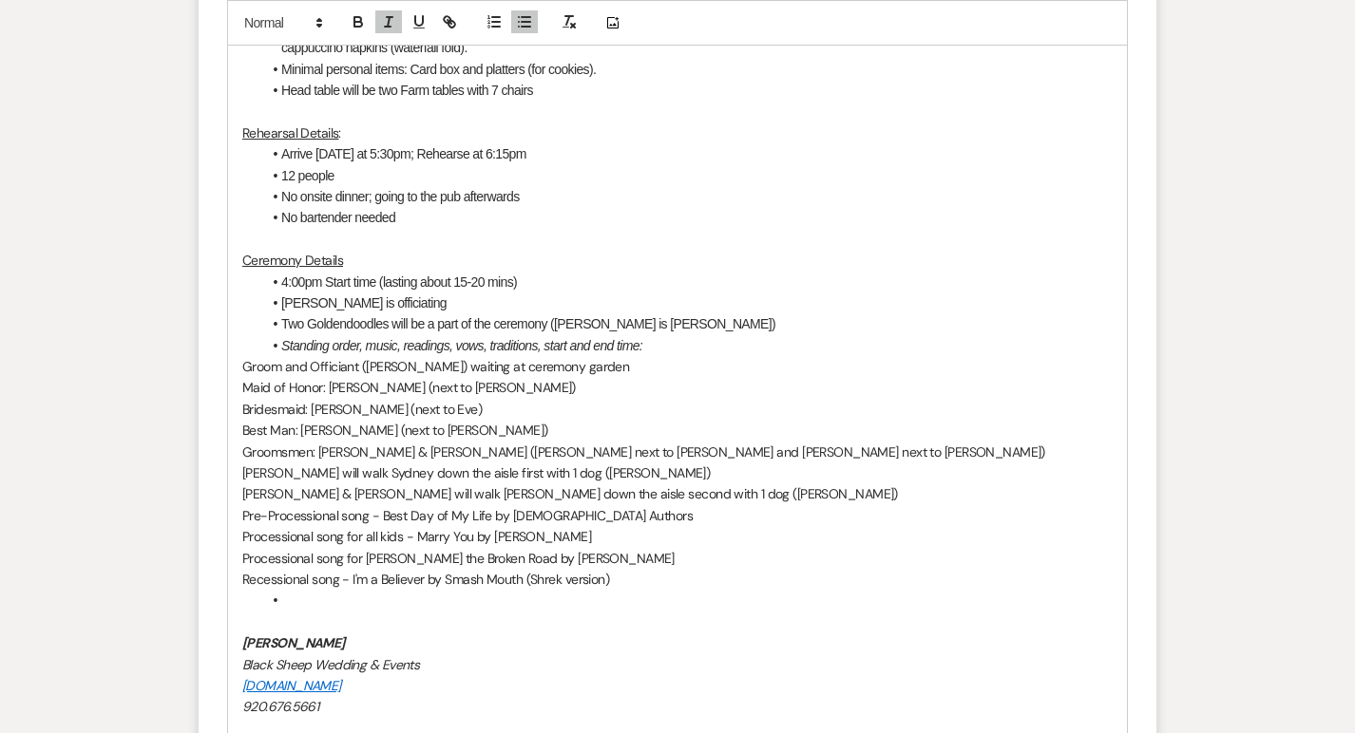
click at [294, 602] on li at bounding box center [686, 600] width 851 height 21
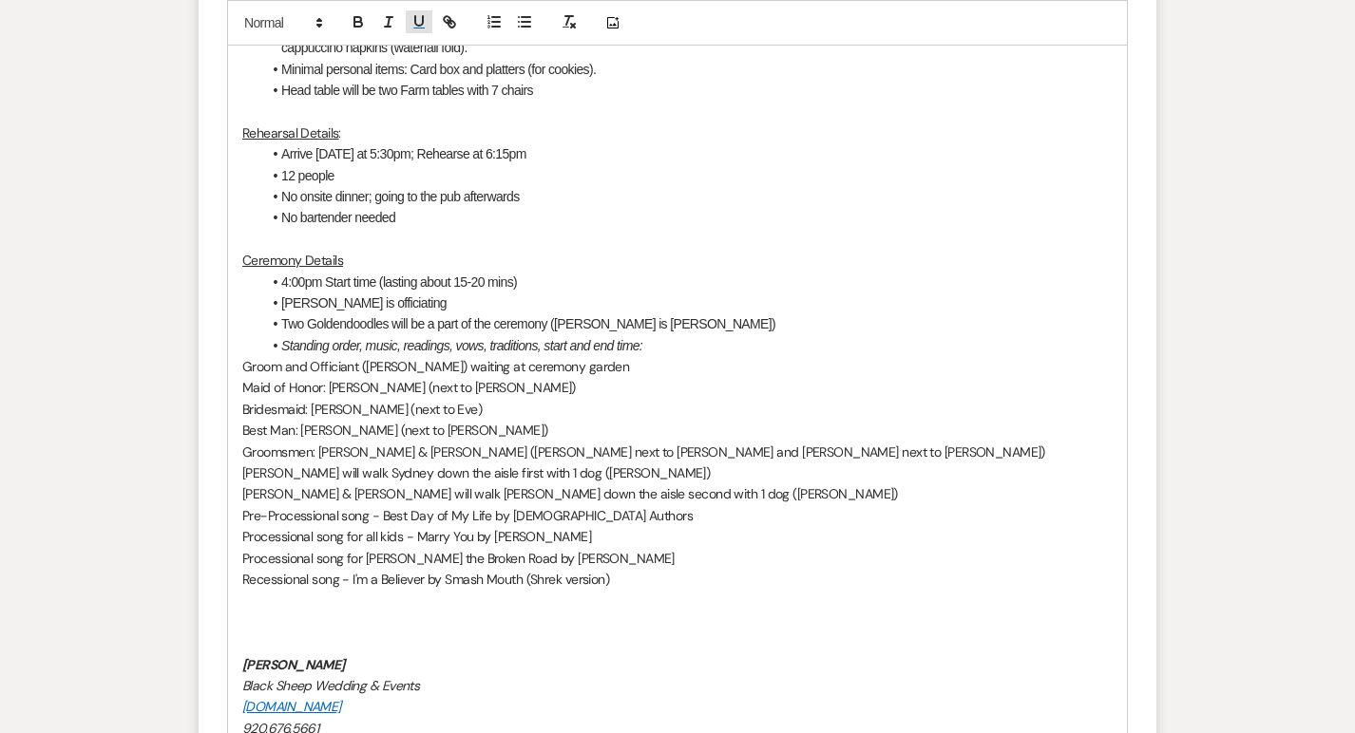
click at [418, 21] on icon "button" at bounding box center [418, 21] width 17 height 17
click at [422, 25] on icon "button" at bounding box center [419, 20] width 8 height 9
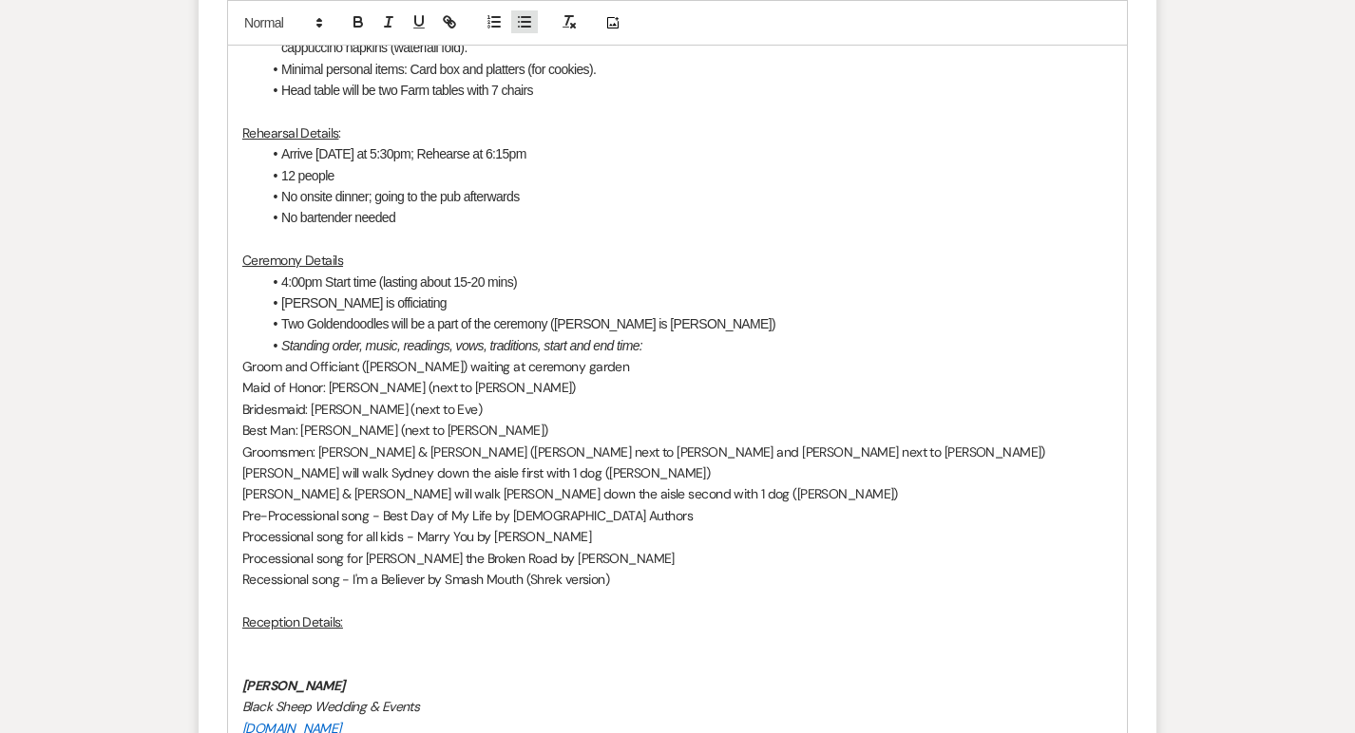
click at [520, 19] on icon "button" at bounding box center [524, 21] width 17 height 17
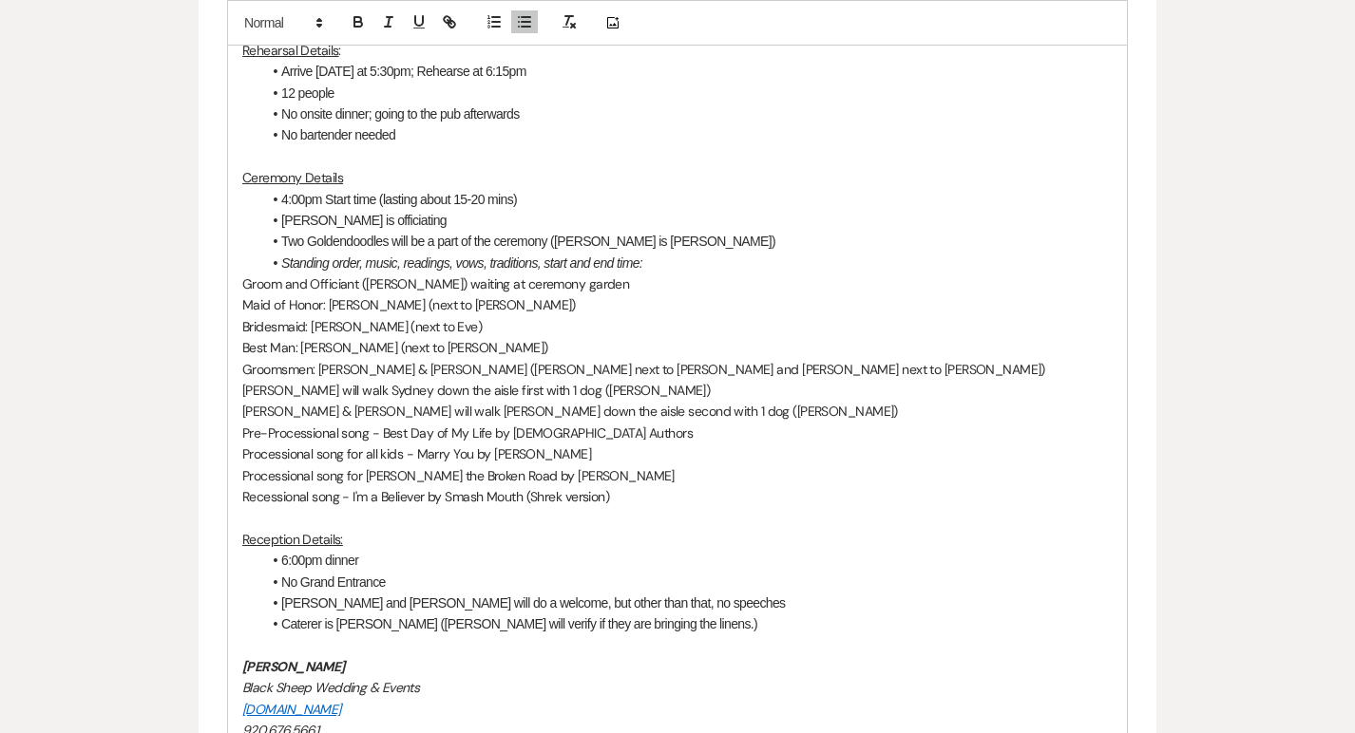
scroll to position [1324, 0]
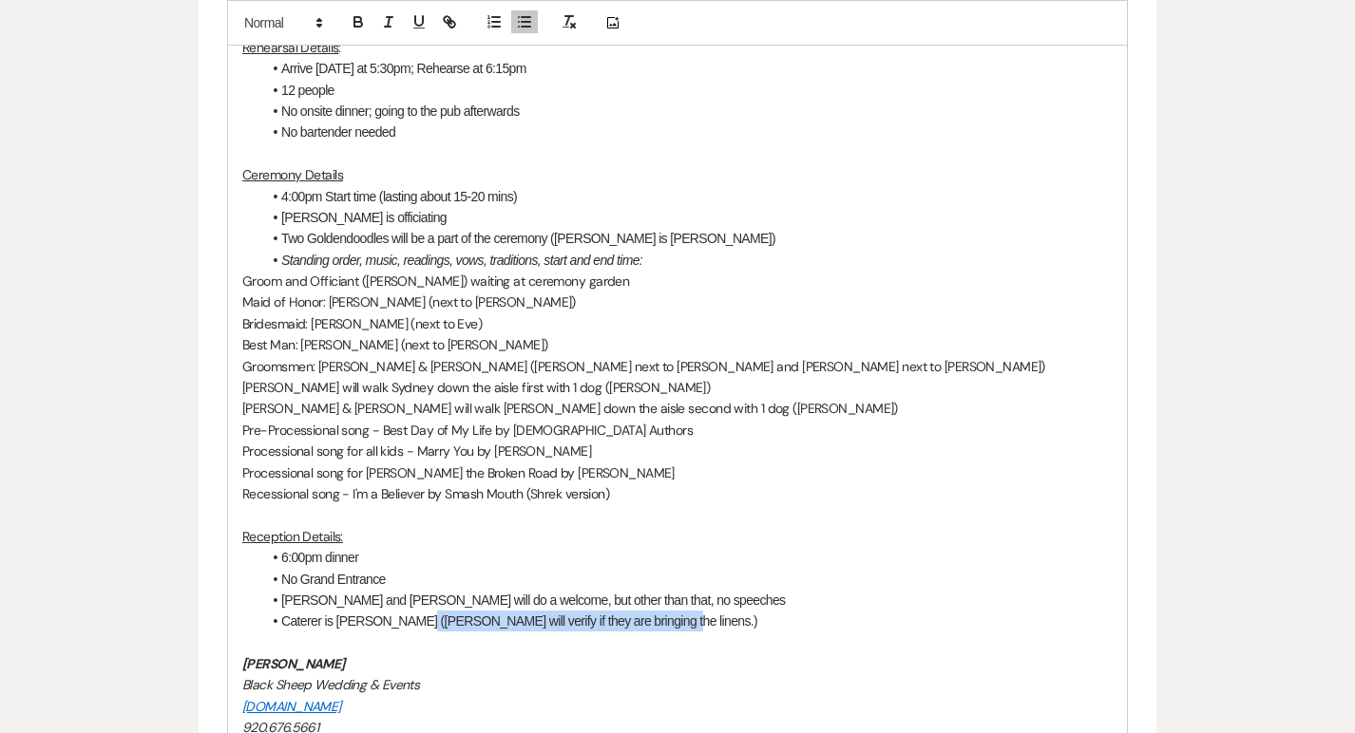
drag, startPoint x: 408, startPoint y: 625, endPoint x: 654, endPoint y: 623, distance: 246.0
click at [654, 623] on li "Caterer is [PERSON_NAME] ([PERSON_NAME] will verify if they are bringing the li…" at bounding box center [686, 621] width 851 height 21
click at [354, 24] on icon "button" at bounding box center [358, 24] width 8 height 5
click at [699, 625] on li "Caterer is [PERSON_NAME] ([PERSON_NAME] will verify if they are bringing the li…" at bounding box center [686, 621] width 851 height 21
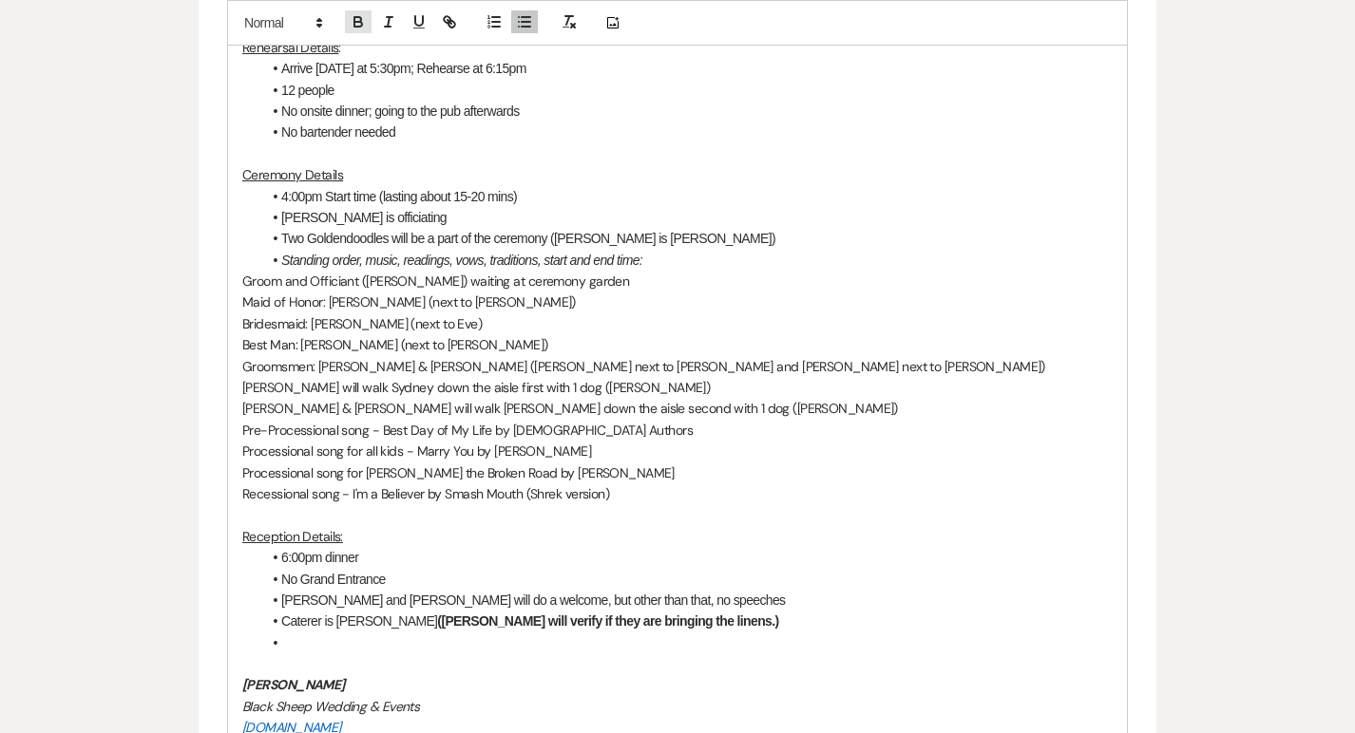
click at [359, 19] on icon "button" at bounding box center [358, 21] width 17 height 17
click at [366, 645] on li "Bar Package is Beer & Wine" at bounding box center [686, 643] width 851 height 21
click at [555, 647] on li "Bar Package is the Basic Package: Beer & Wine" at bounding box center [686, 643] width 851 height 21
drag, startPoint x: 474, startPoint y: 649, endPoint x: 557, endPoint y: 649, distance: 82.6
click at [557, 649] on li "Bar Package is the Basic Package: Beer & Wine" at bounding box center [686, 643] width 851 height 21
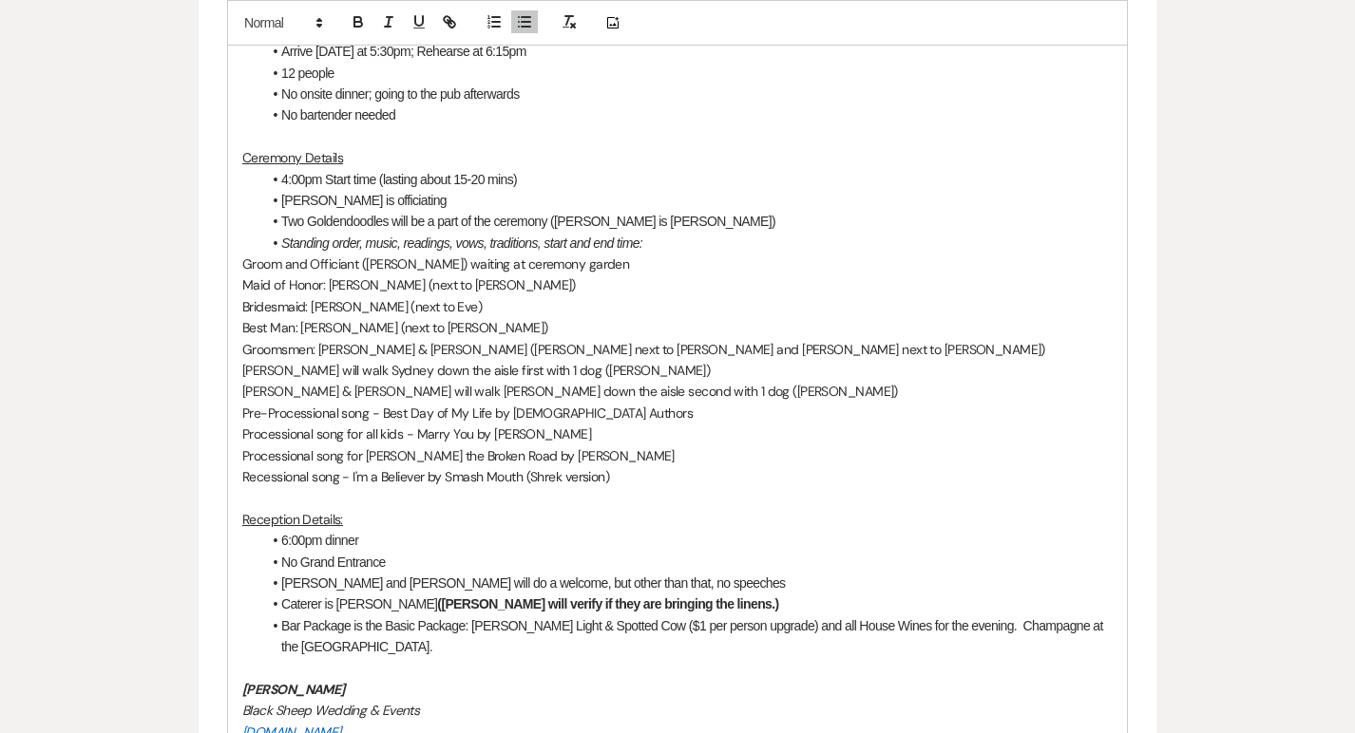
scroll to position [1331, 0]
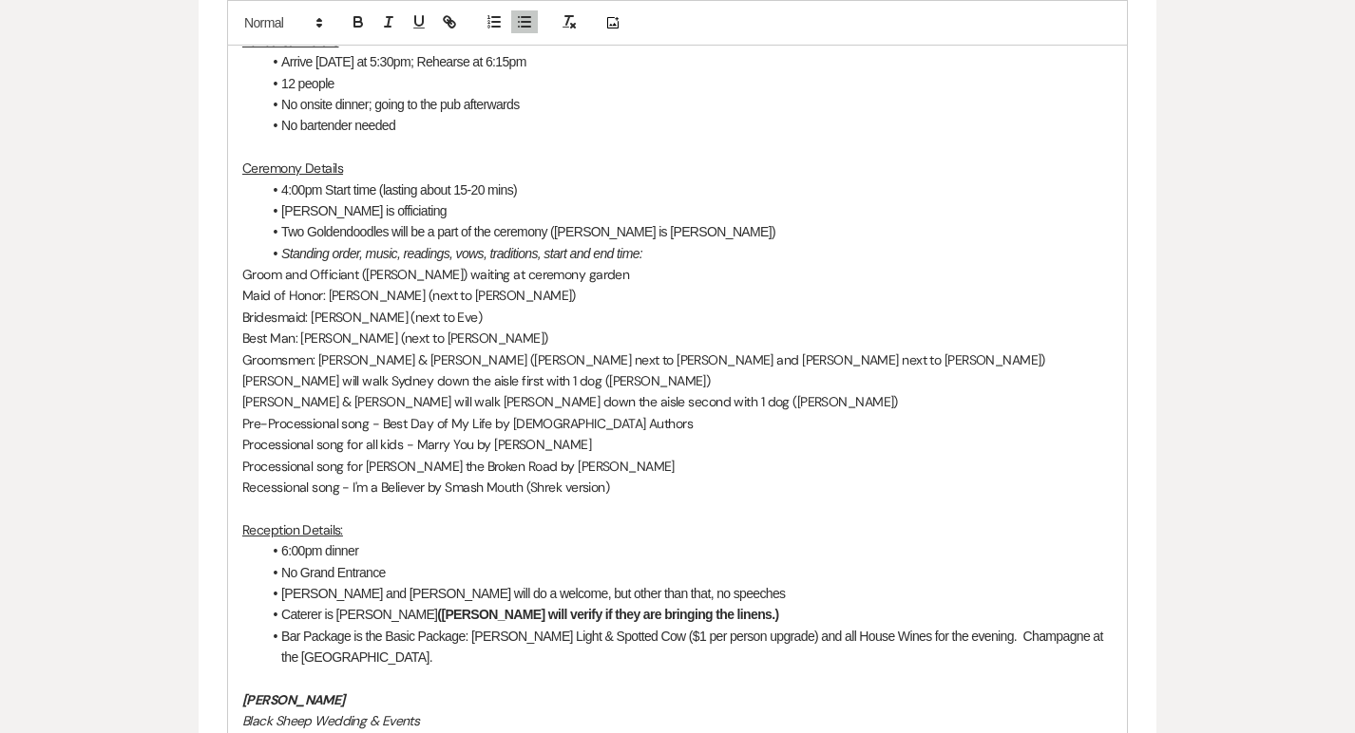
click at [417, 131] on li "No bartender needed" at bounding box center [686, 125] width 851 height 21
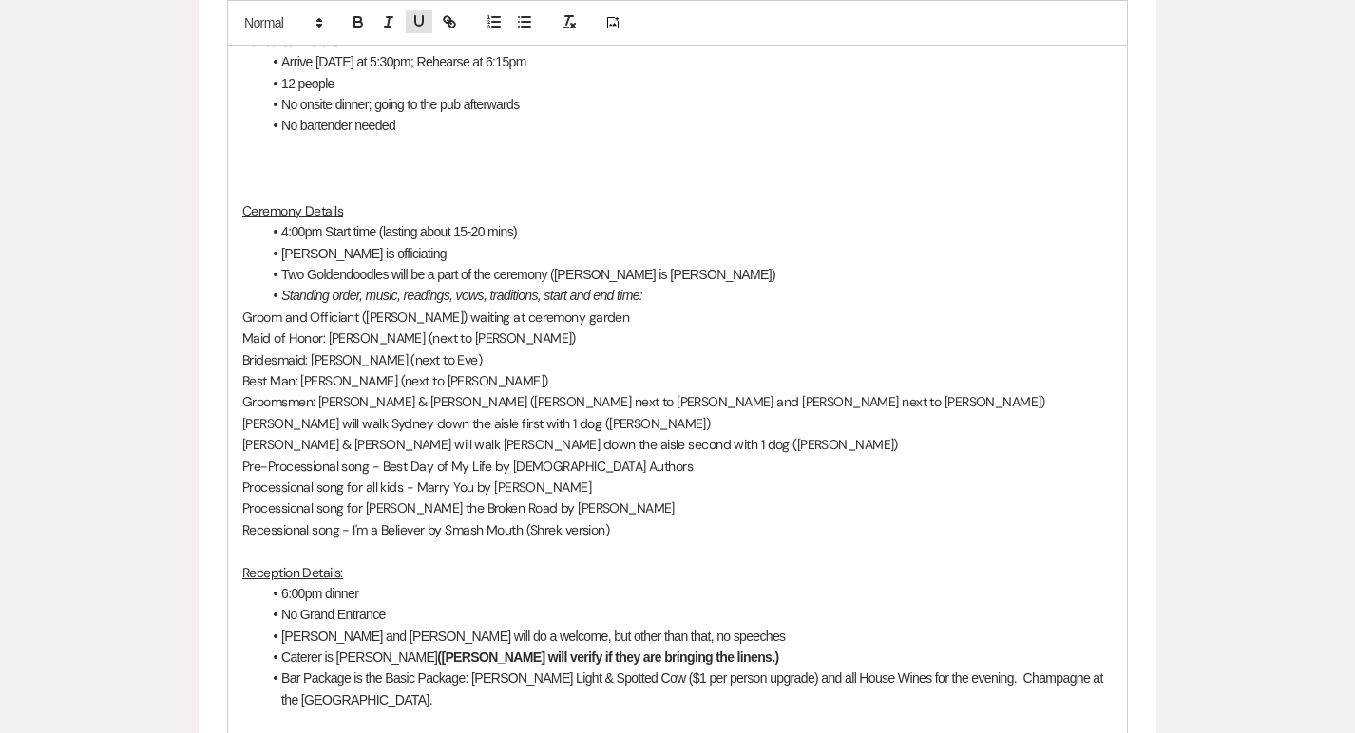
click at [417, 24] on icon "button" at bounding box center [418, 21] width 17 height 17
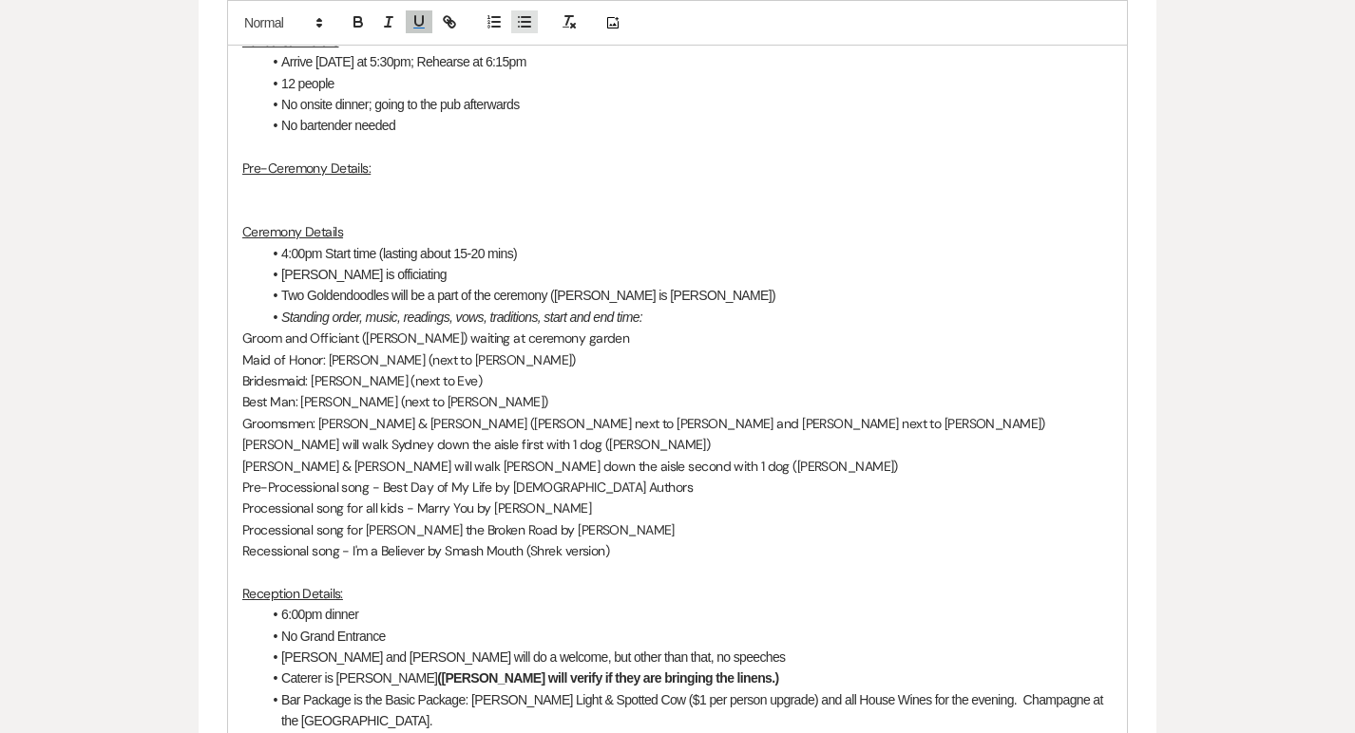
click at [522, 23] on icon "button" at bounding box center [524, 21] width 17 height 17
click at [460, 150] on p at bounding box center [677, 147] width 870 height 21
click at [381, 181] on li "Arriving at" at bounding box center [686, 190] width 851 height 21
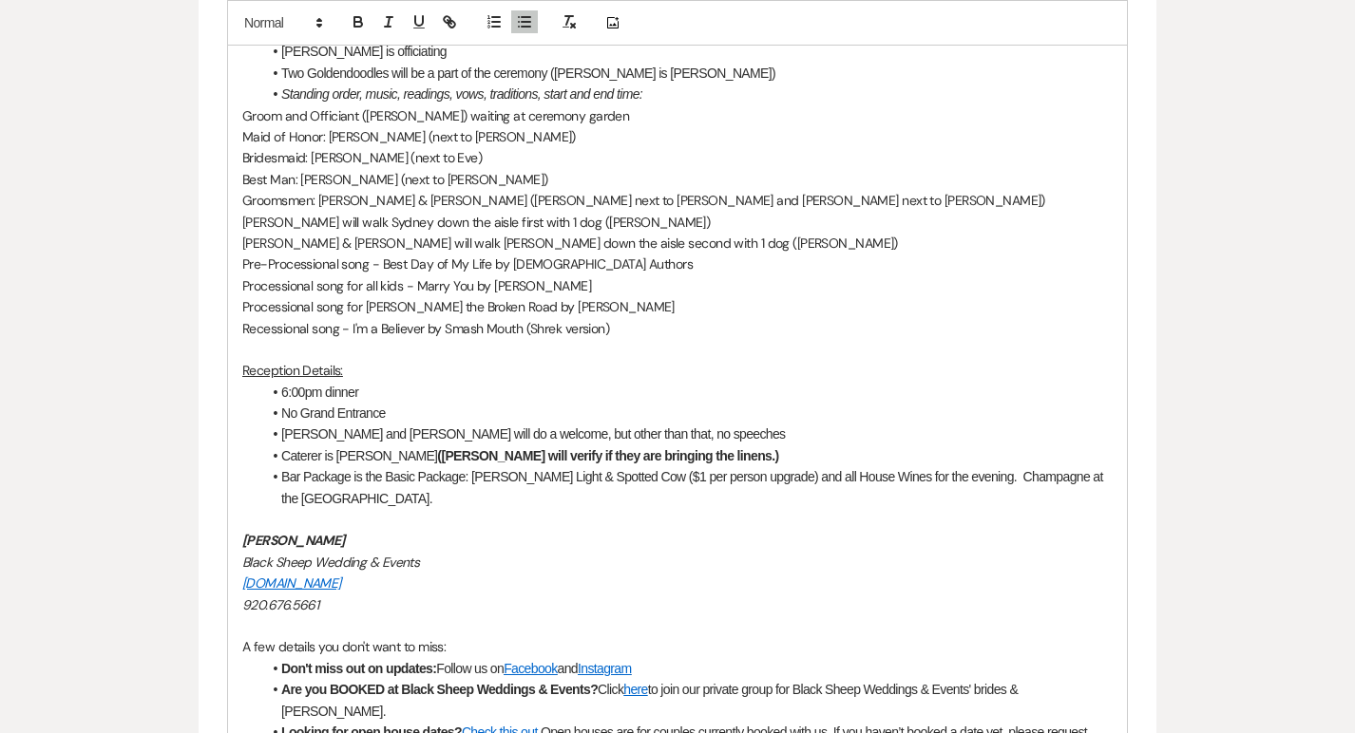
scroll to position [1576, 0]
click at [330, 501] on li "Bar Package is the Basic Package: [PERSON_NAME] Light & Spotted Cow ($1 per per…" at bounding box center [686, 486] width 851 height 43
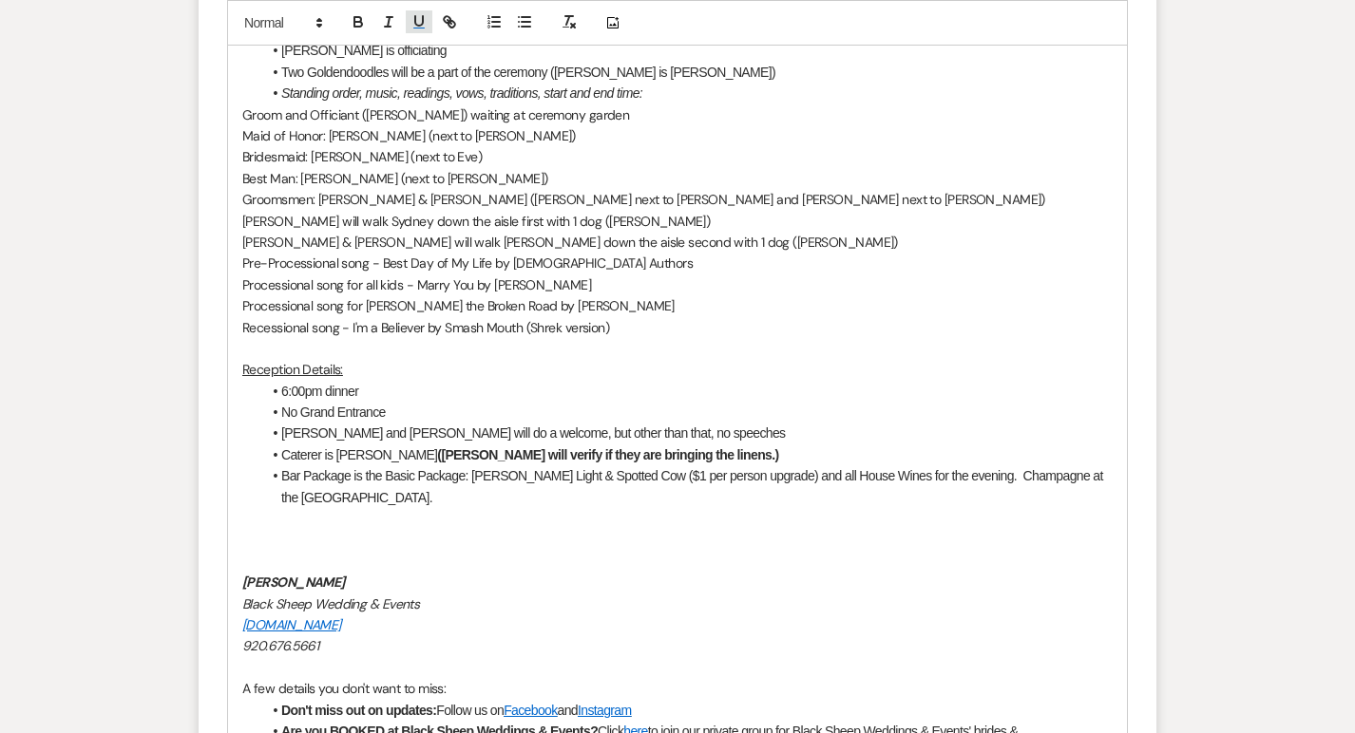
click at [416, 20] on icon "button" at bounding box center [418, 21] width 17 height 17
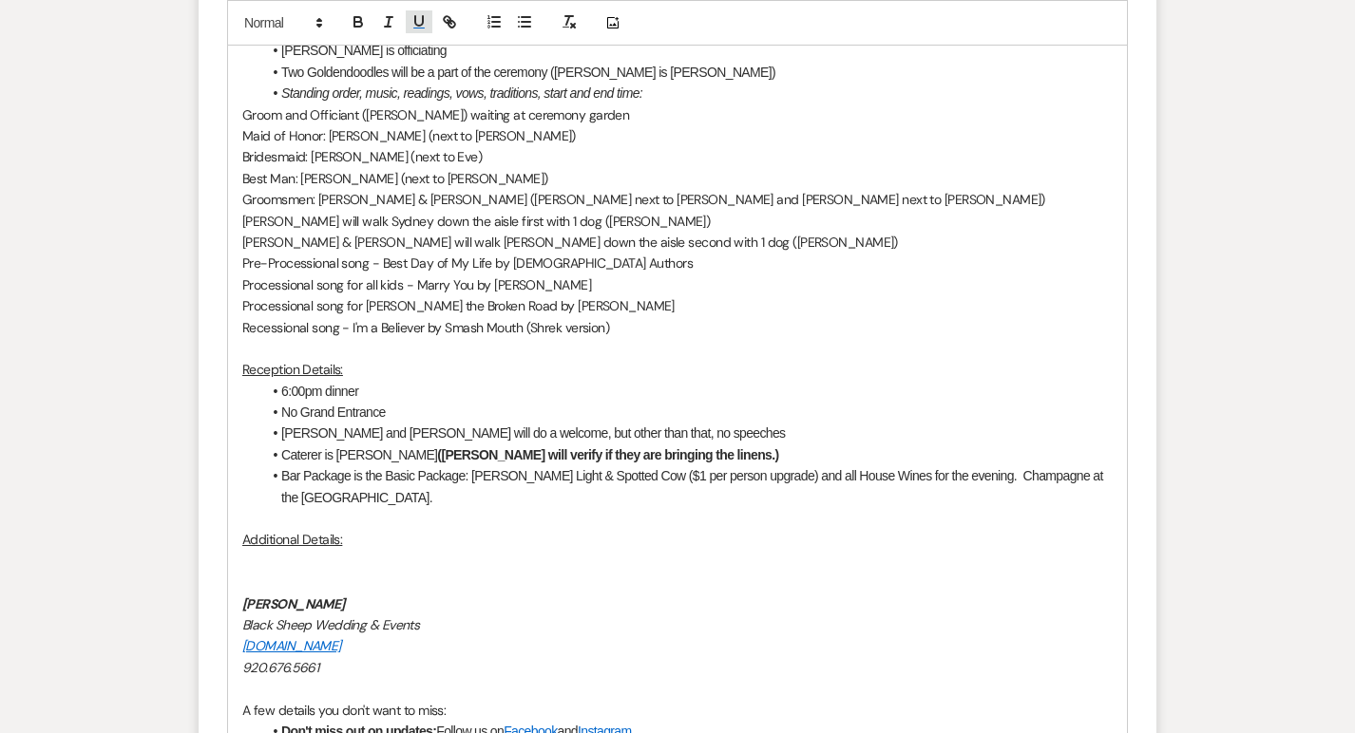
click at [417, 13] on icon "button" at bounding box center [418, 21] width 17 height 17
click at [529, 18] on icon "button" at bounding box center [524, 21] width 17 height 17
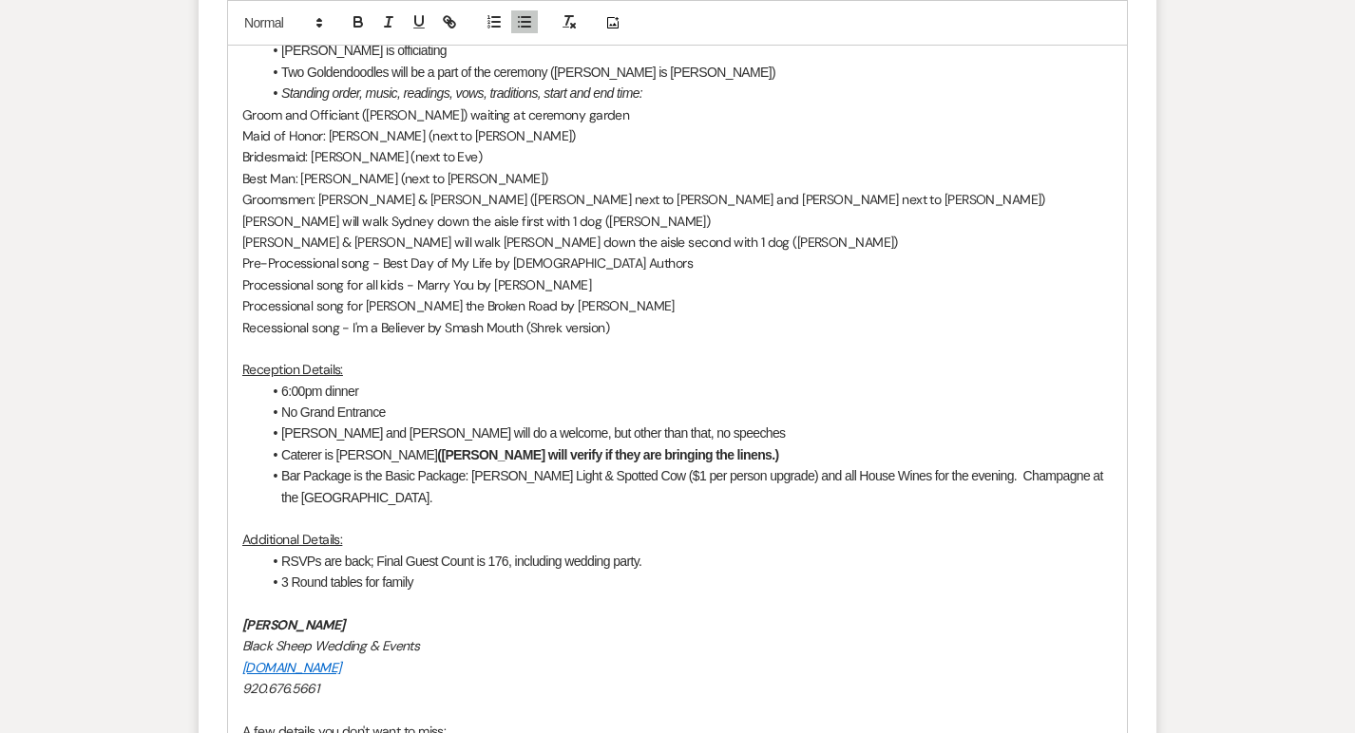
click at [283, 587] on li "3 Round tables for family" at bounding box center [686, 582] width 851 height 21
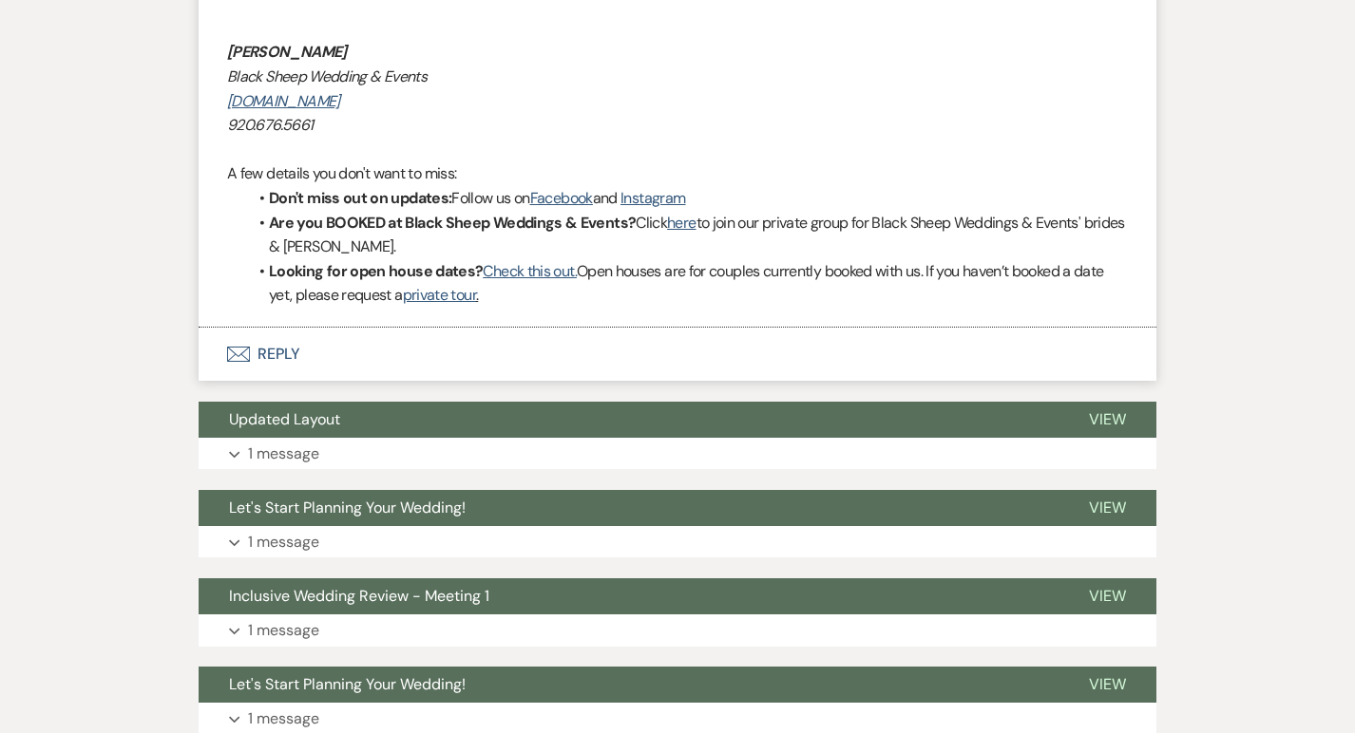
scroll to position [2971, 0]
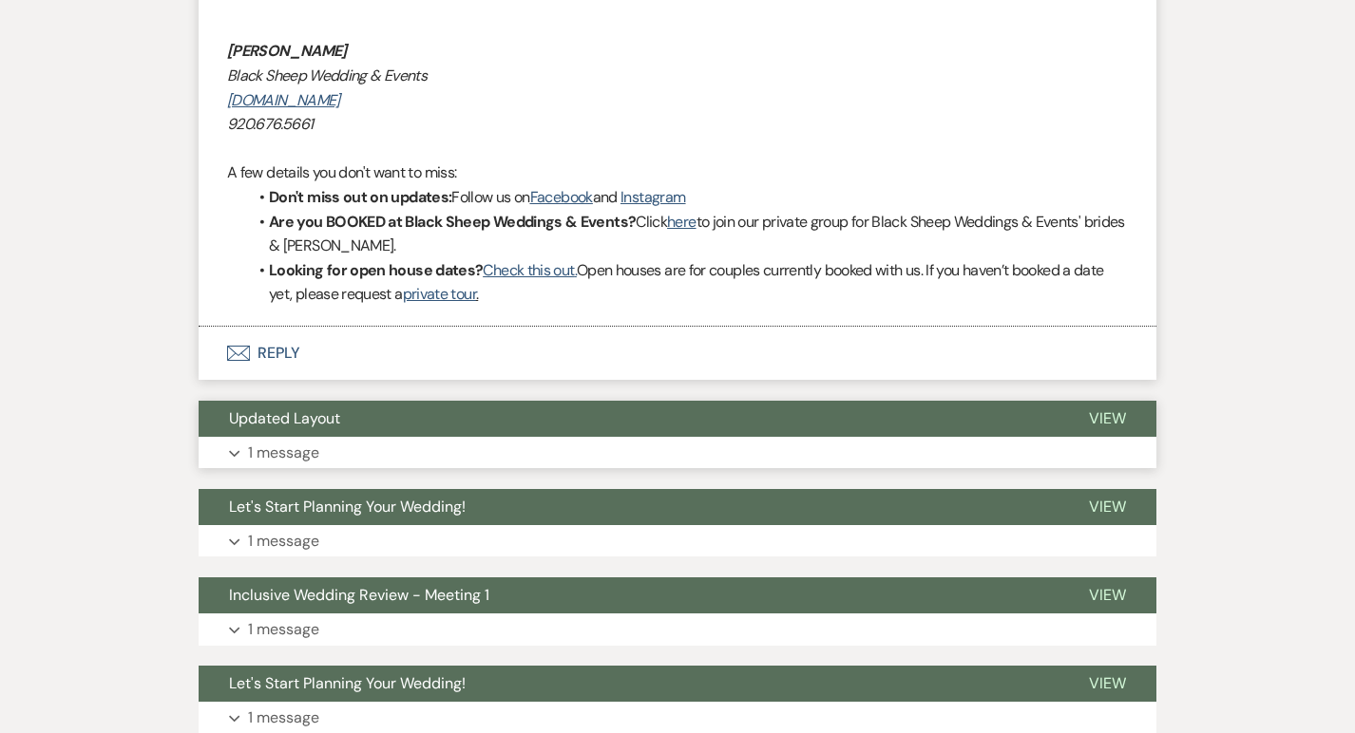
click at [273, 441] on p "1 message" at bounding box center [283, 453] width 71 height 25
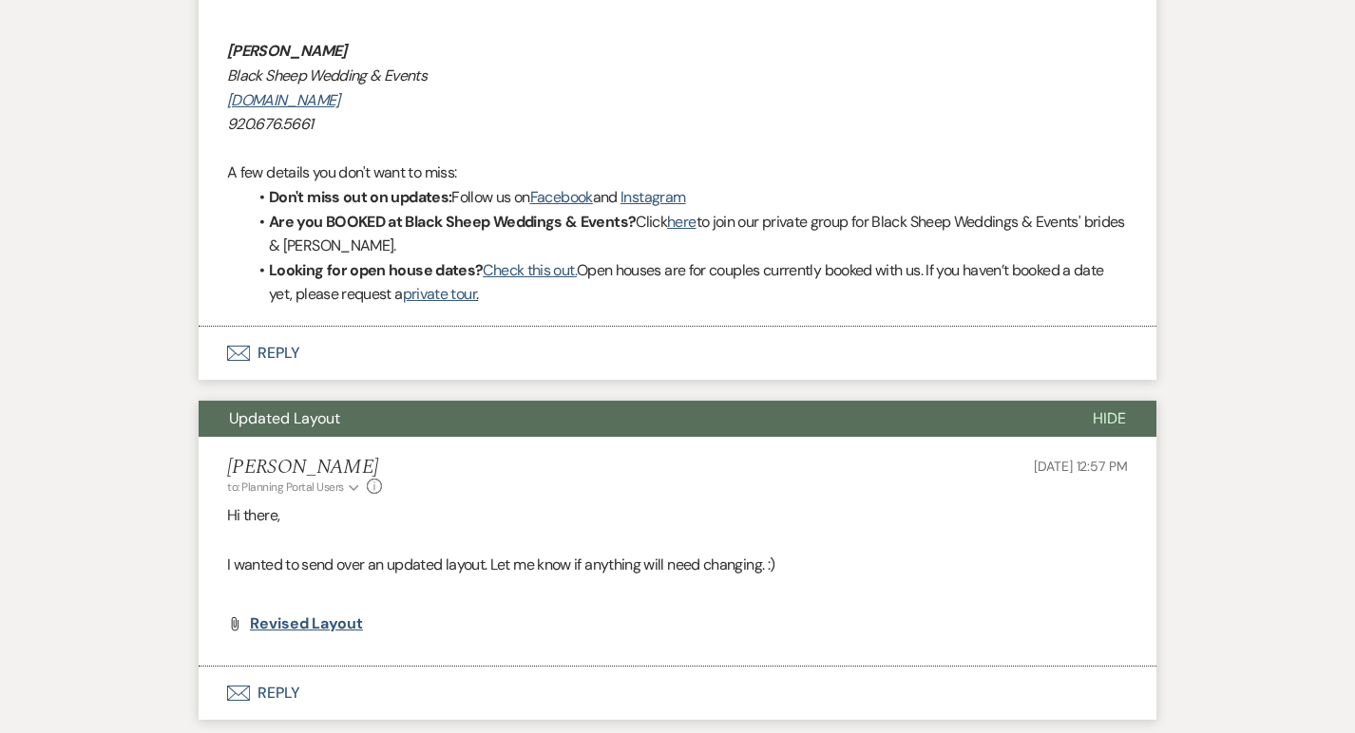
click at [283, 614] on span "Revised Layout" at bounding box center [306, 624] width 113 height 20
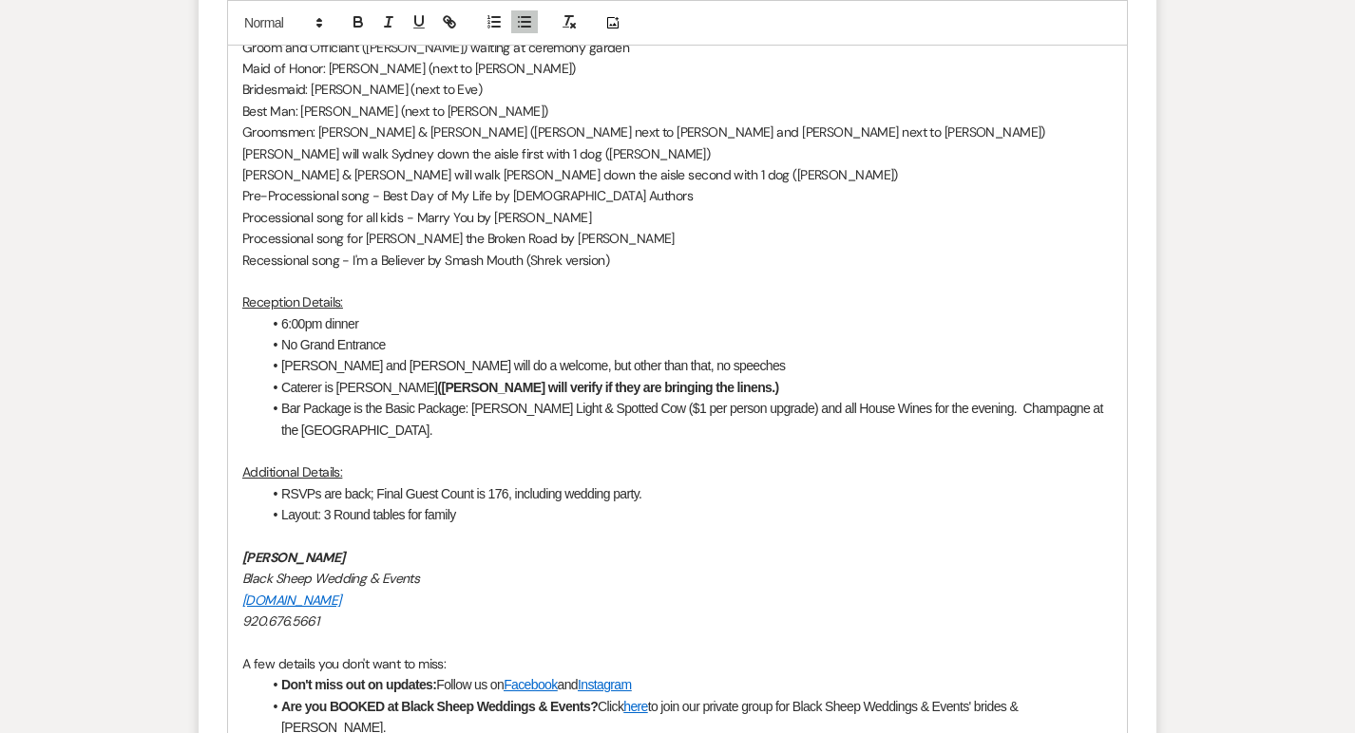
scroll to position [1648, 0]
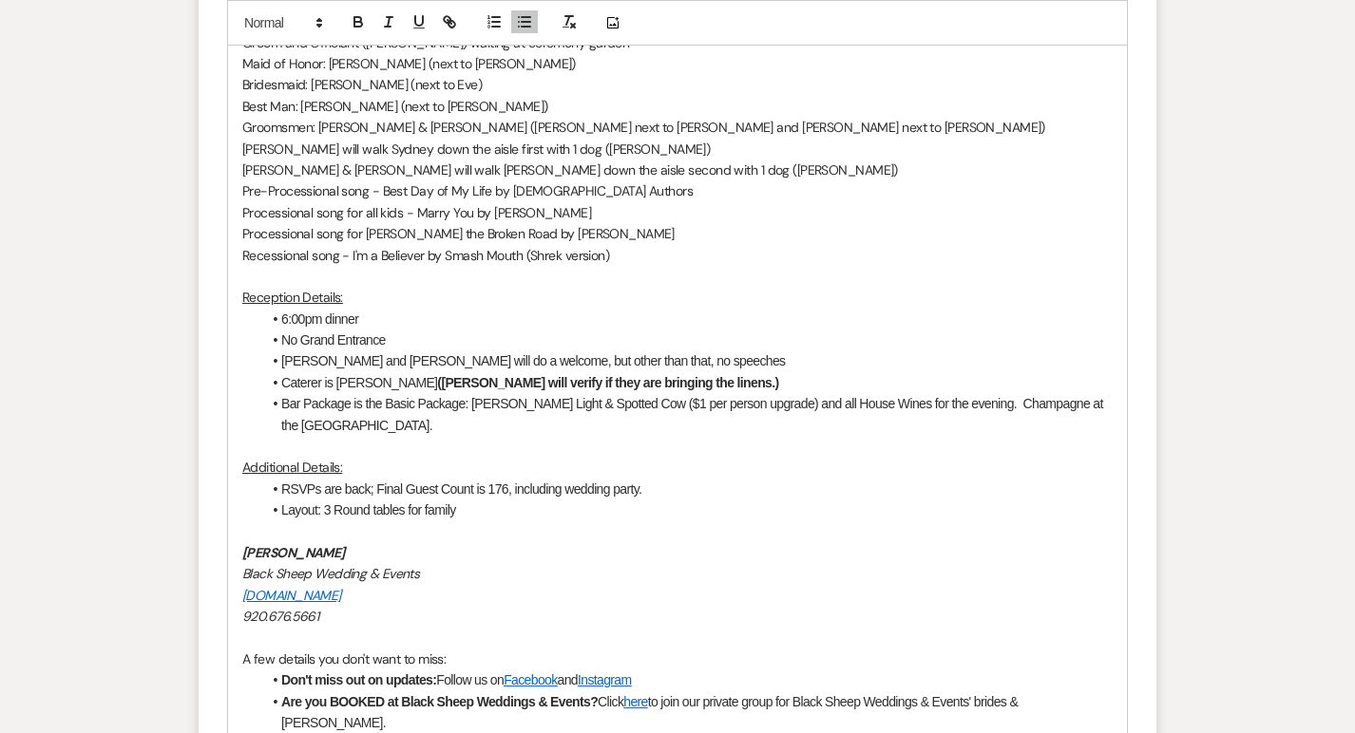
click at [461, 509] on li "Layout: 3 Round tables for family" at bounding box center [686, 510] width 851 height 21
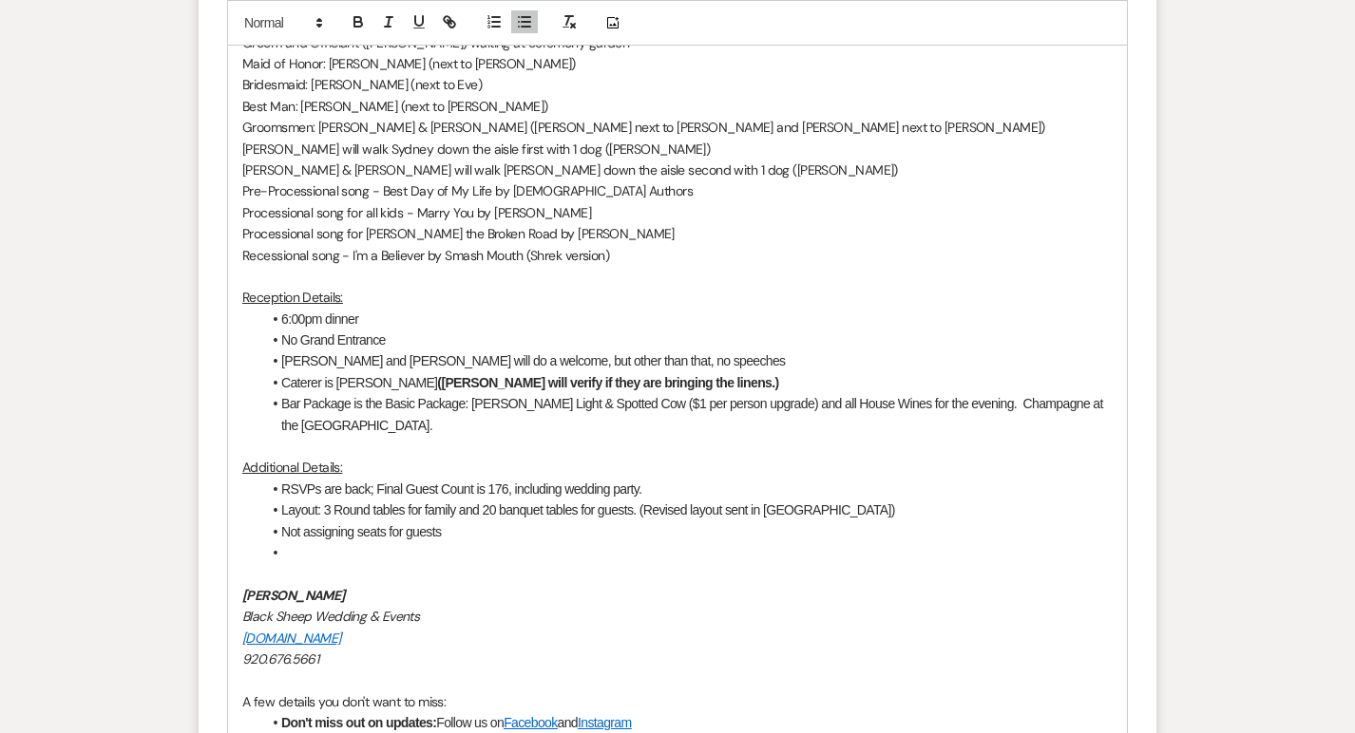
click at [681, 379] on li "Caterer is [PERSON_NAME] ([PERSON_NAME] will verify if they are bringing the li…" at bounding box center [686, 382] width 851 height 21
click at [358, 23] on icon "button" at bounding box center [358, 21] width 17 height 17
click at [294, 552] on li at bounding box center [686, 552] width 851 height 21
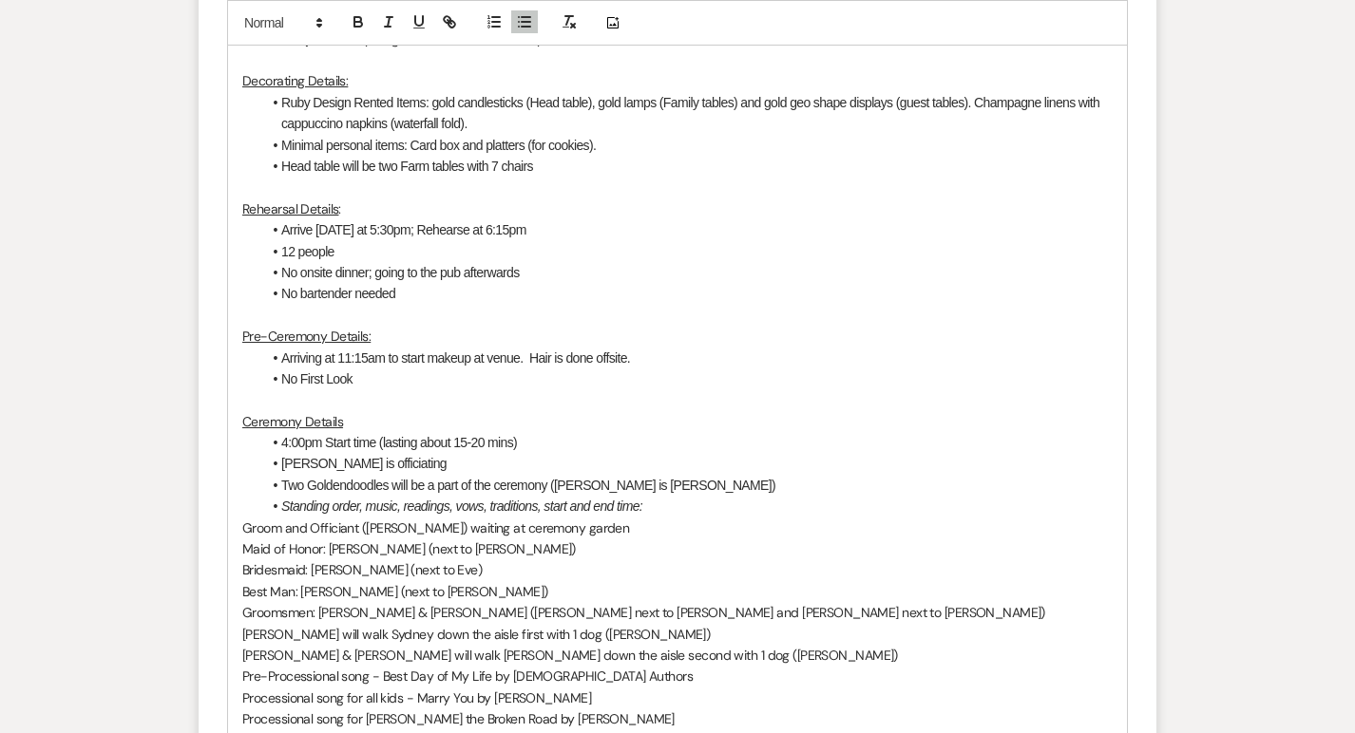
scroll to position [1133, 0]
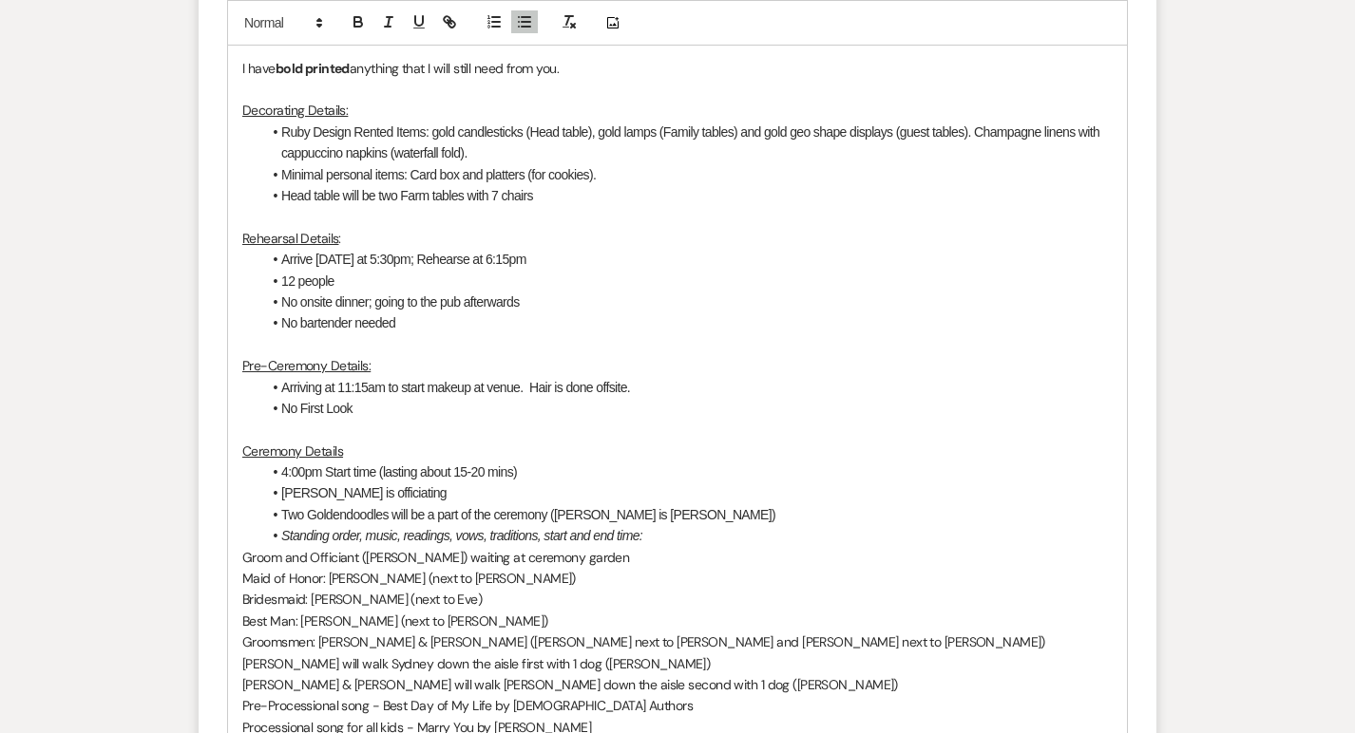
click at [558, 203] on li "Head table will be two Farm tables with 7 chairs" at bounding box center [686, 195] width 851 height 21
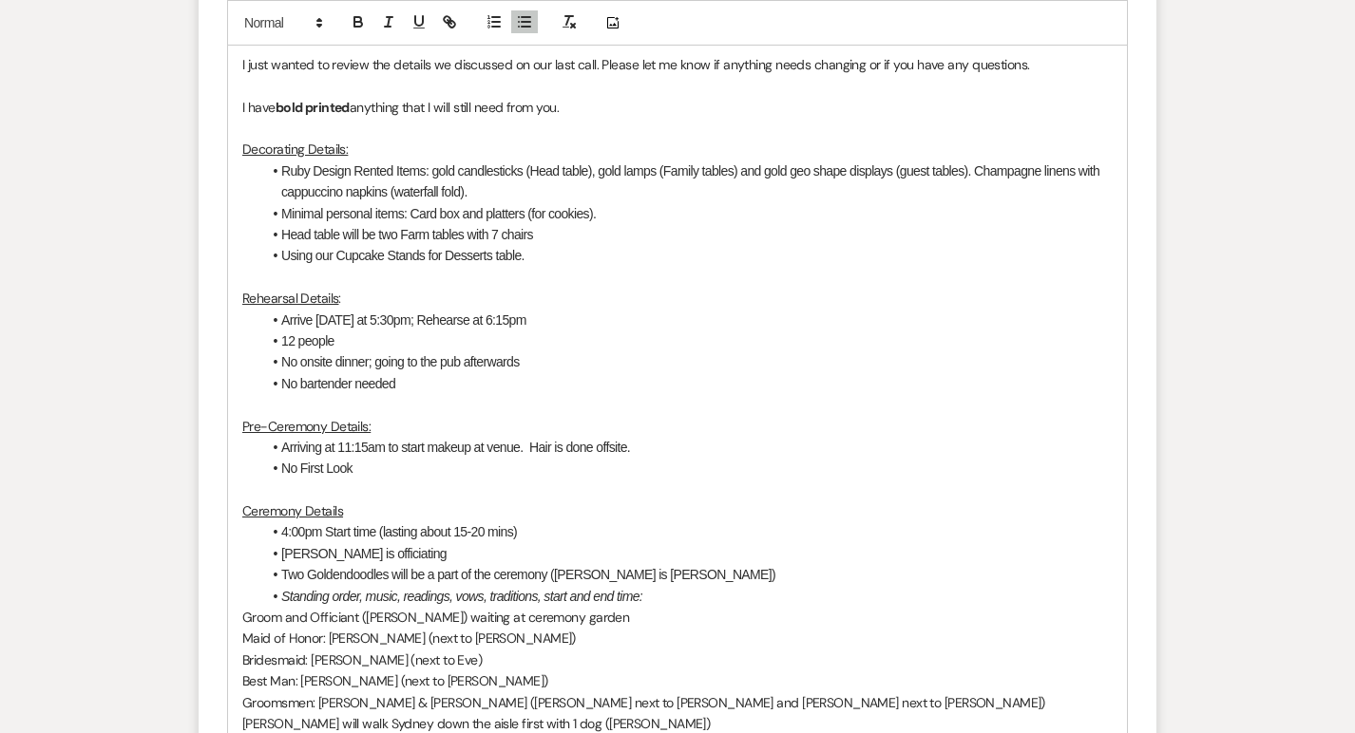
scroll to position [1084, 0]
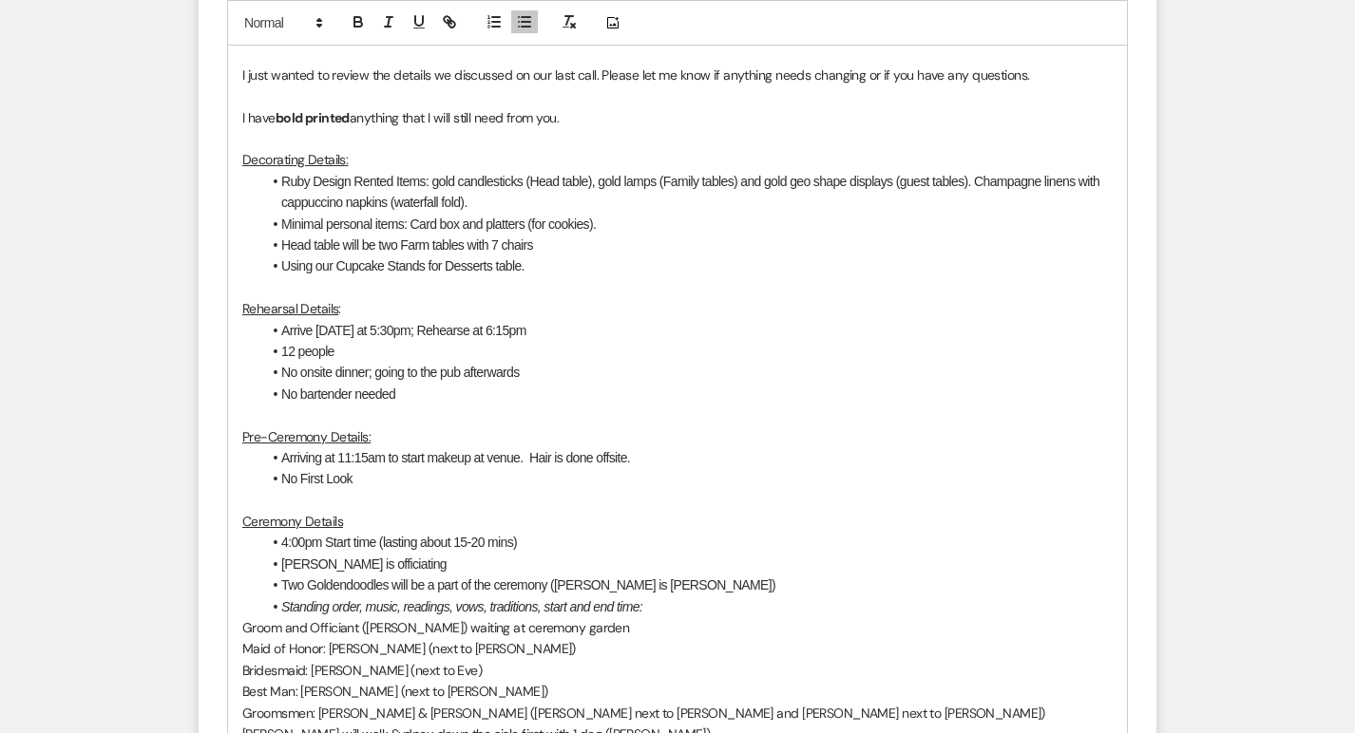
drag, startPoint x: 578, startPoint y: 115, endPoint x: 238, endPoint y: 109, distance: 340.1
click at [238, 109] on div "Hi there, I just wanted to review the details we discussed on our last call. Pl…" at bounding box center [677, 723] width 899 height 1427
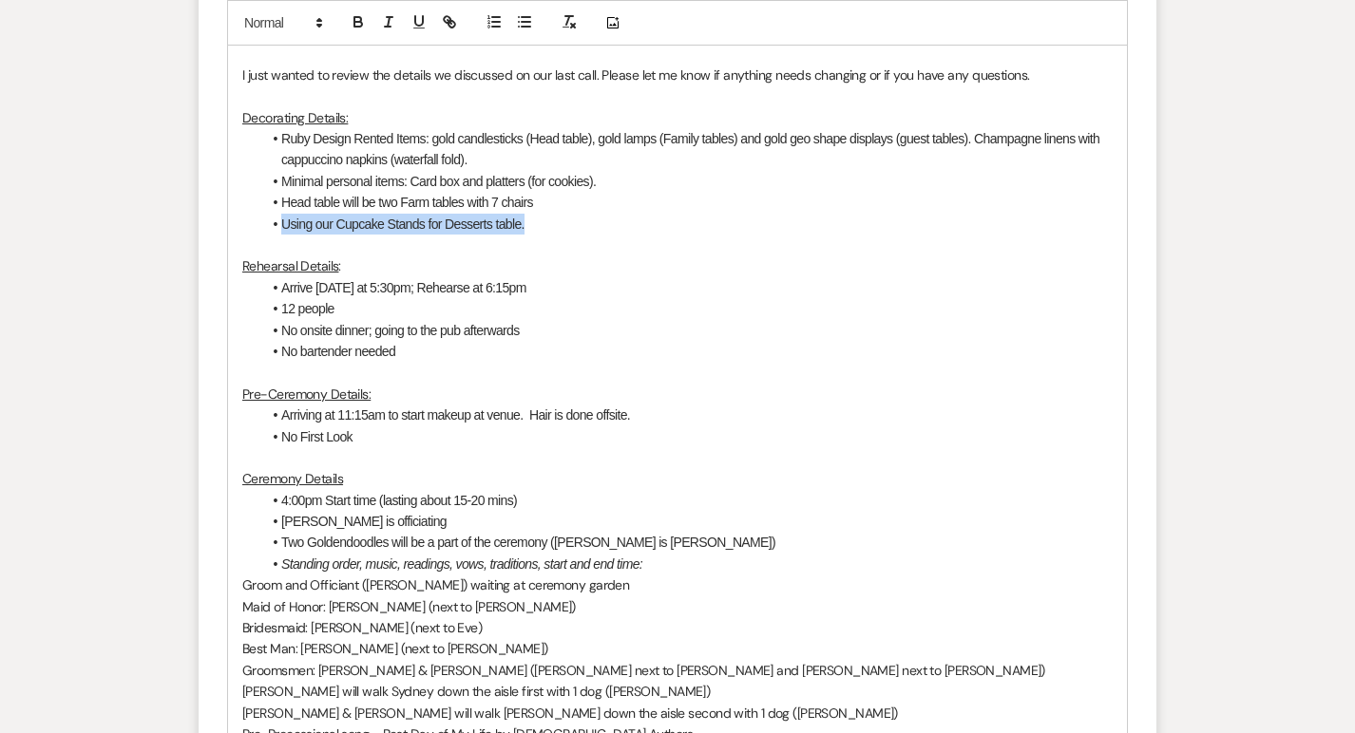
drag, startPoint x: 281, startPoint y: 222, endPoint x: 535, endPoint y: 228, distance: 253.7
click at [535, 228] on li "Using our Cupcake Stands for Desserts table." at bounding box center [686, 224] width 851 height 21
click at [357, 22] on icon "button" at bounding box center [358, 24] width 8 height 5
click at [693, 298] on li "12 people" at bounding box center [686, 308] width 851 height 21
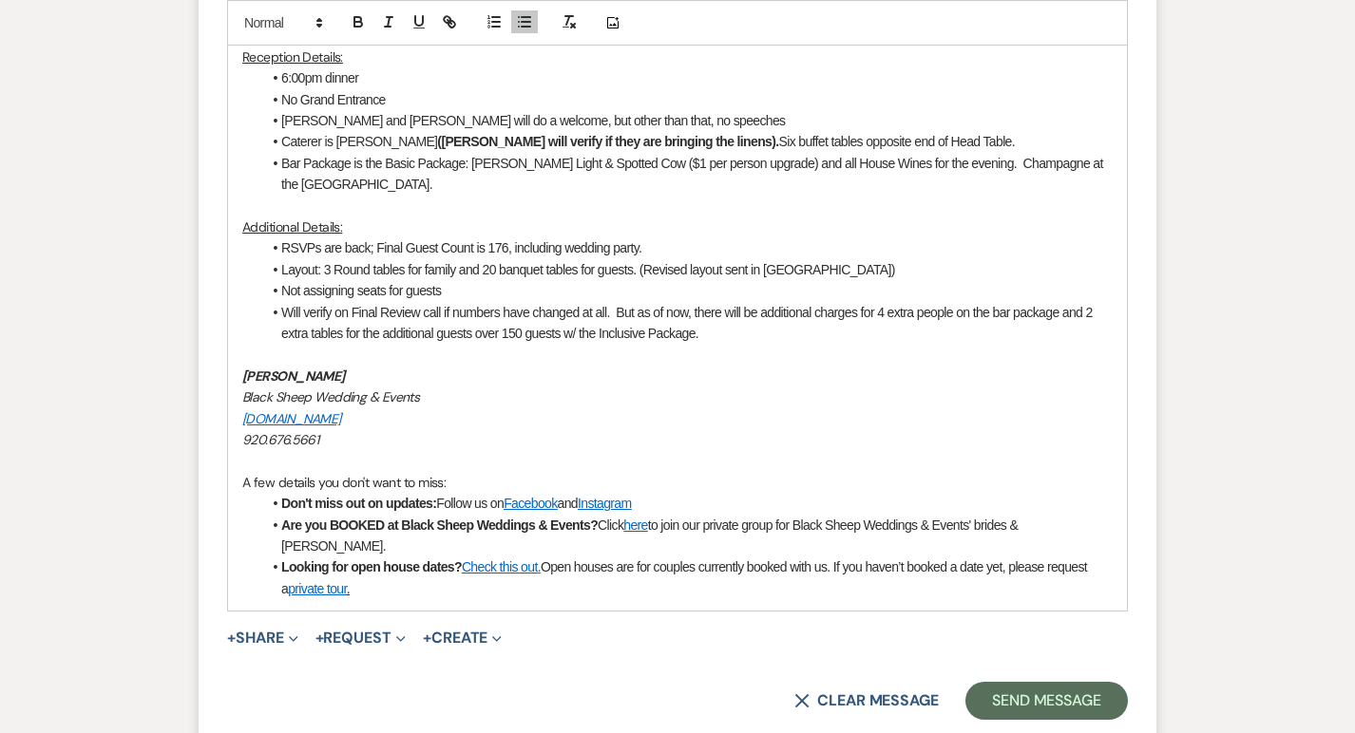
scroll to position [1890, 0]
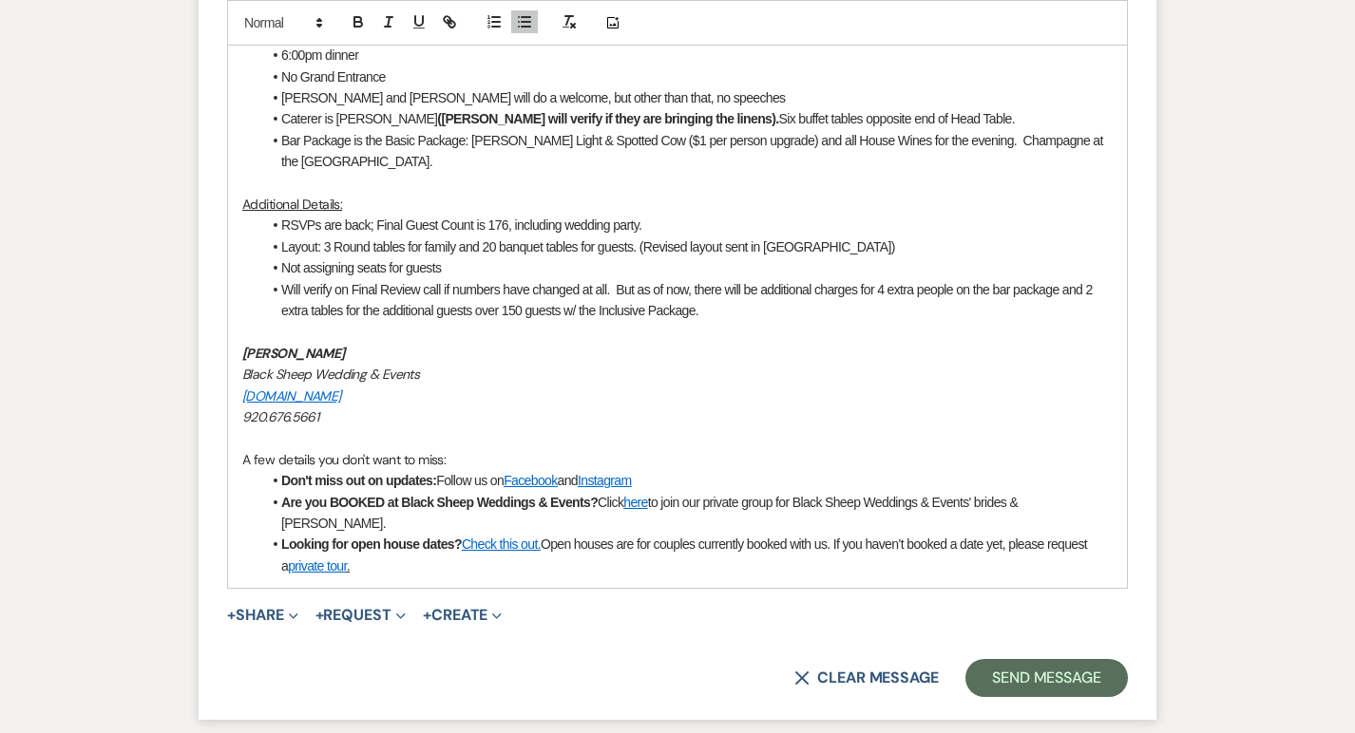
click at [709, 311] on li "Will verify on Final Review call if numbers have changed at all. But as of now,…" at bounding box center [686, 300] width 851 height 43
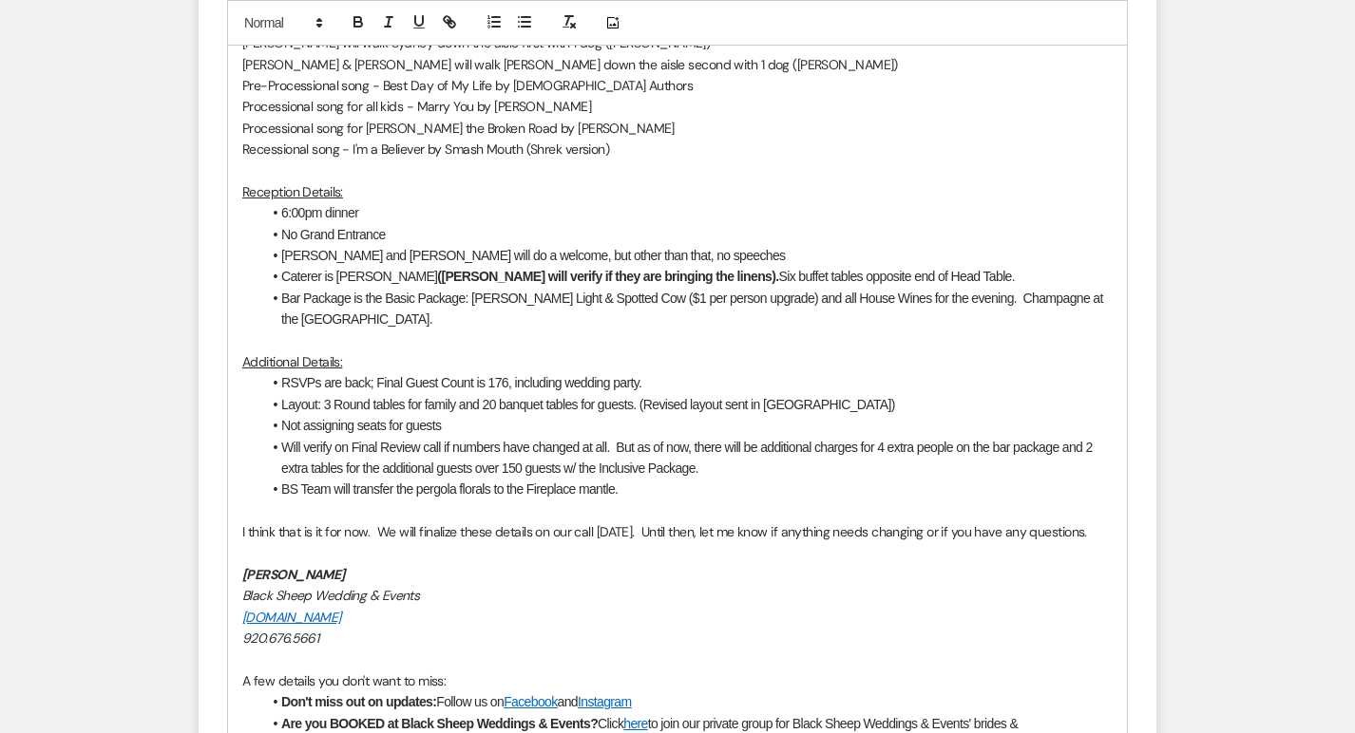
scroll to position [2589, 0]
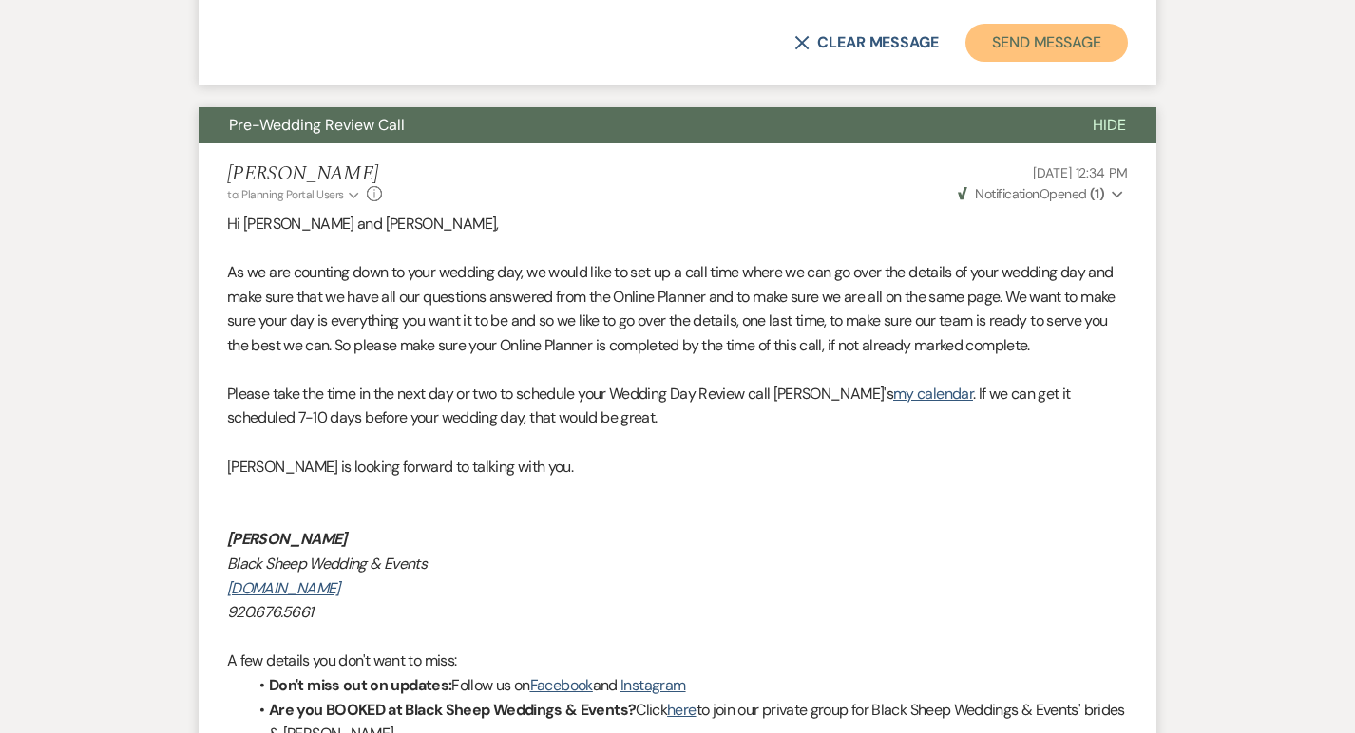
click at [1040, 24] on button "Send Message" at bounding box center [1046, 43] width 162 height 38
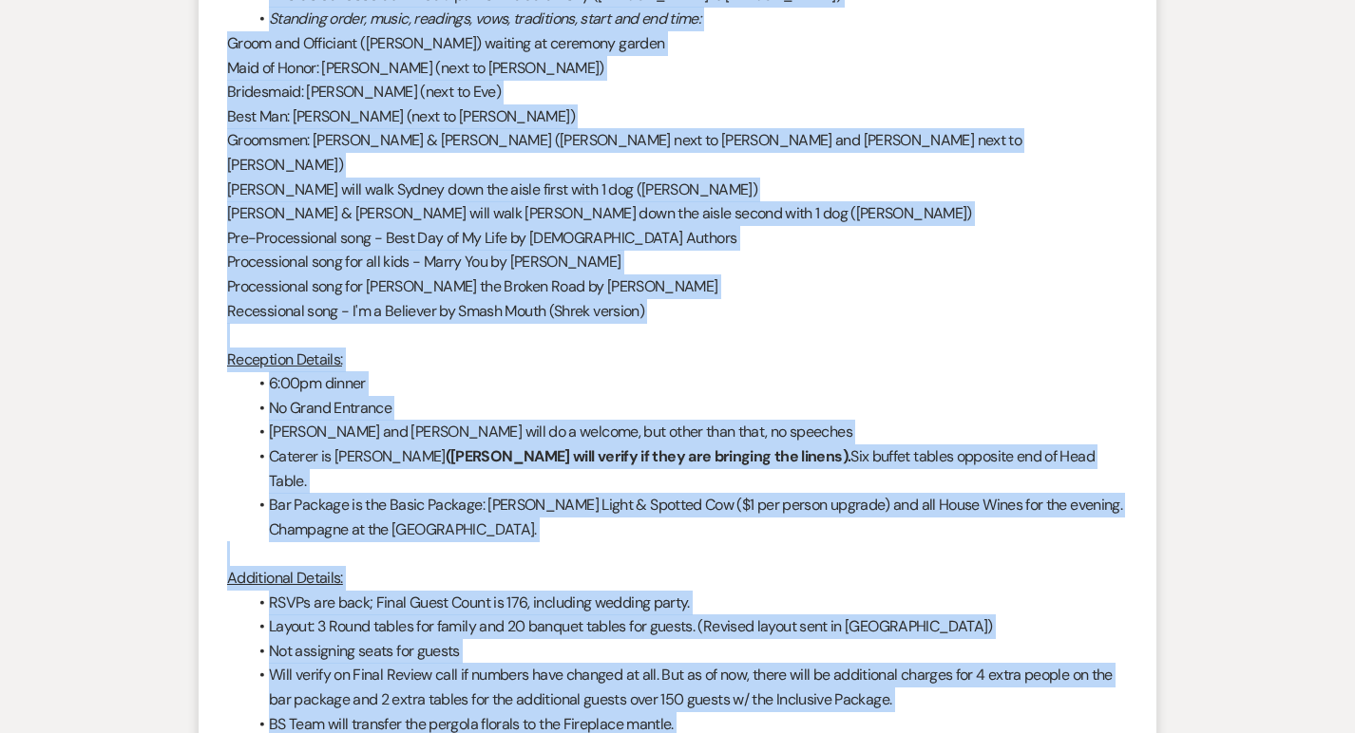
scroll to position [1414, 0]
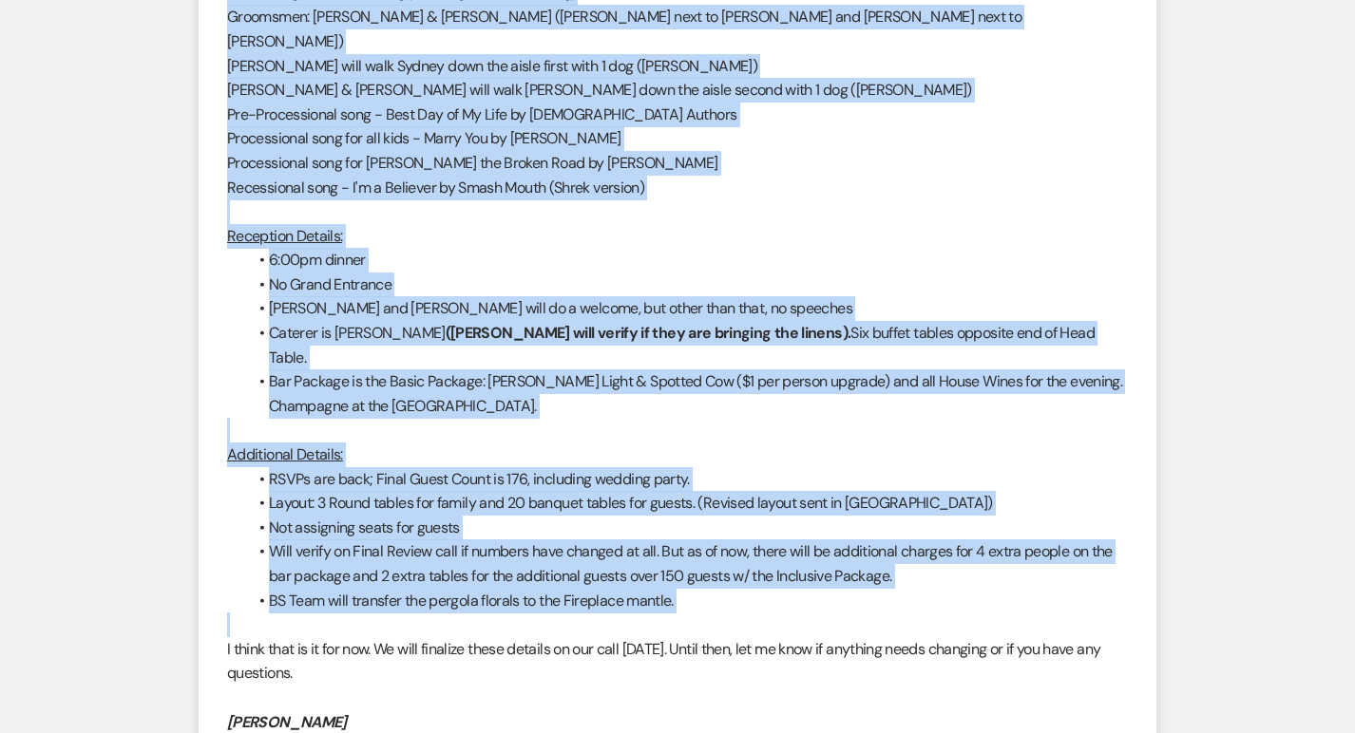
drag, startPoint x: 226, startPoint y: 301, endPoint x: 737, endPoint y: 568, distance: 576.6
click at [737, 568] on div "Hi there, I just wanted to review the details we discussed on our last call. Pl…" at bounding box center [677, 127] width 901 height 1702
copy div "Decorating Details: Ruby Design Rented Items: gold candlesticks (Head table), g…"
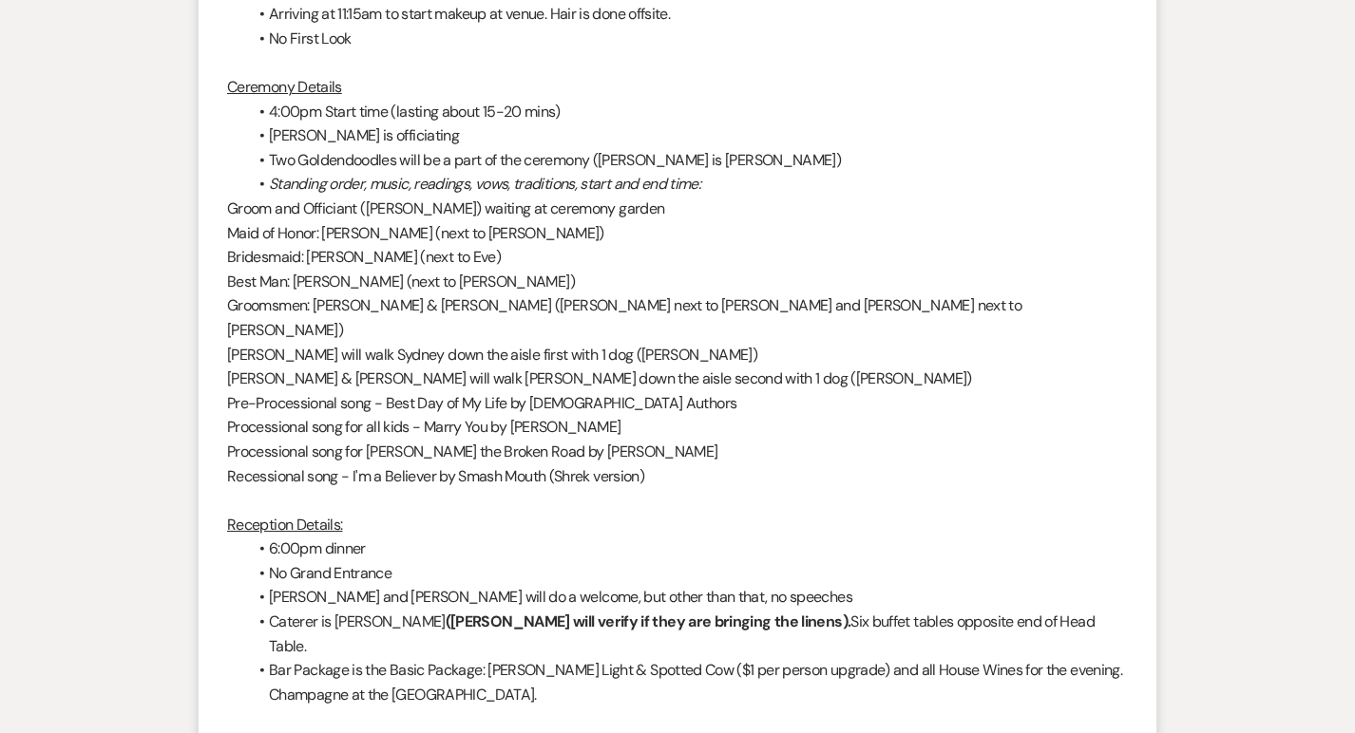
scroll to position [1104, 0]
